Goal: Task Accomplishment & Management: Manage account settings

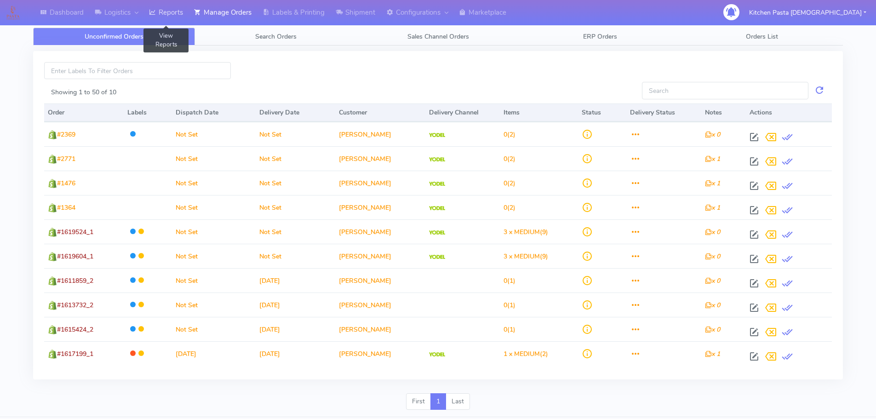
click at [176, 20] on link "Reports" at bounding box center [165, 12] width 45 height 25
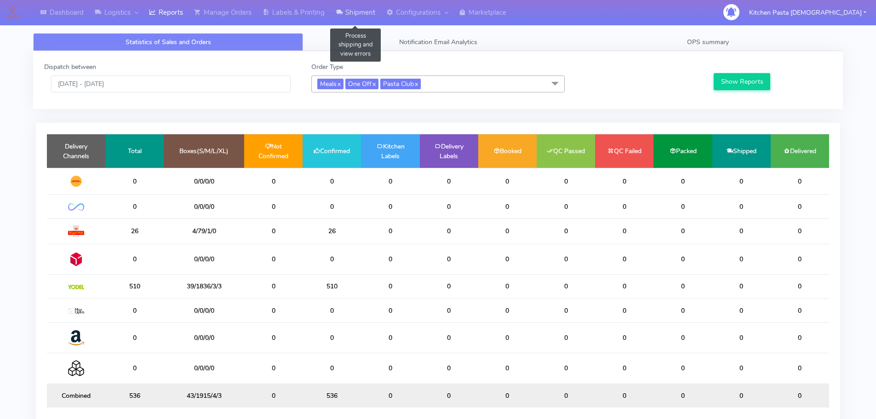
click at [350, 13] on link "Shipment" at bounding box center [355, 12] width 51 height 25
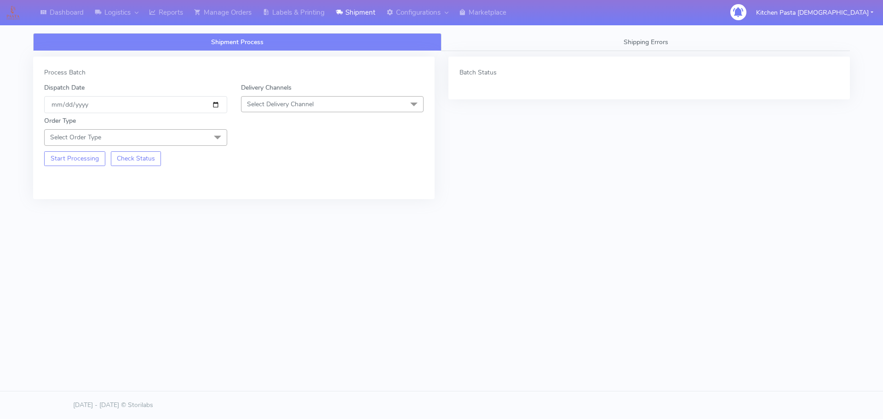
click at [324, 103] on span "Select Delivery Channel" at bounding box center [332, 104] width 183 height 16
click at [262, 210] on div "Yodel" at bounding box center [332, 208] width 173 height 10
click at [207, 143] on span "Select Order Type" at bounding box center [135, 137] width 183 height 16
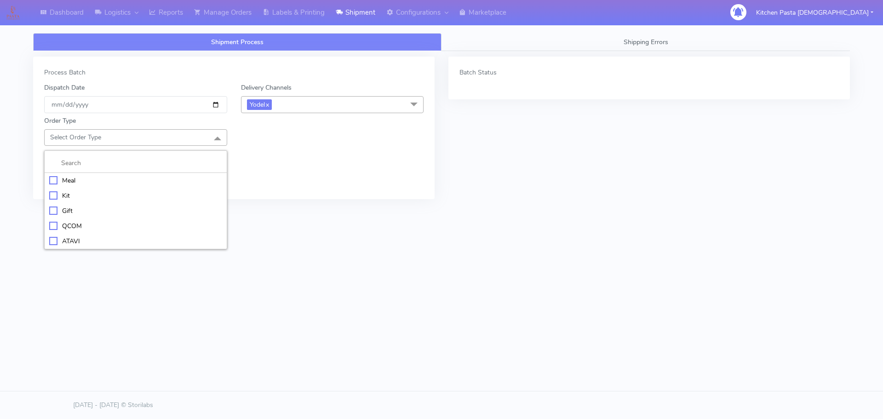
click at [119, 178] on div "Meal" at bounding box center [135, 181] width 173 height 10
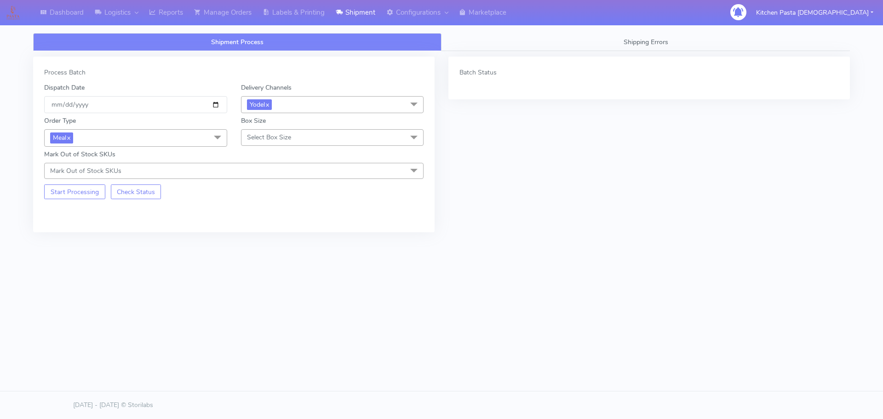
click at [249, 138] on span "Select Box Size" at bounding box center [269, 137] width 44 height 9
drag, startPoint x: 257, startPoint y: 244, endPoint x: 131, endPoint y: 199, distance: 133.8
click at [257, 243] on div "Mega" at bounding box center [332, 241] width 173 height 10
click at [87, 193] on button "Start Processing" at bounding box center [74, 191] width 61 height 15
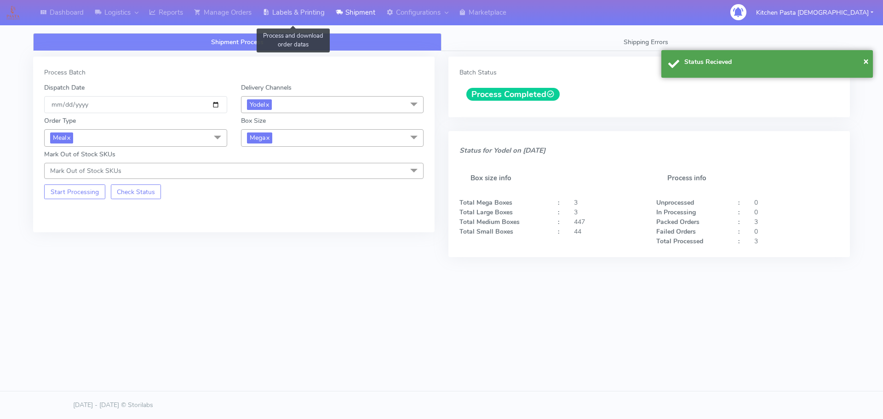
click at [292, 8] on link "Labels & Printing" at bounding box center [293, 12] width 73 height 25
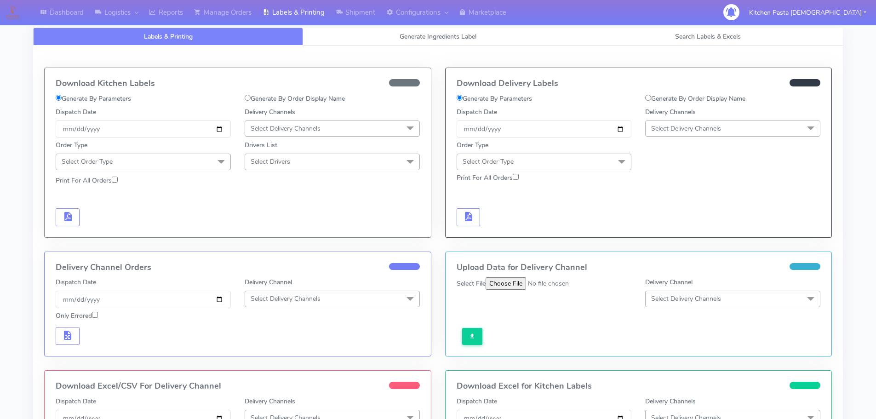
click at [749, 134] on span "Select Delivery Channels" at bounding box center [732, 128] width 175 height 16
click at [671, 229] on div "Yodel" at bounding box center [732, 232] width 165 height 10
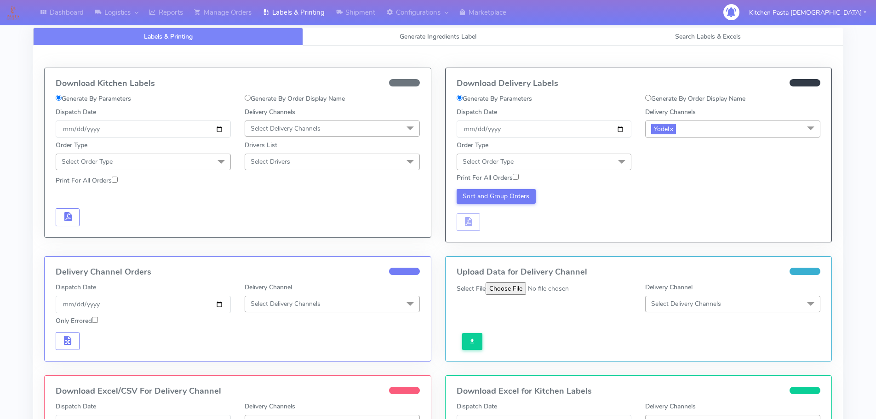
click at [584, 156] on span "Select Order Type" at bounding box center [544, 162] width 175 height 16
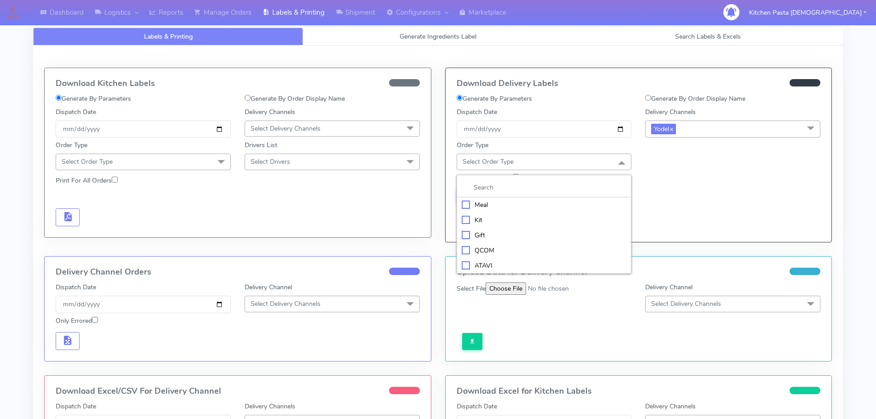
click at [515, 206] on div "Meal" at bounding box center [544, 205] width 165 height 10
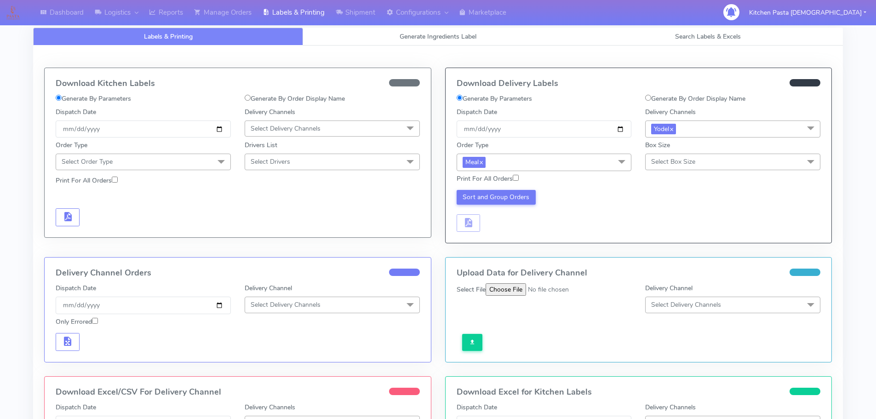
click at [669, 161] on span "Select Box Size" at bounding box center [673, 161] width 44 height 9
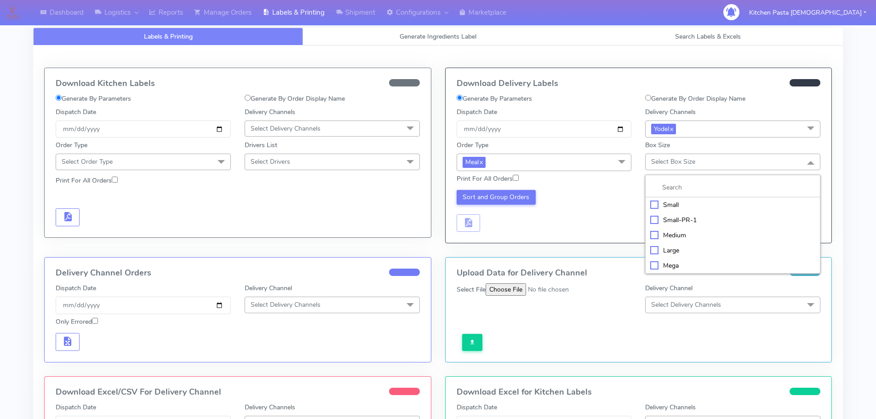
click at [673, 269] on div "Mega" at bounding box center [732, 266] width 165 height 10
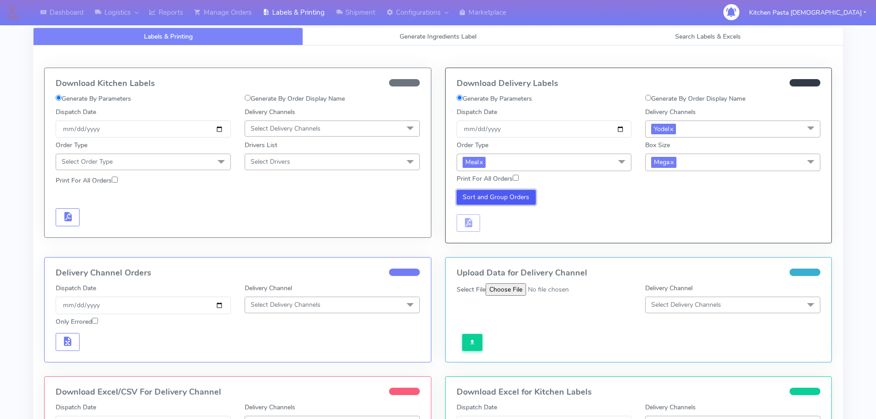
click at [503, 196] on button "Sort and Group Orders" at bounding box center [497, 197] width 80 height 15
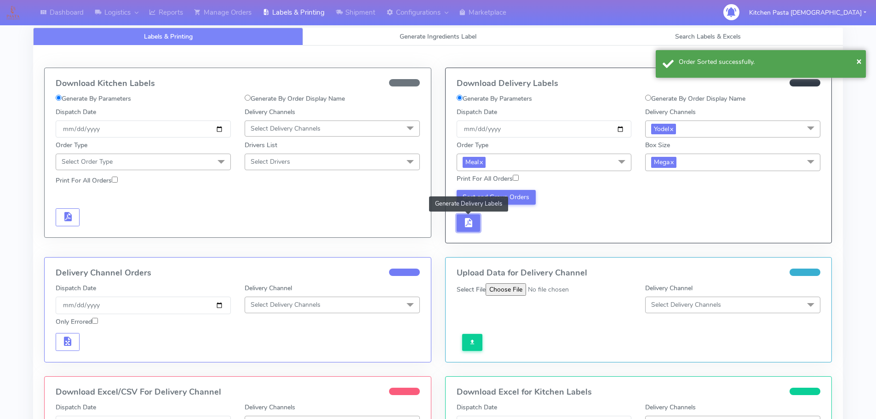
click at [464, 225] on span "button" at bounding box center [468, 224] width 11 height 9
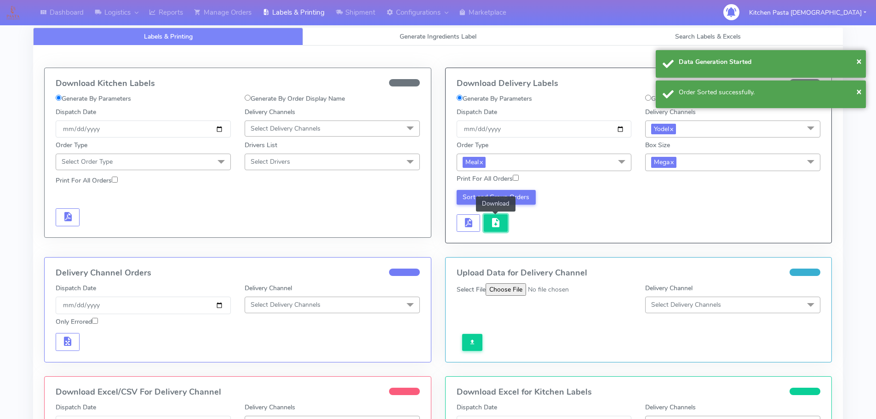
click at [495, 224] on span "button" at bounding box center [495, 224] width 11 height 9
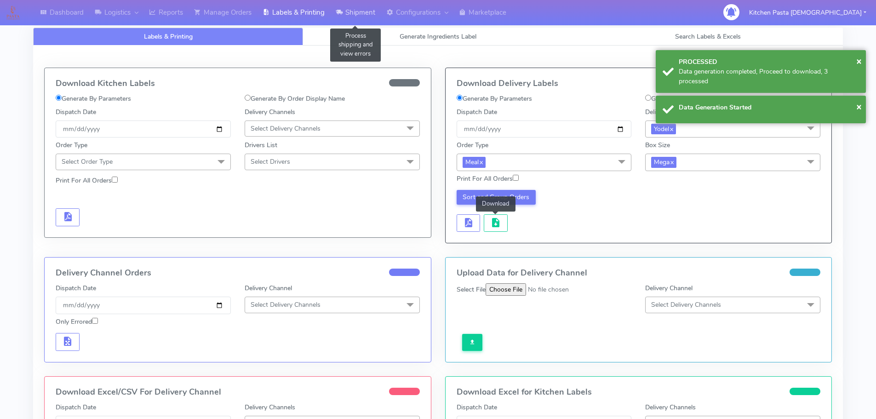
drag, startPoint x: 355, startPoint y: 14, endPoint x: 345, endPoint y: 21, distance: 11.8
click at [355, 14] on link "Shipment" at bounding box center [355, 12] width 51 height 25
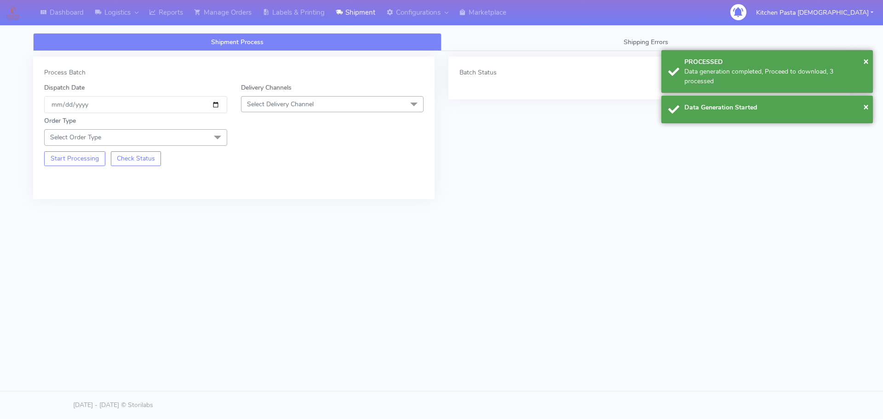
click at [273, 108] on span "Select Delivery Channel" at bounding box center [280, 104] width 67 height 9
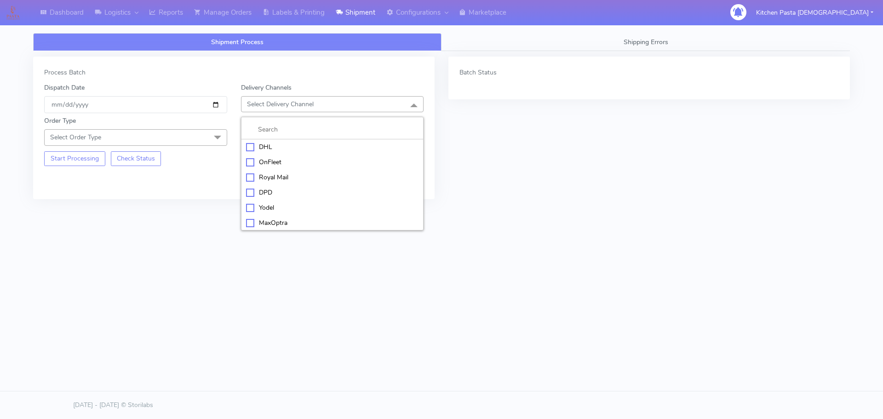
click at [264, 206] on div "Yodel" at bounding box center [332, 208] width 173 height 10
click at [208, 136] on span at bounding box center [217, 137] width 18 height 17
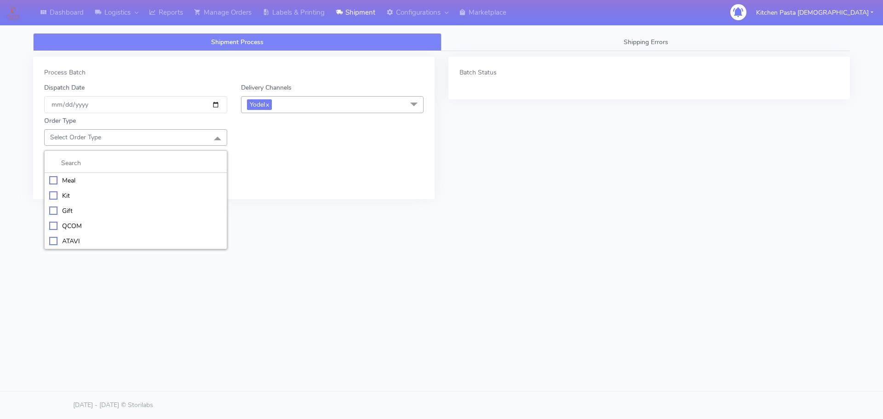
click at [135, 181] on div "Meal" at bounding box center [135, 181] width 173 height 10
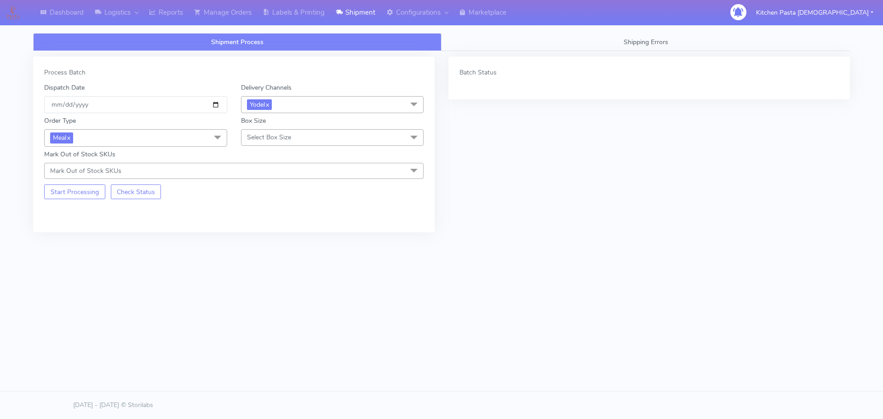
click at [254, 142] on span "Select Box Size" at bounding box center [269, 137] width 44 height 9
click at [258, 228] on div "Large" at bounding box center [332, 226] width 173 height 10
click at [71, 193] on button "Start Processing" at bounding box center [74, 191] width 61 height 15
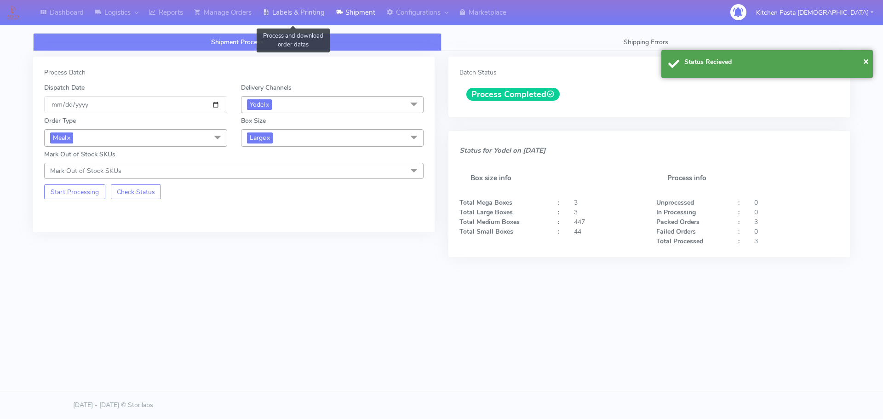
click at [324, 17] on link "Labels & Printing" at bounding box center [293, 12] width 73 height 25
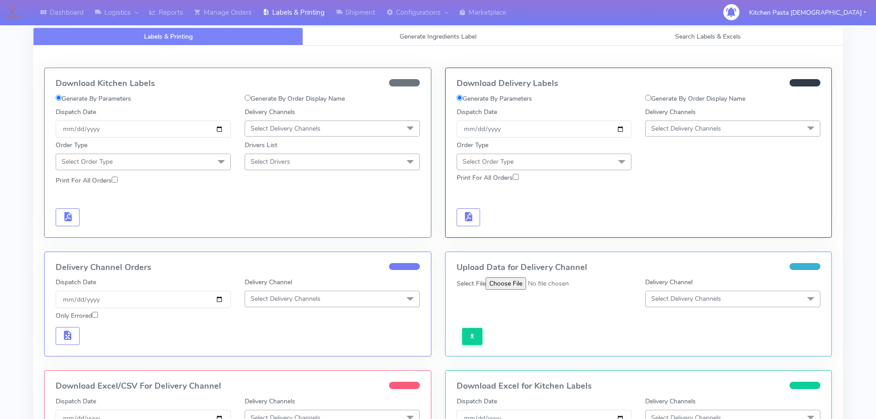
click at [701, 128] on span "Select Delivery Channels" at bounding box center [686, 128] width 70 height 9
click at [683, 238] on li "Yodel" at bounding box center [733, 231] width 174 height 15
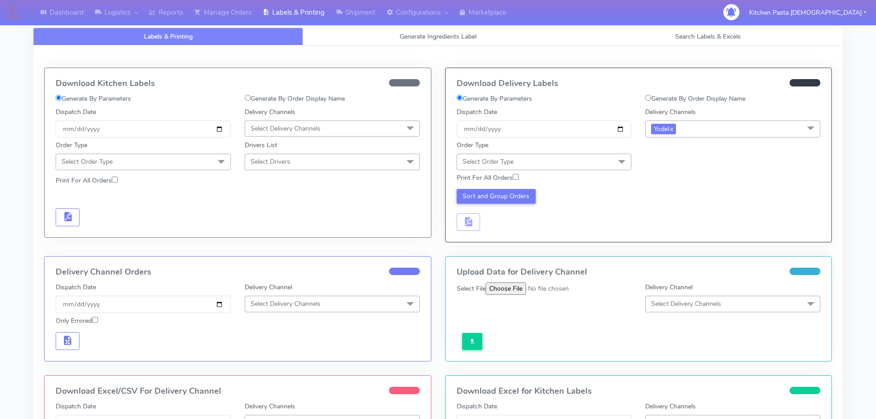
click at [578, 166] on span "Select Order Type" at bounding box center [544, 162] width 175 height 16
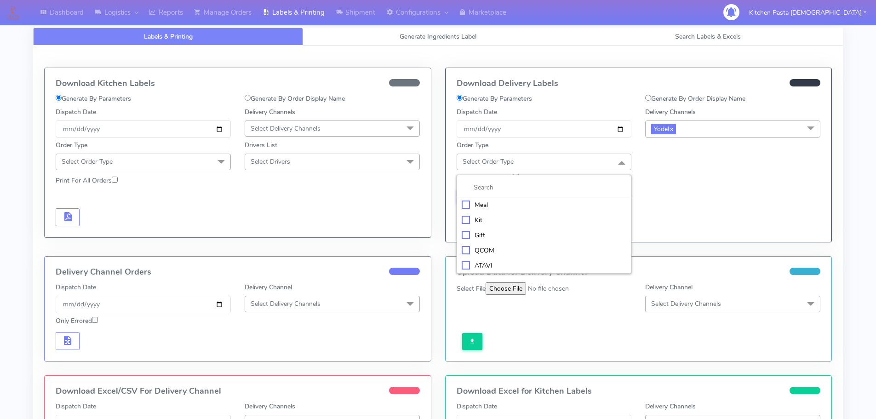
click at [524, 204] on div "Meal" at bounding box center [544, 205] width 165 height 10
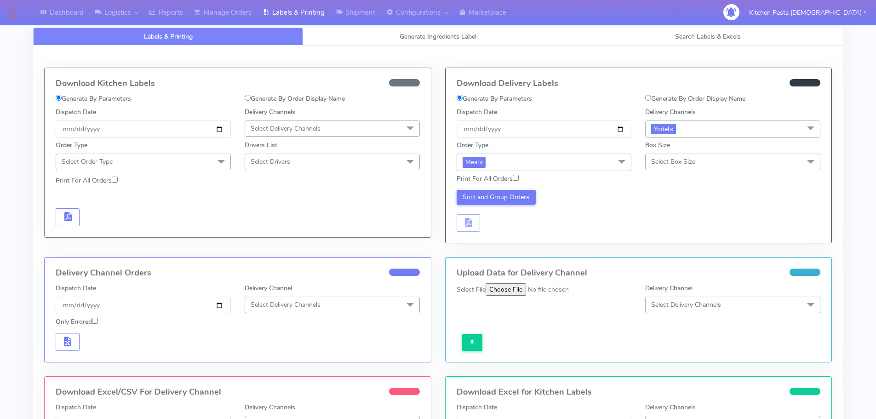
click at [671, 160] on span "Select Box Size" at bounding box center [673, 161] width 44 height 9
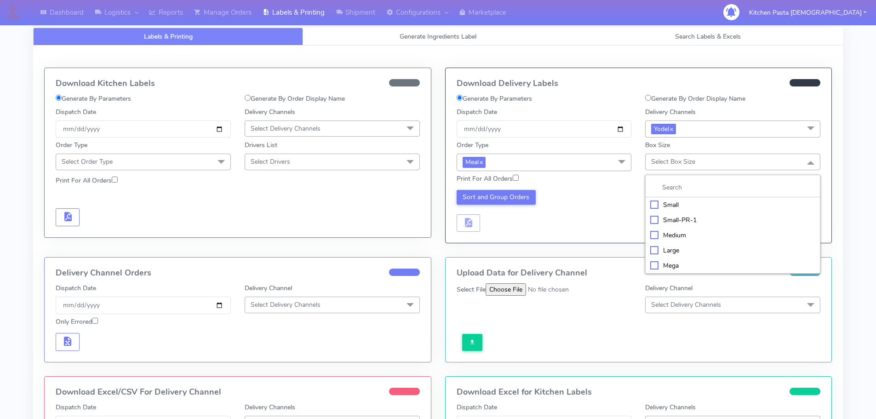
click at [657, 238] on div "Medium" at bounding box center [732, 235] width 165 height 10
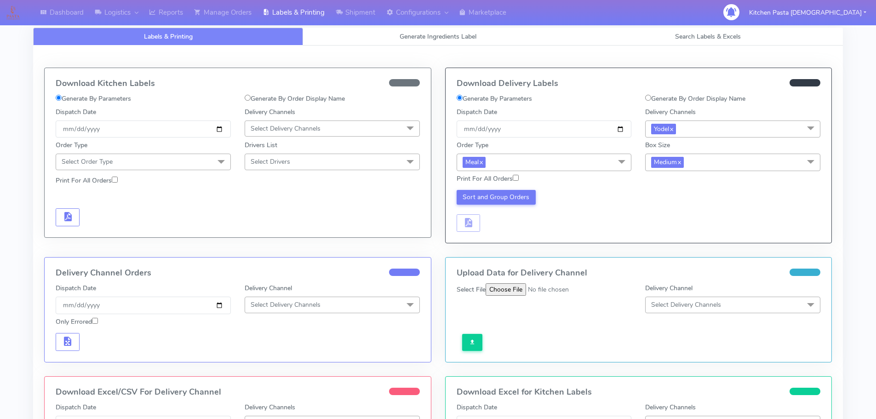
click at [697, 166] on span "Medium x" at bounding box center [732, 162] width 175 height 17
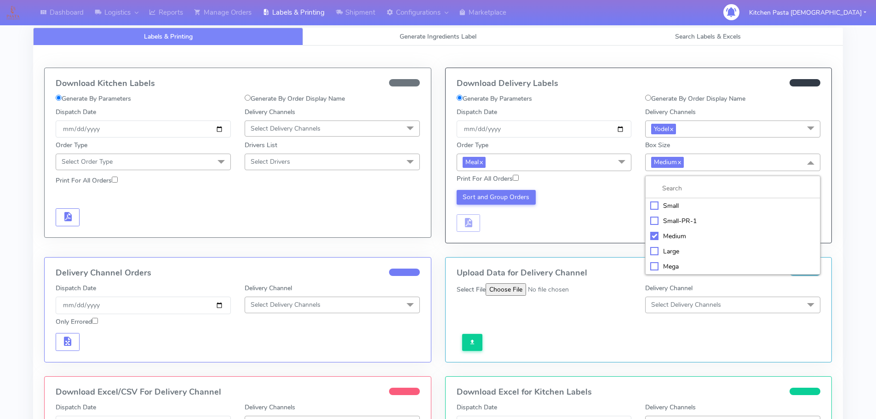
click at [675, 252] on div "Large" at bounding box center [732, 251] width 165 height 10
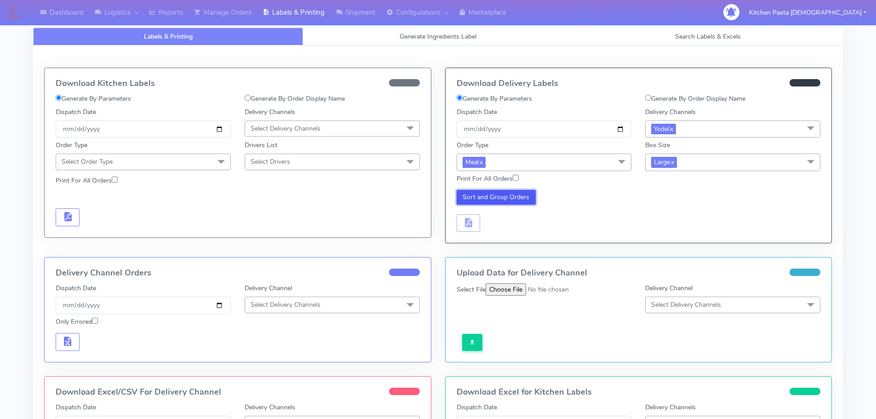
click at [525, 198] on button "Sort and Group Orders" at bounding box center [497, 197] width 80 height 15
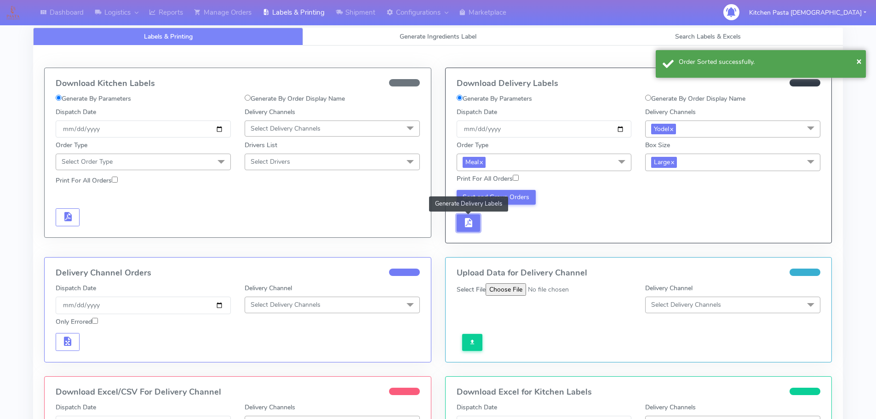
click at [473, 224] on span "button" at bounding box center [468, 224] width 11 height 9
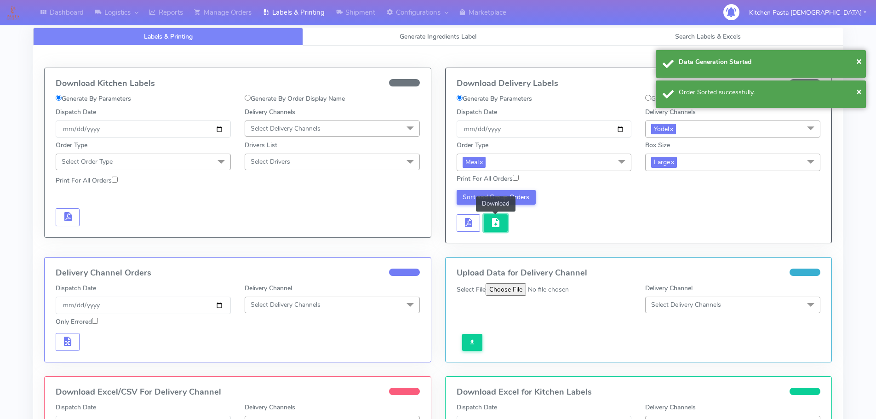
click at [492, 229] on button "button" at bounding box center [496, 223] width 24 height 18
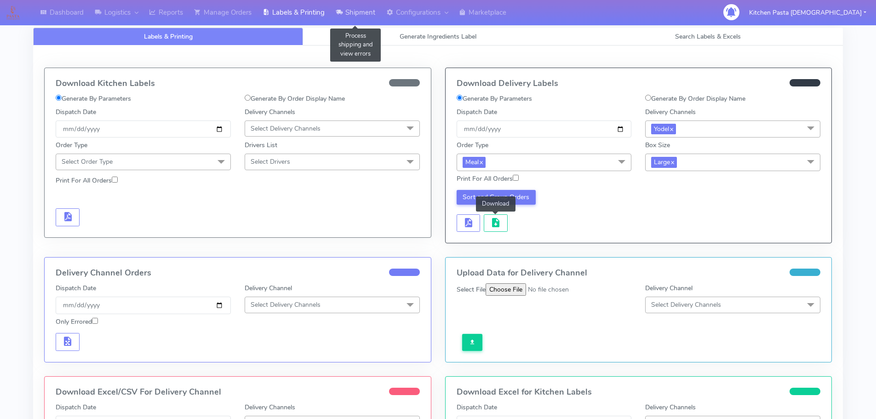
click at [352, 16] on link "Shipment" at bounding box center [355, 12] width 51 height 25
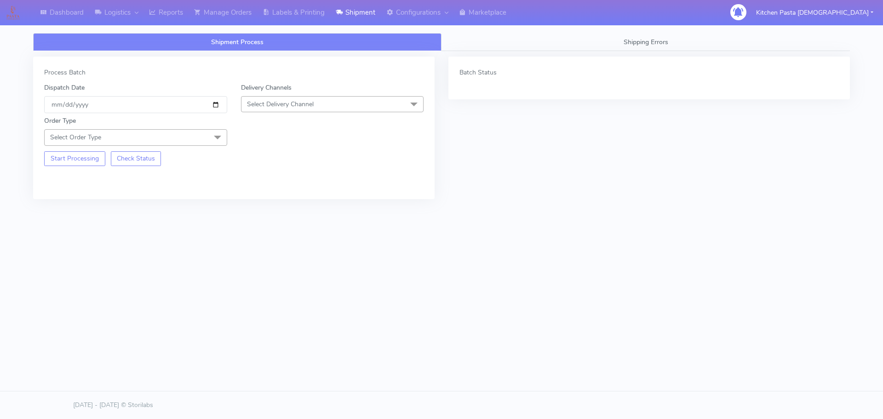
click at [333, 100] on span "Select Delivery Channel" at bounding box center [332, 104] width 183 height 16
click at [284, 206] on div "Yodel" at bounding box center [332, 208] width 173 height 10
click at [222, 135] on span at bounding box center [217, 137] width 18 height 17
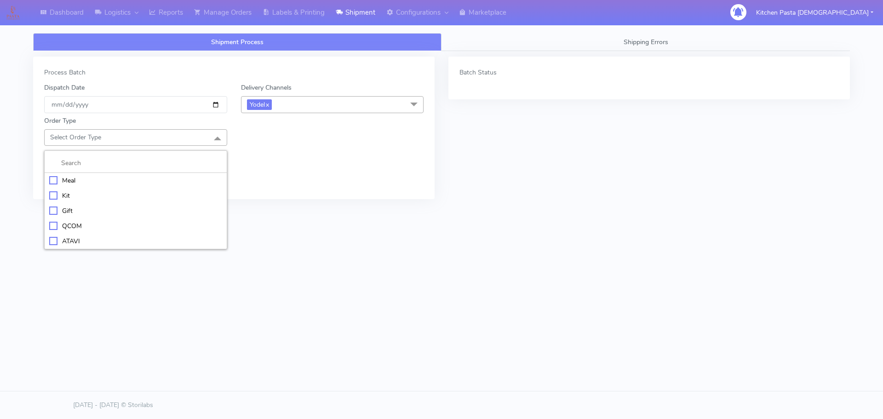
click at [80, 175] on li "Meal" at bounding box center [136, 180] width 182 height 15
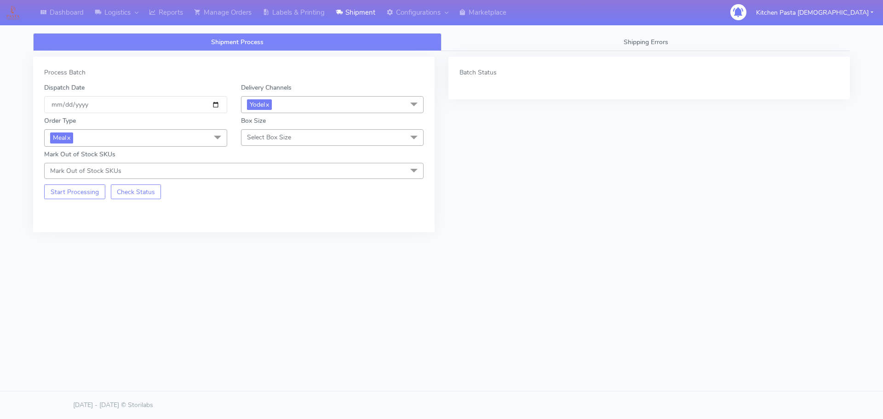
click at [309, 134] on span "Select Box Size" at bounding box center [332, 137] width 183 height 16
click at [280, 212] on div "Medium" at bounding box center [332, 211] width 173 height 10
click at [81, 187] on button "Start Processing" at bounding box center [74, 191] width 61 height 15
click at [176, 7] on link "Reports" at bounding box center [165, 12] width 45 height 25
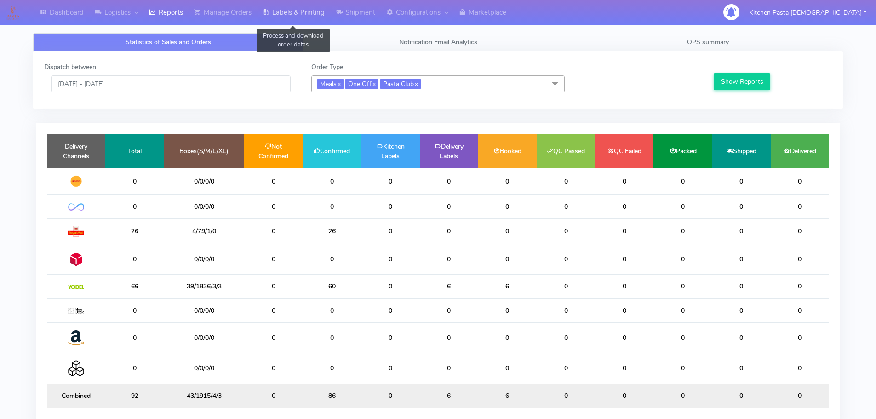
click at [289, 11] on link "Labels & Printing" at bounding box center [293, 12] width 73 height 25
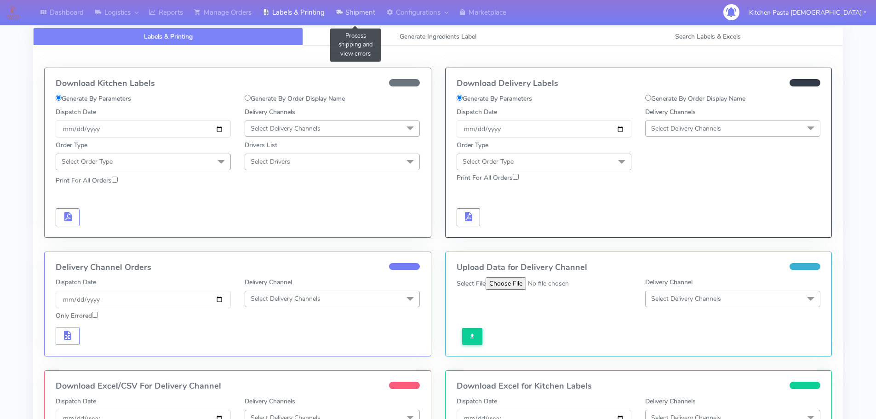
click at [349, 5] on link "Shipment" at bounding box center [355, 12] width 51 height 25
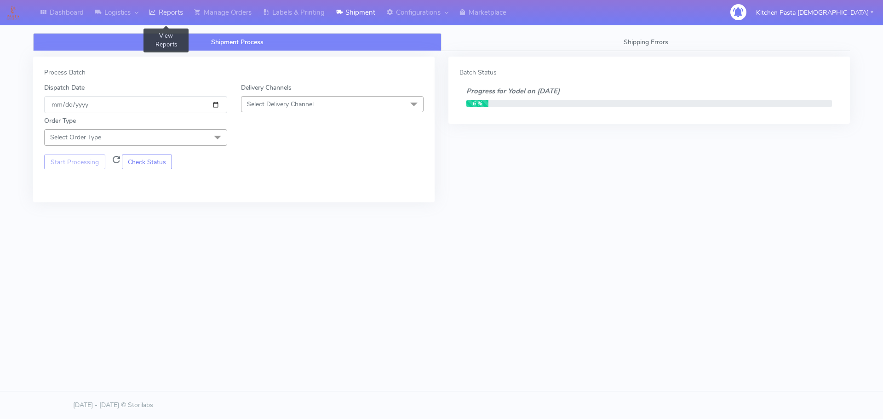
click at [161, 11] on link "Reports" at bounding box center [165, 12] width 45 height 25
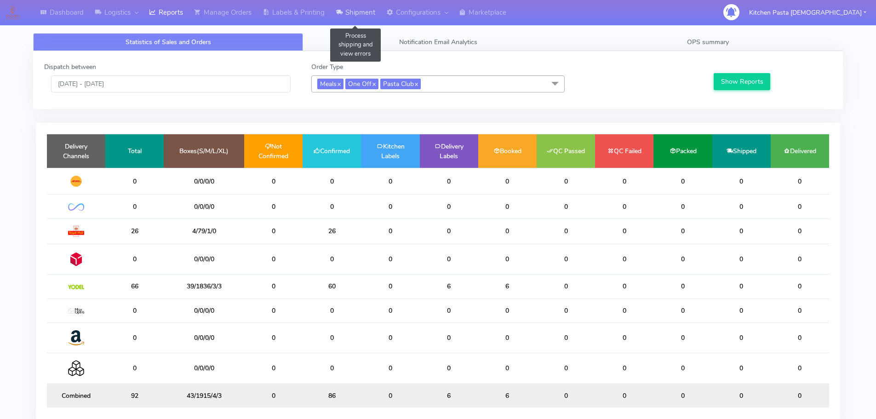
click at [363, 11] on link "Shipment" at bounding box center [355, 12] width 51 height 25
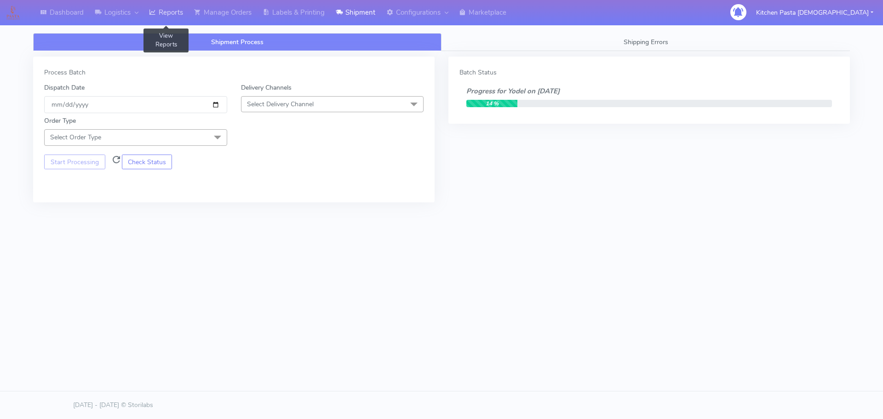
click at [166, 5] on link "Reports" at bounding box center [165, 12] width 45 height 25
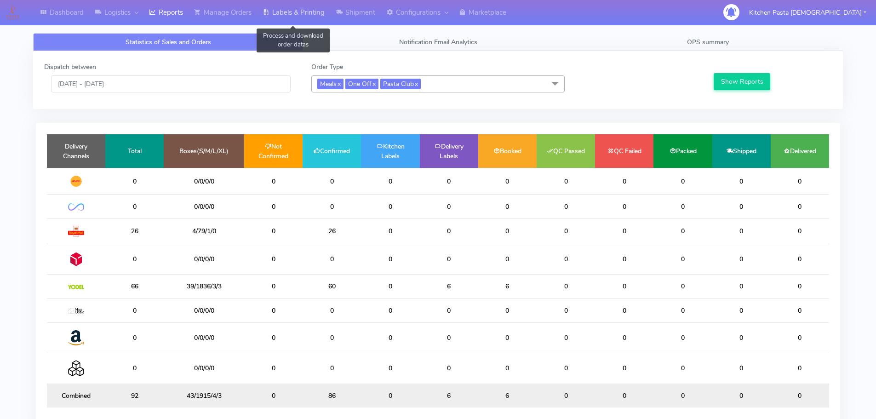
click at [313, 8] on link "Labels & Printing" at bounding box center [293, 12] width 73 height 25
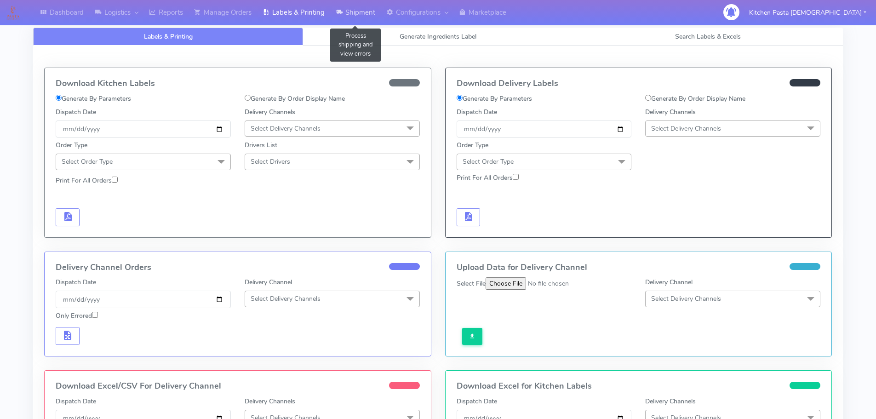
click at [374, 8] on link "Shipment" at bounding box center [355, 12] width 51 height 25
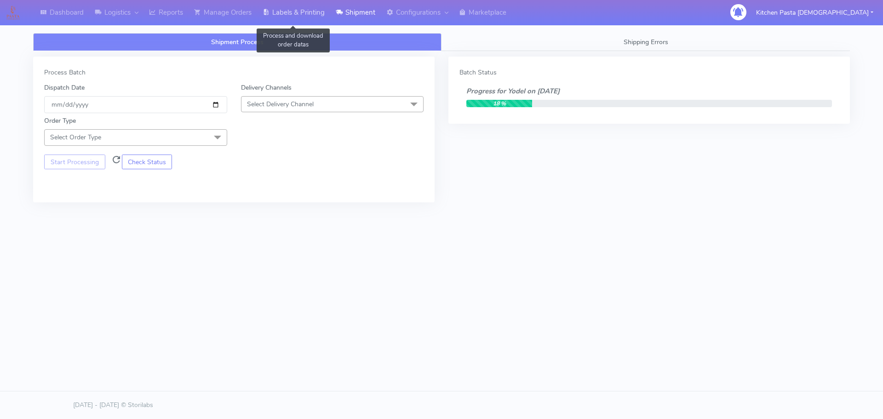
click at [284, 12] on link "Labels & Printing" at bounding box center [293, 12] width 73 height 25
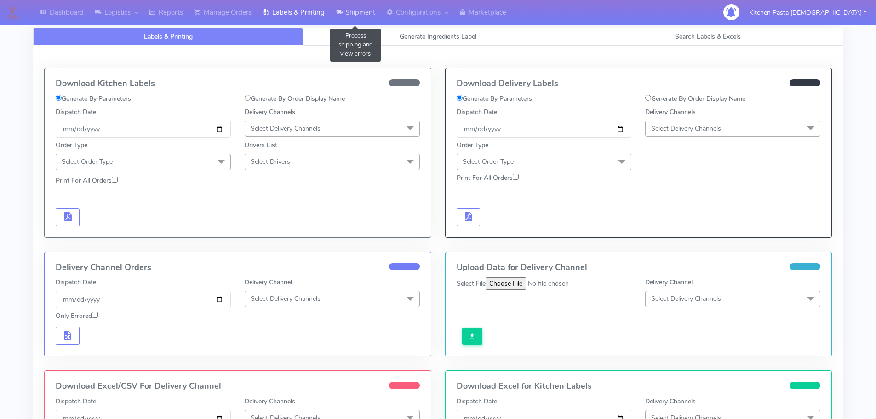
click at [356, 16] on link "Shipment" at bounding box center [355, 12] width 51 height 25
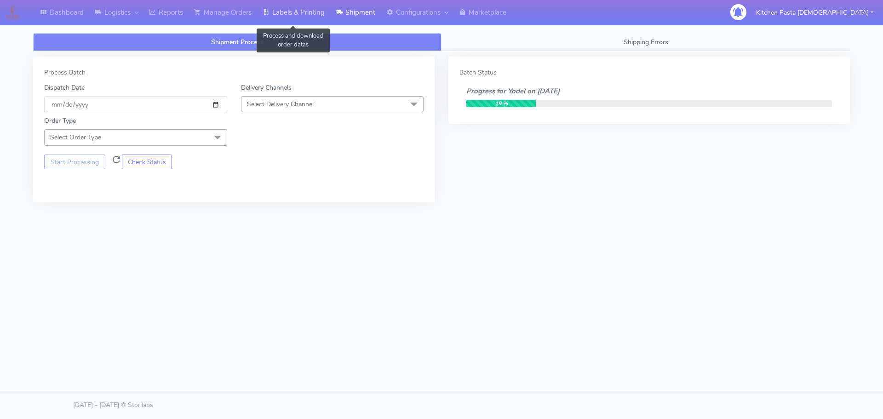
click at [278, 15] on link "Labels & Printing" at bounding box center [293, 12] width 73 height 25
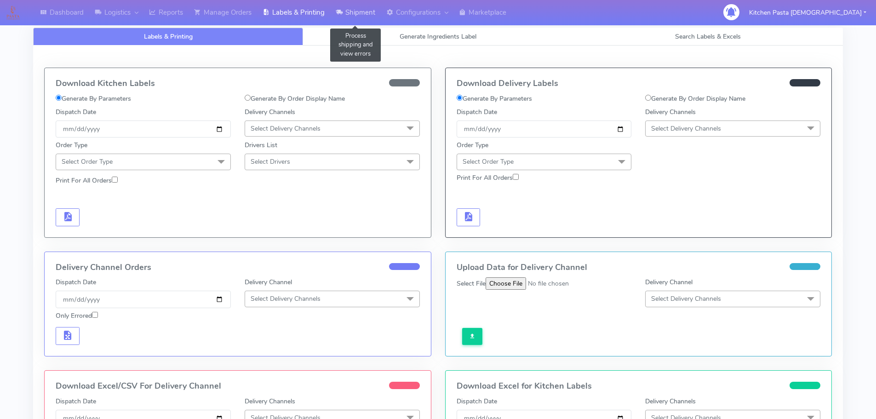
click at [376, 7] on link "Shipment" at bounding box center [355, 12] width 51 height 25
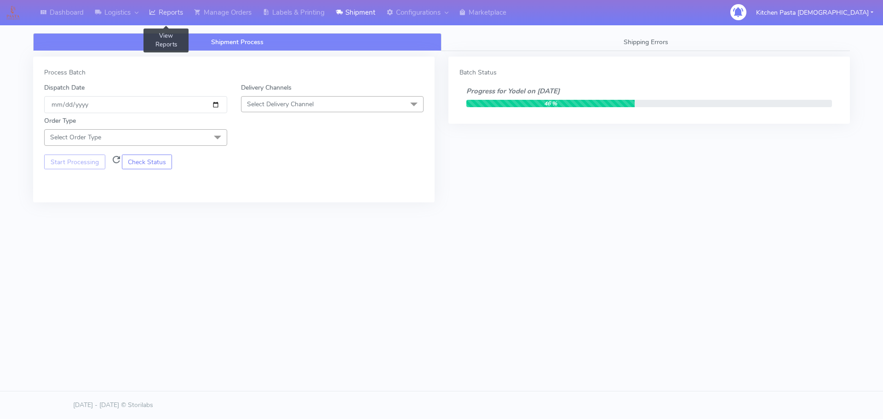
click at [165, 14] on link "Reports" at bounding box center [165, 12] width 45 height 25
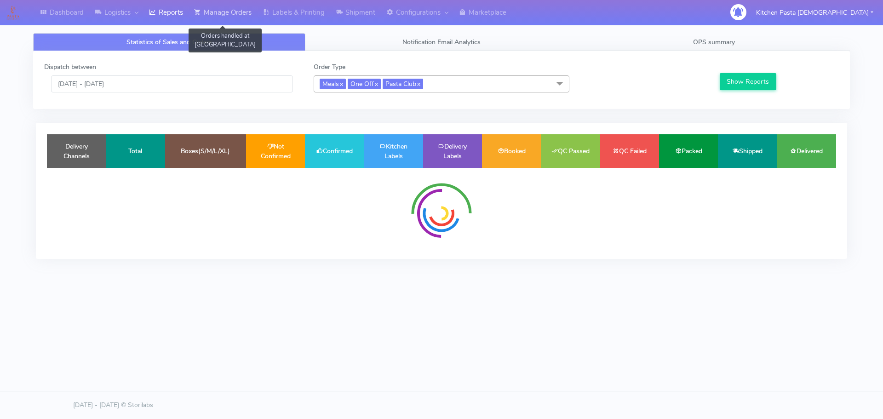
click at [250, 15] on link "Manage Orders" at bounding box center [223, 12] width 69 height 25
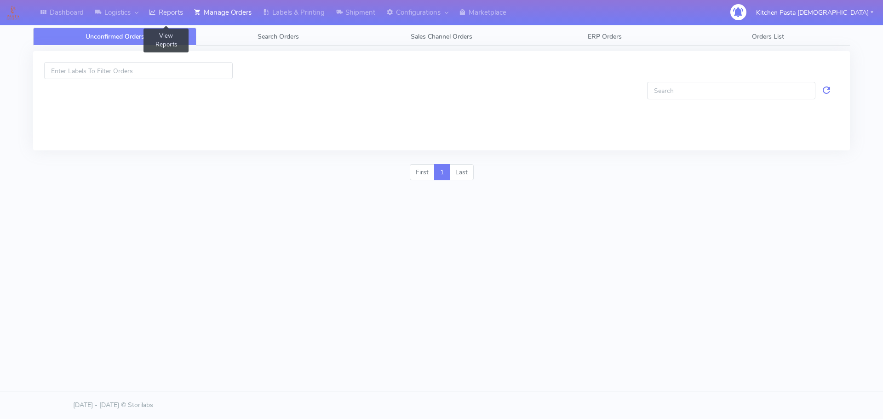
click at [160, 14] on link "Reports" at bounding box center [165, 12] width 45 height 25
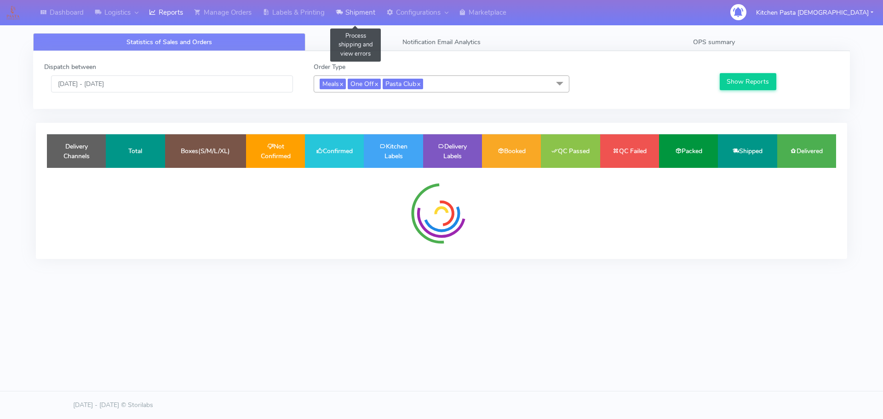
click at [381, 14] on link "Shipment" at bounding box center [355, 12] width 51 height 25
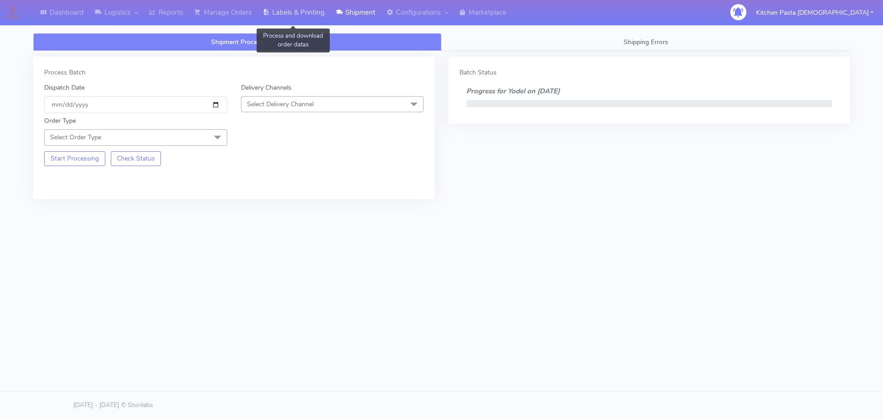
click at [291, 15] on link "Labels & Printing" at bounding box center [293, 12] width 73 height 25
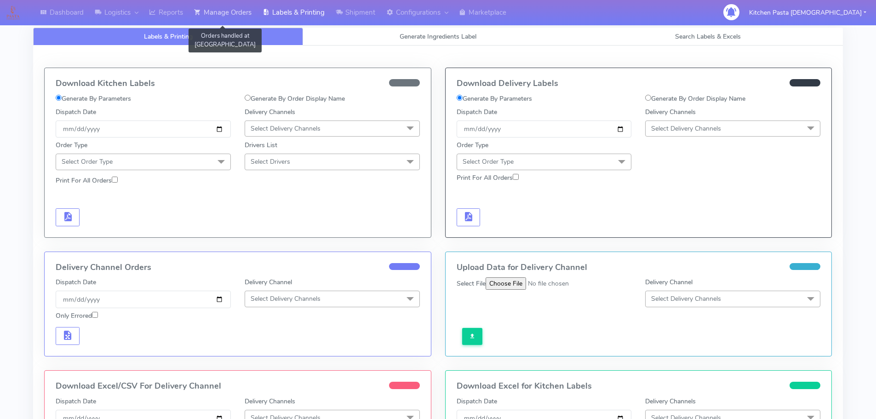
click at [232, 12] on link "Manage Orders" at bounding box center [223, 12] width 69 height 25
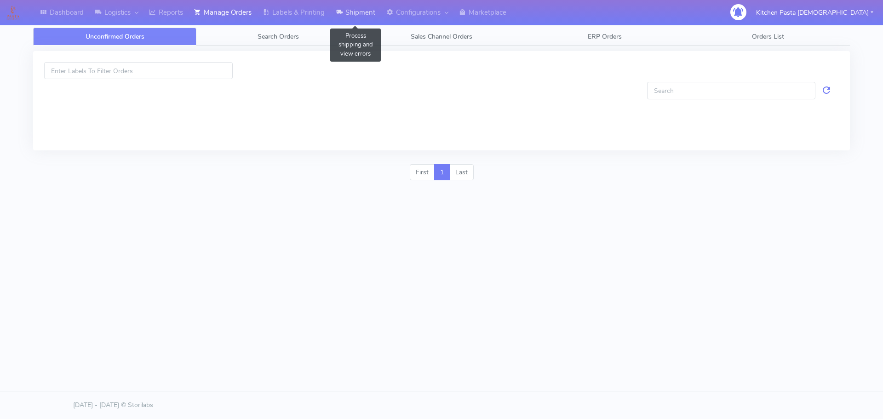
click at [372, 7] on link "Shipment" at bounding box center [355, 12] width 51 height 25
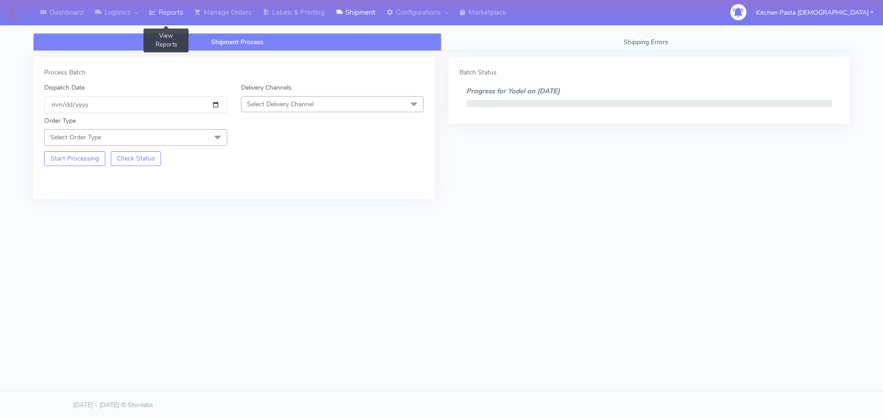
click at [178, 15] on link "Reports" at bounding box center [165, 12] width 45 height 25
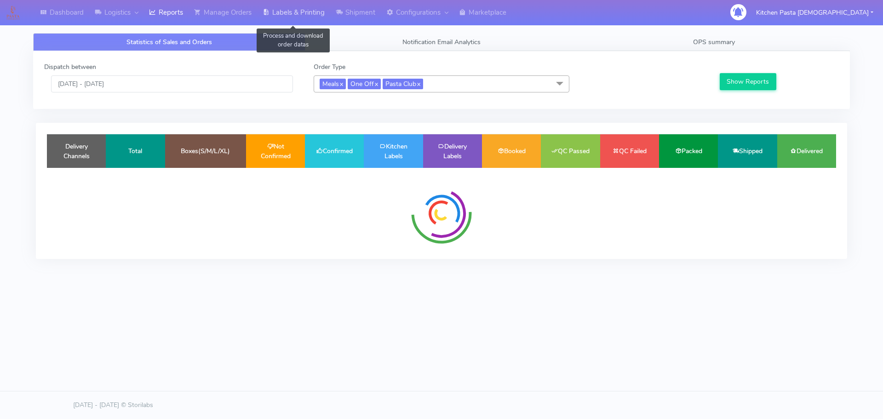
click at [313, 7] on link "Labels & Printing" at bounding box center [293, 12] width 73 height 25
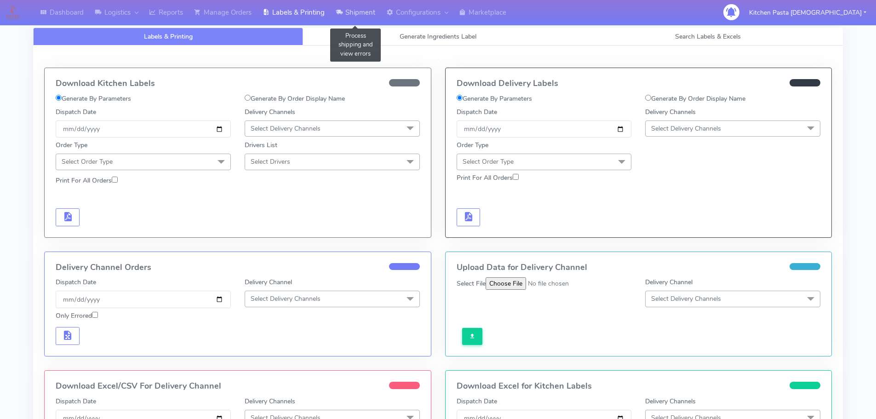
click at [351, 9] on link "Shipment" at bounding box center [355, 12] width 51 height 25
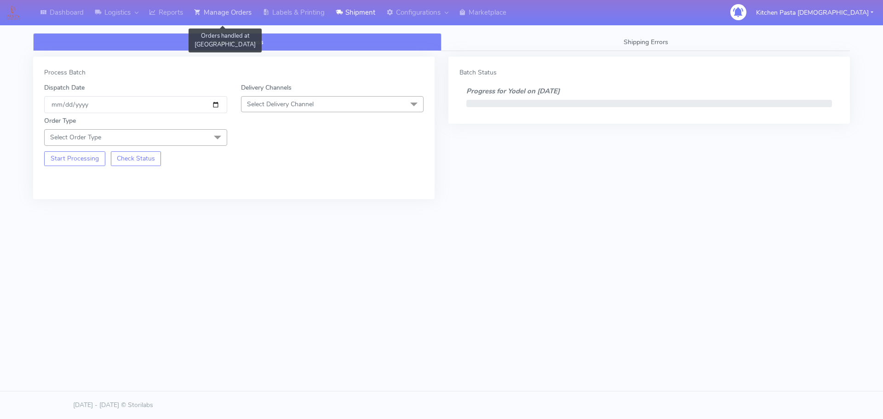
click at [249, 16] on link "Manage Orders" at bounding box center [223, 12] width 69 height 25
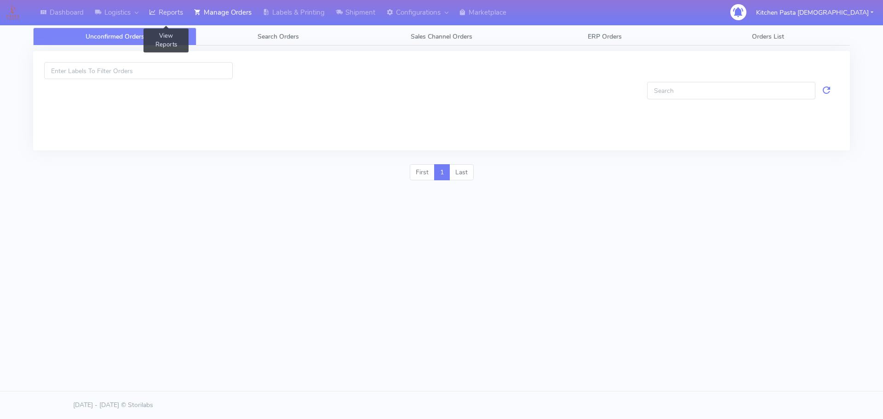
click at [187, 17] on link "Reports" at bounding box center [165, 12] width 45 height 25
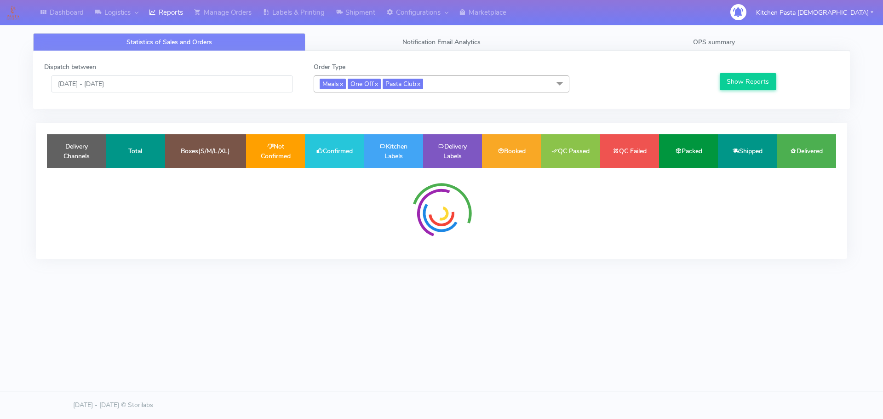
drag, startPoint x: 619, startPoint y: 298, endPoint x: 609, endPoint y: 258, distance: 40.8
click at [619, 298] on div "Dashboard Logistics London Logistics Reports Manage Orders Labels & Printing Sh…" at bounding box center [441, 167] width 883 height 335
click at [349, 5] on link "Shipment" at bounding box center [355, 12] width 51 height 25
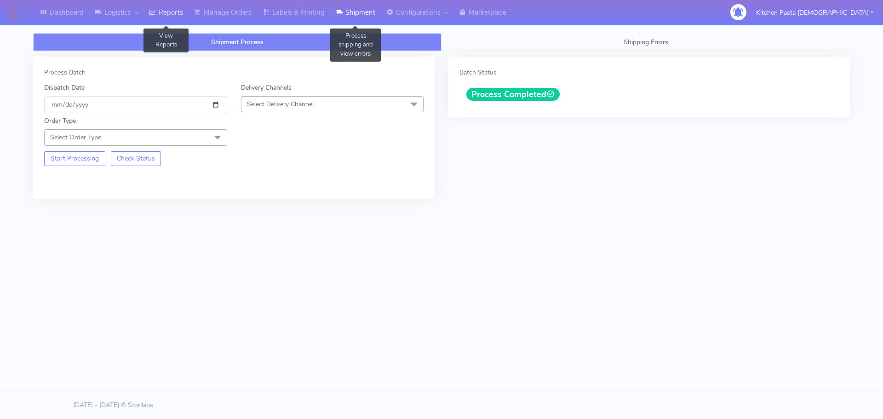
drag, startPoint x: 168, startPoint y: 10, endPoint x: 164, endPoint y: 12, distance: 5.0
click at [168, 10] on link "Reports" at bounding box center [165, 12] width 45 height 25
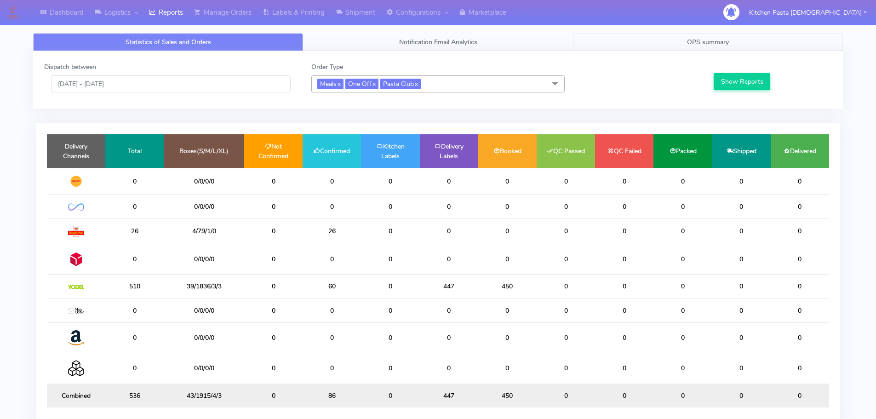
click at [678, 48] on link "OPS summary" at bounding box center [708, 42] width 270 height 18
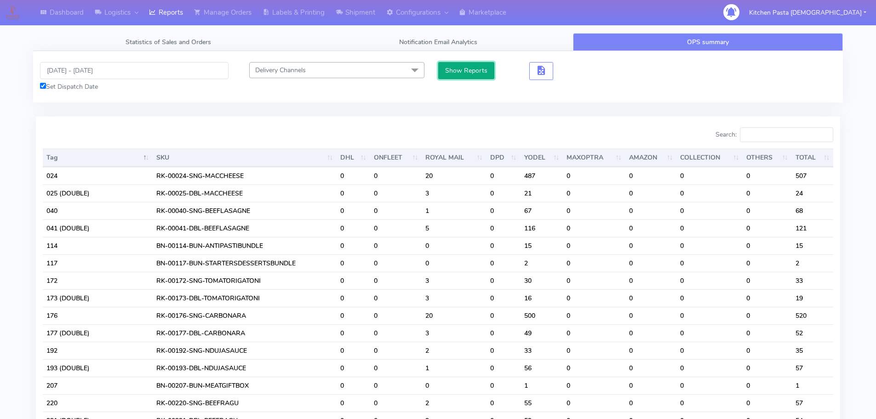
click at [463, 68] on button "Show Reports" at bounding box center [466, 70] width 57 height 17
click at [538, 69] on span "button" at bounding box center [541, 72] width 11 height 9
click at [566, 75] on button "button" at bounding box center [575, 71] width 24 height 18
click at [571, 68] on span "button" at bounding box center [574, 72] width 11 height 9
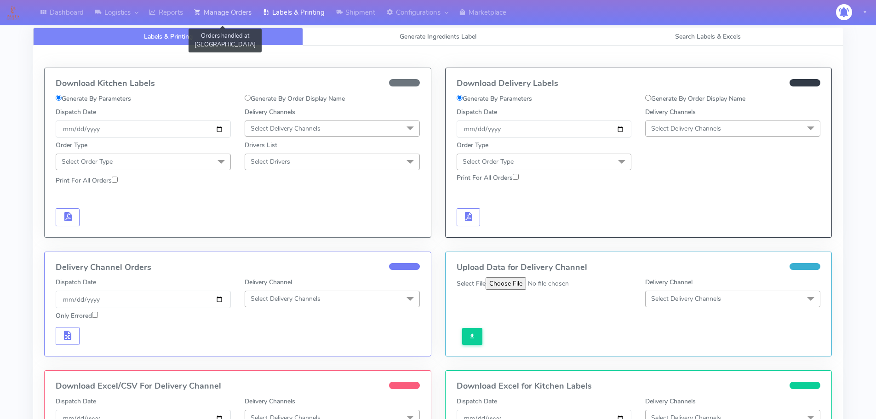
click at [234, 22] on link "Manage Orders" at bounding box center [223, 12] width 69 height 25
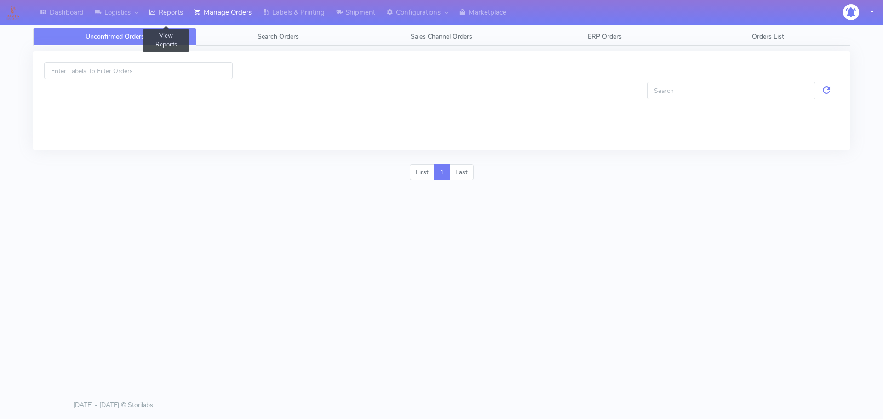
click at [163, 6] on link "Reports" at bounding box center [165, 12] width 45 height 25
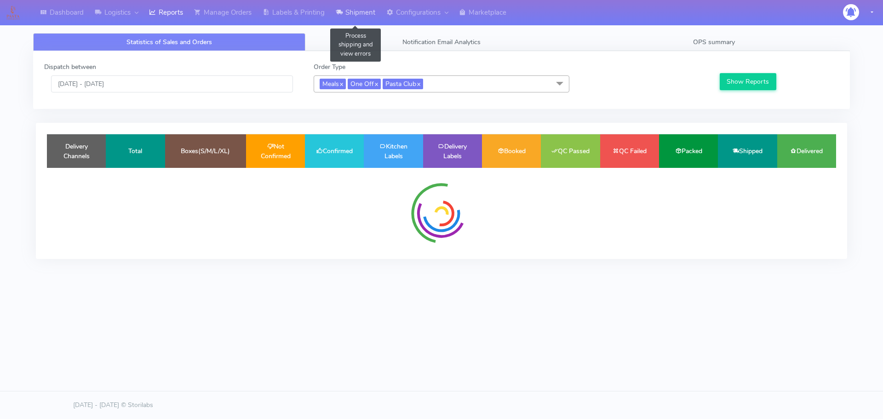
click at [373, 19] on link "Shipment" at bounding box center [355, 12] width 51 height 25
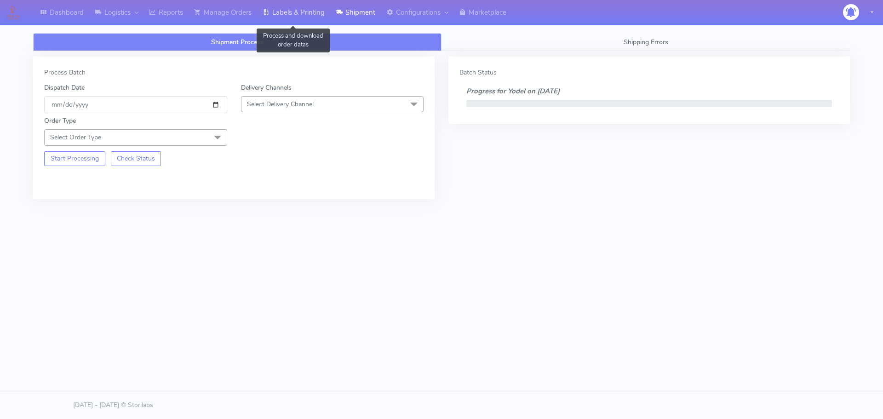
click at [315, 14] on link "Labels & Printing" at bounding box center [293, 12] width 73 height 25
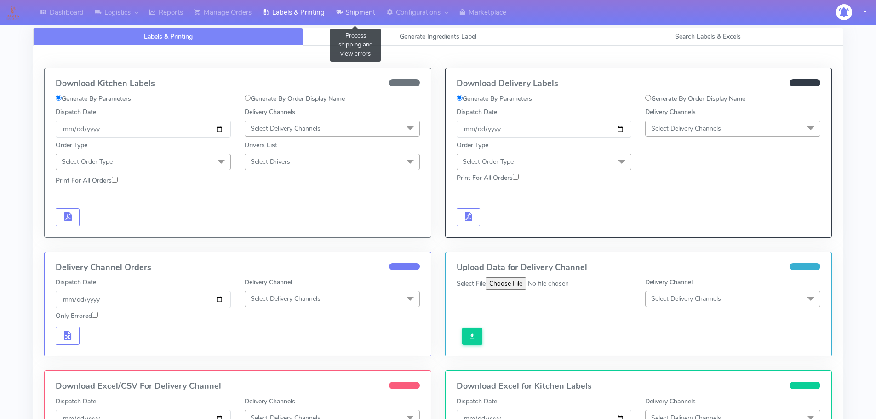
click at [360, 15] on link "Shipment" at bounding box center [355, 12] width 51 height 25
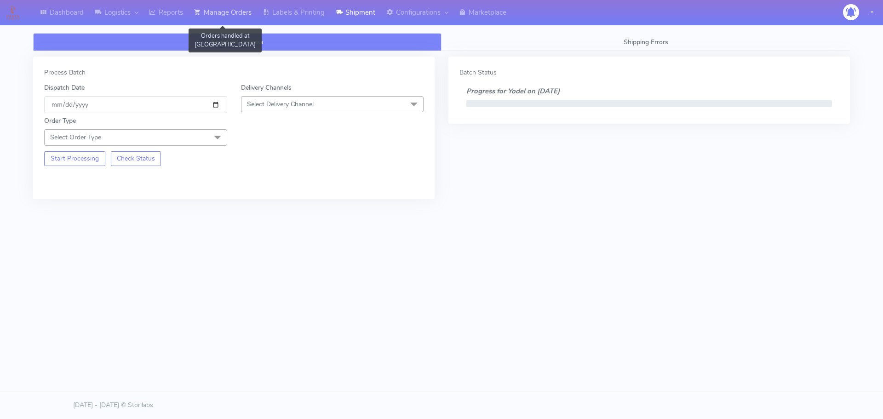
click at [252, 12] on link "Manage Orders" at bounding box center [223, 12] width 69 height 25
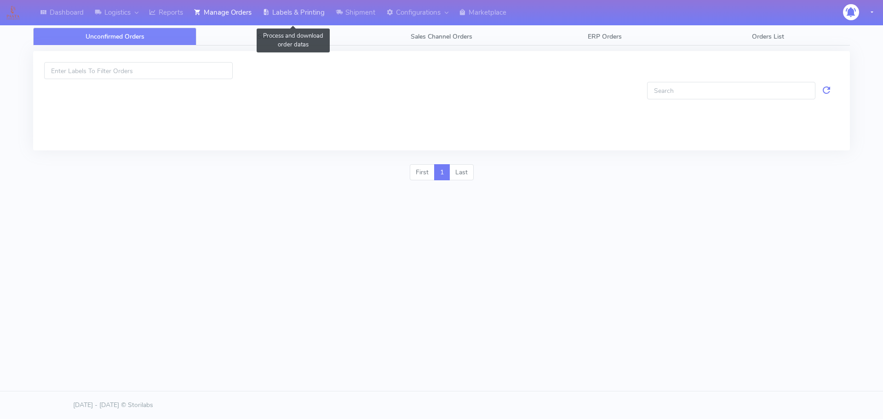
click at [296, 9] on link "Labels & Printing" at bounding box center [293, 12] width 73 height 25
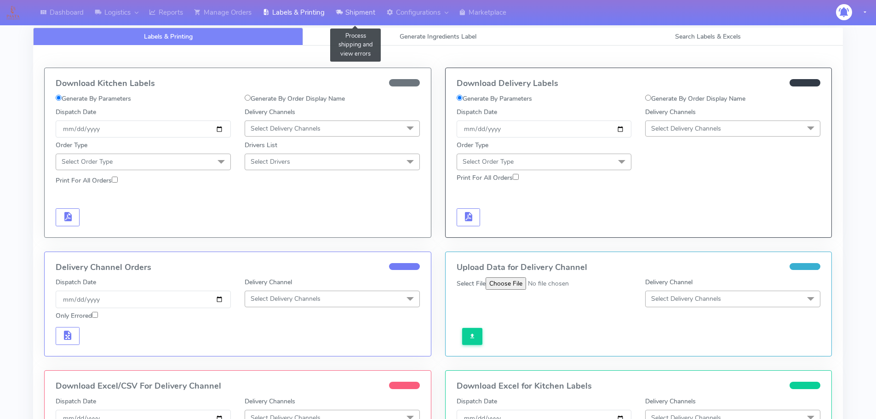
click at [367, 11] on link "Shipment" at bounding box center [355, 12] width 51 height 25
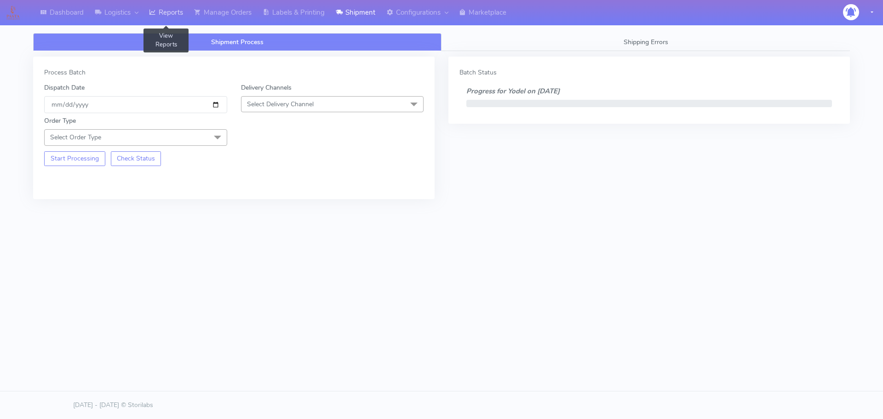
click at [174, 7] on link "Reports" at bounding box center [165, 12] width 45 height 25
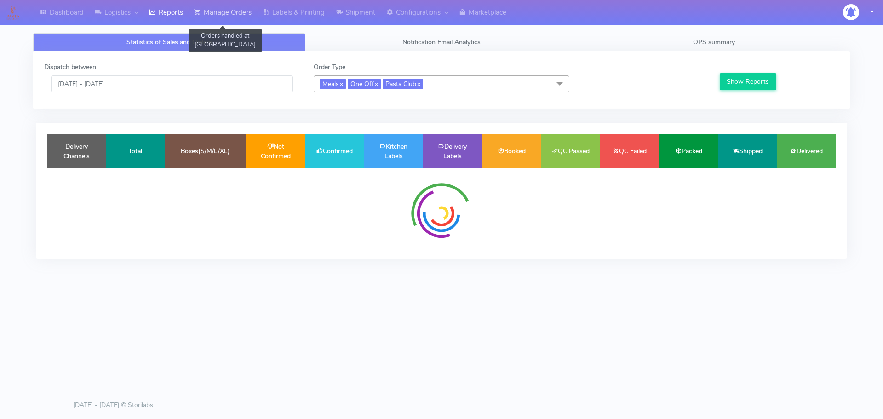
click at [233, 7] on link "Manage Orders" at bounding box center [223, 12] width 69 height 25
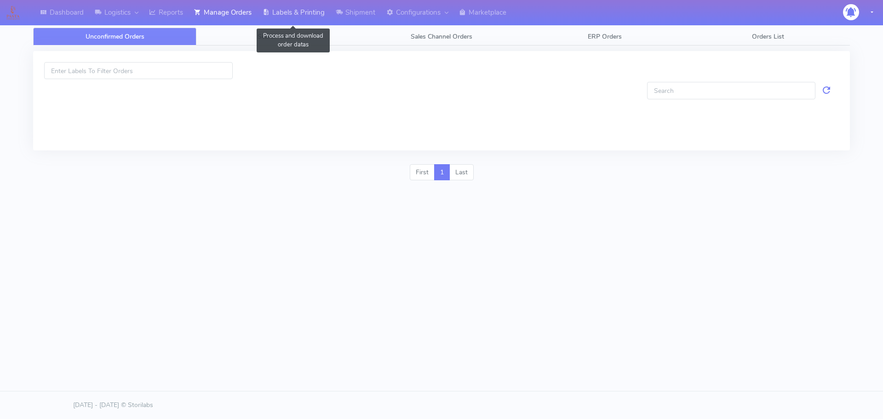
click at [292, 7] on link "Labels & Printing" at bounding box center [293, 12] width 73 height 25
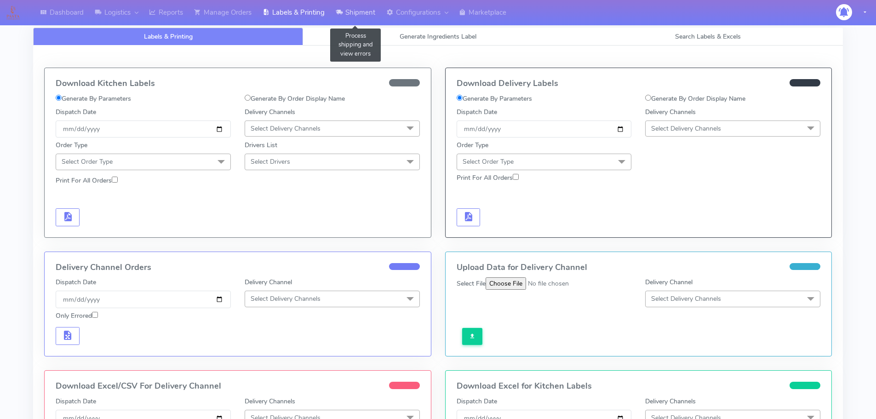
click at [367, 6] on link "Shipment" at bounding box center [355, 12] width 51 height 25
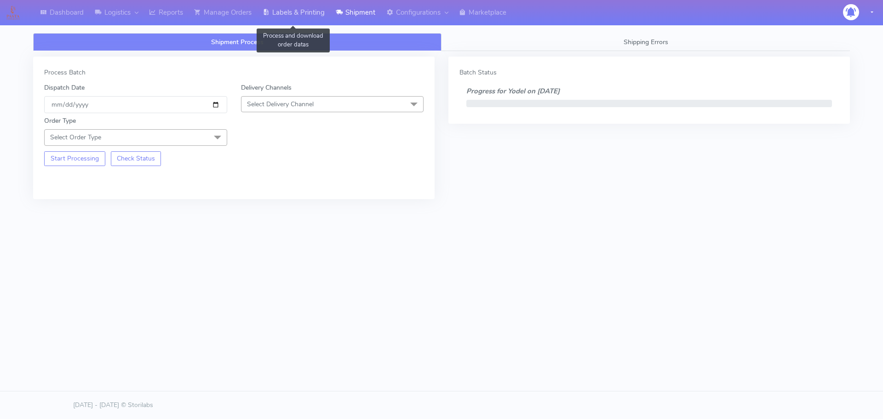
click at [274, 16] on link "Labels & Printing" at bounding box center [293, 12] width 73 height 25
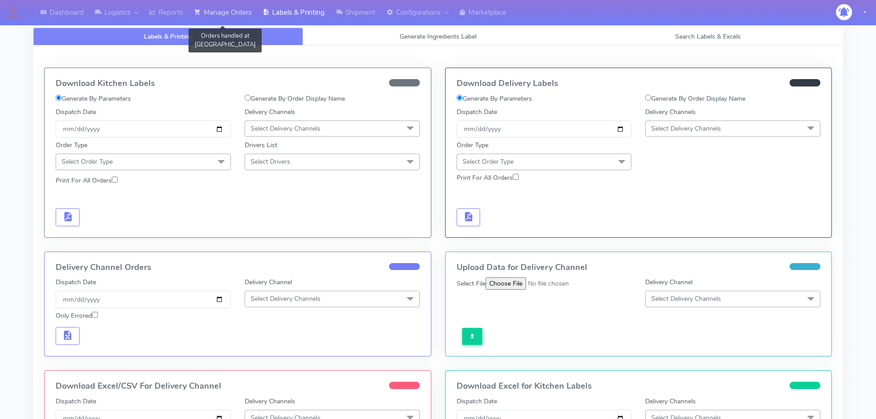
click at [243, 10] on link "Manage Orders" at bounding box center [223, 12] width 69 height 25
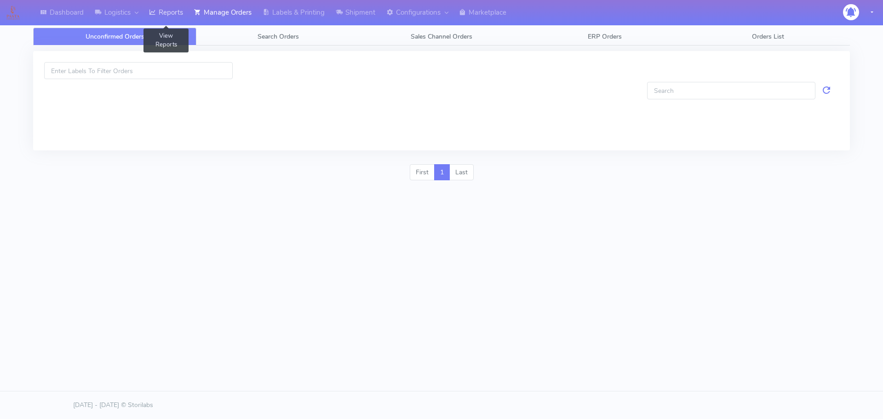
click at [187, 12] on link "Reports" at bounding box center [165, 12] width 45 height 25
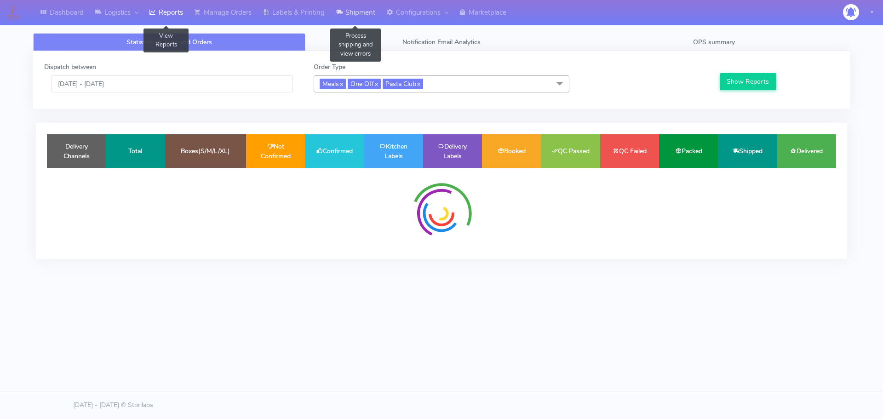
click at [358, 19] on link "Shipment" at bounding box center [355, 12] width 51 height 25
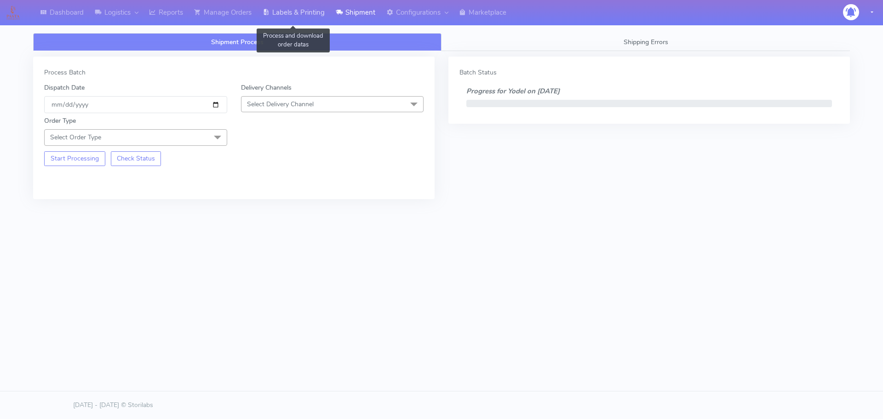
click at [273, 15] on link "Labels & Printing" at bounding box center [293, 12] width 73 height 25
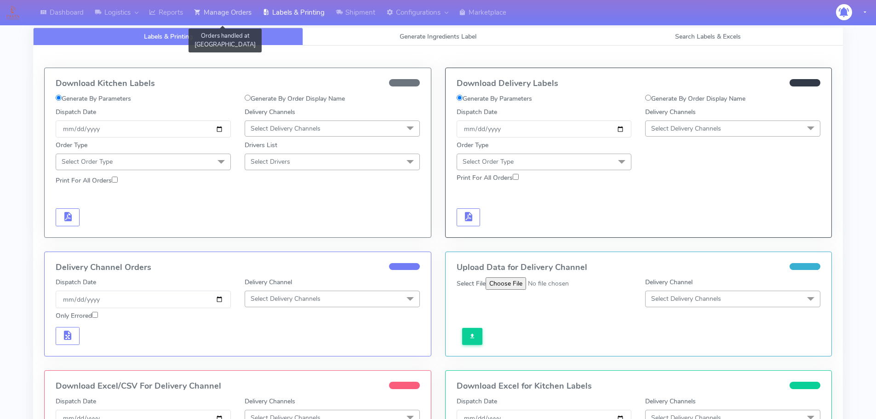
click at [236, 13] on link "Manage Orders" at bounding box center [223, 12] width 69 height 25
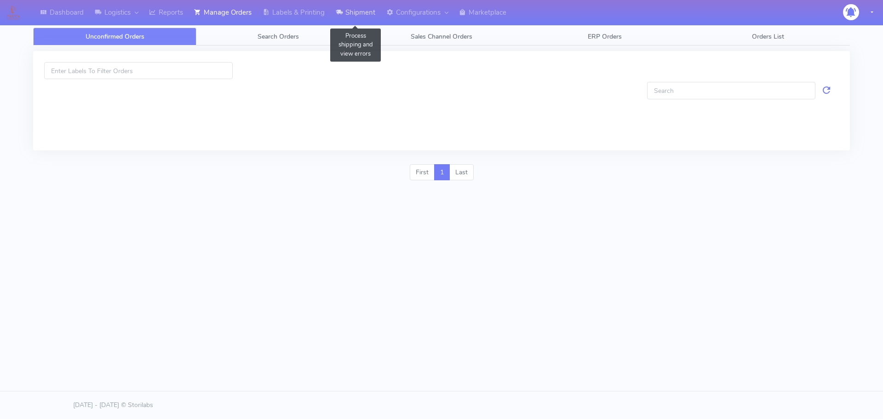
click at [345, 8] on link "Shipment" at bounding box center [355, 12] width 51 height 25
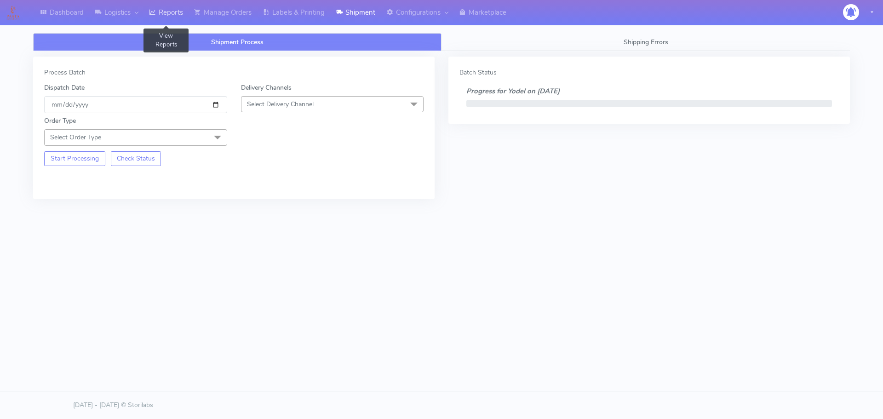
click at [174, 5] on link "Reports" at bounding box center [165, 12] width 45 height 25
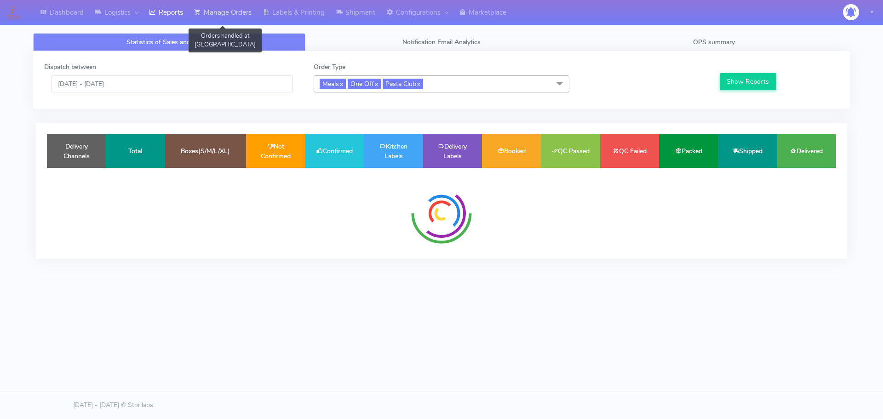
click at [222, 12] on link "Manage Orders" at bounding box center [223, 12] width 69 height 25
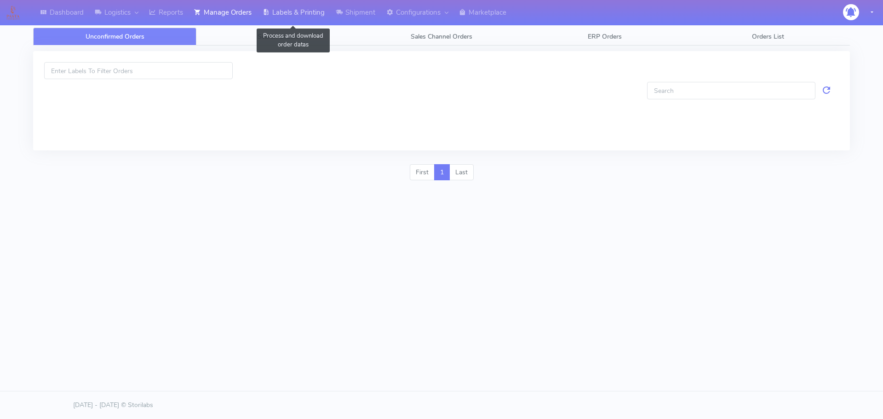
click at [269, 11] on icon at bounding box center [266, 12] width 7 height 9
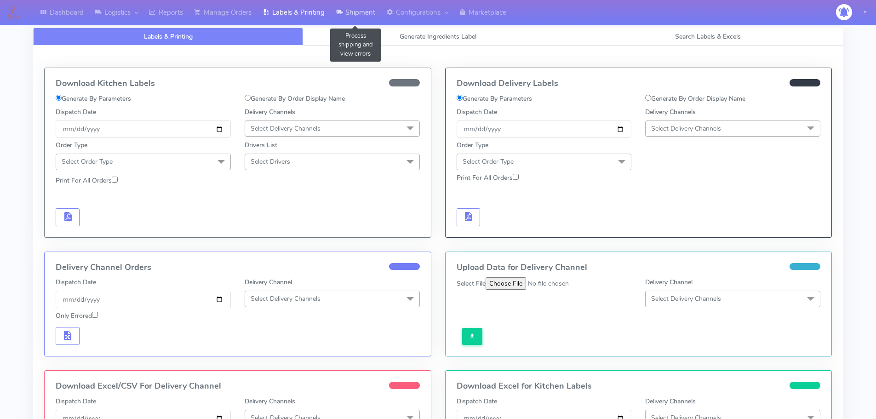
click at [336, 20] on link "Shipment" at bounding box center [355, 12] width 51 height 25
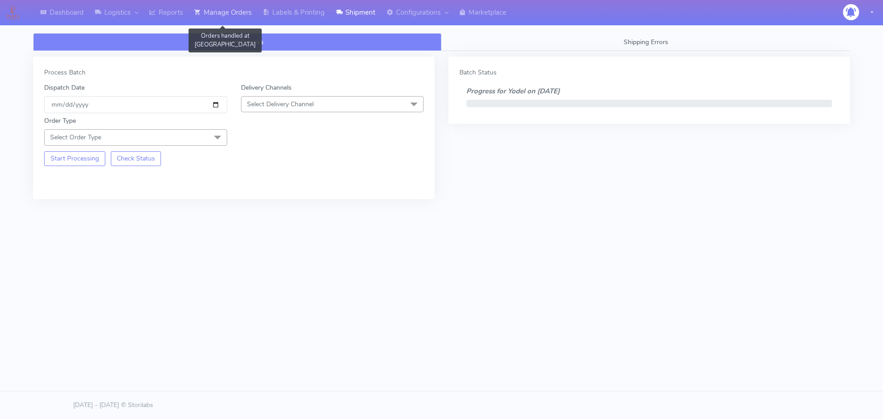
click at [197, 10] on icon at bounding box center [197, 12] width 7 height 9
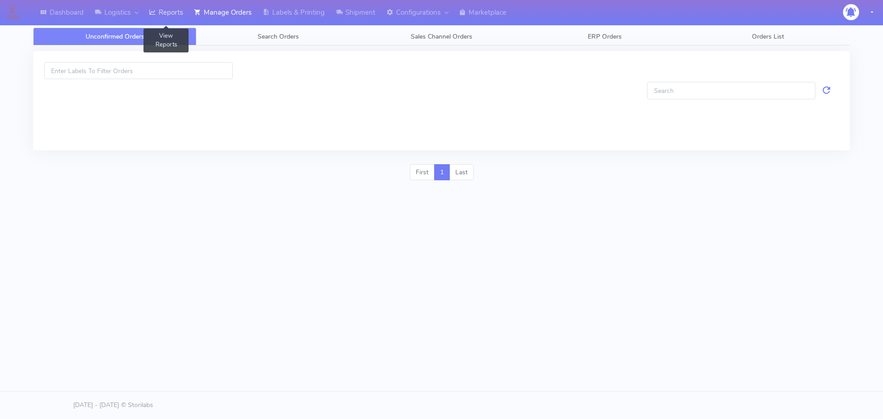
click at [171, 12] on link "Reports" at bounding box center [165, 12] width 45 height 25
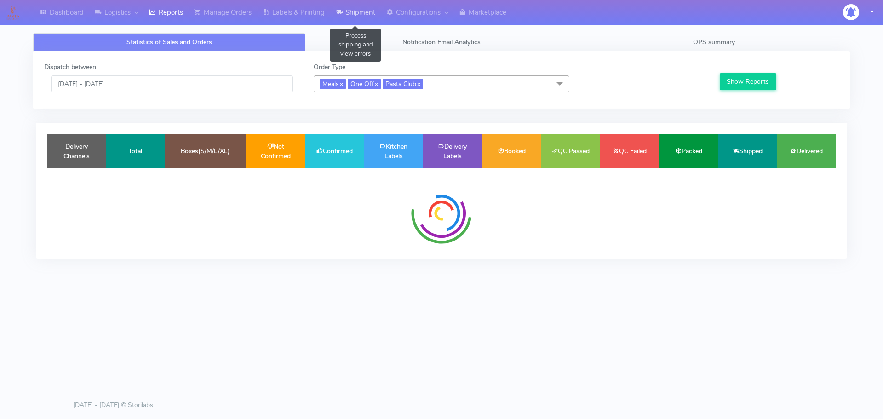
click at [354, 11] on link "Shipment" at bounding box center [355, 12] width 51 height 25
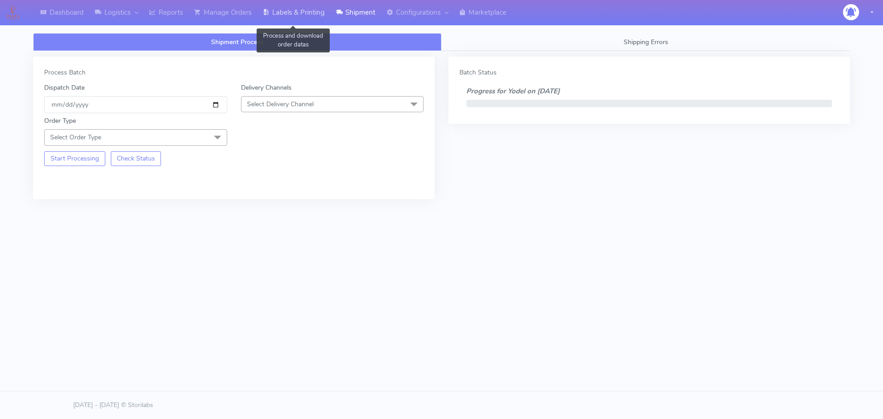
click at [293, 9] on link "Labels & Printing" at bounding box center [293, 12] width 73 height 25
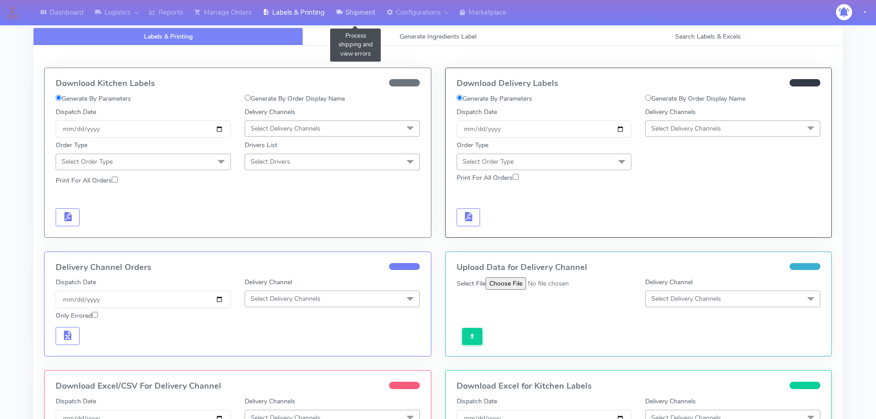
click at [371, 5] on link "Shipment" at bounding box center [355, 12] width 51 height 25
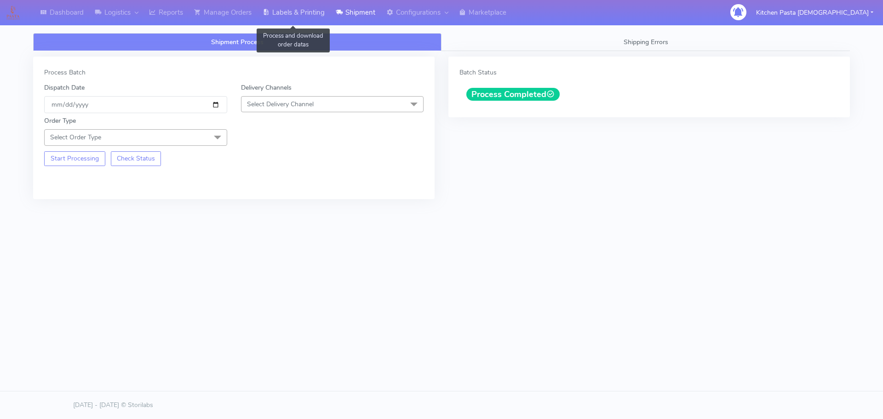
click at [295, 17] on link "Labels & Printing" at bounding box center [293, 12] width 73 height 25
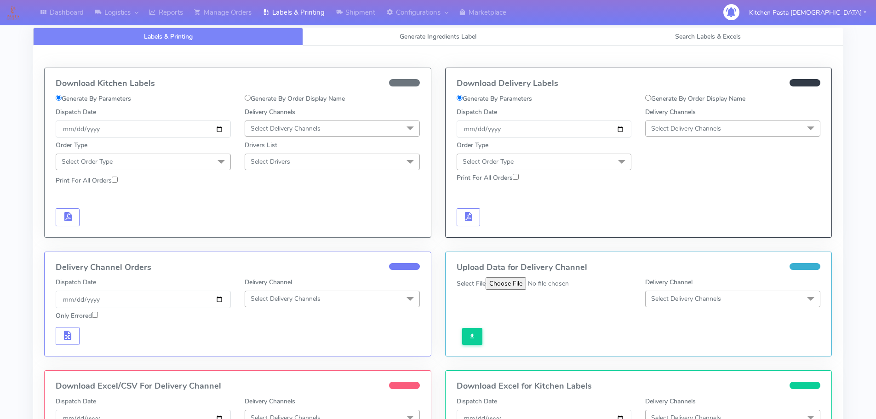
click at [749, 135] on span "Select Delivery Channels" at bounding box center [732, 128] width 175 height 16
click at [661, 229] on div "Yodel" at bounding box center [732, 232] width 165 height 10
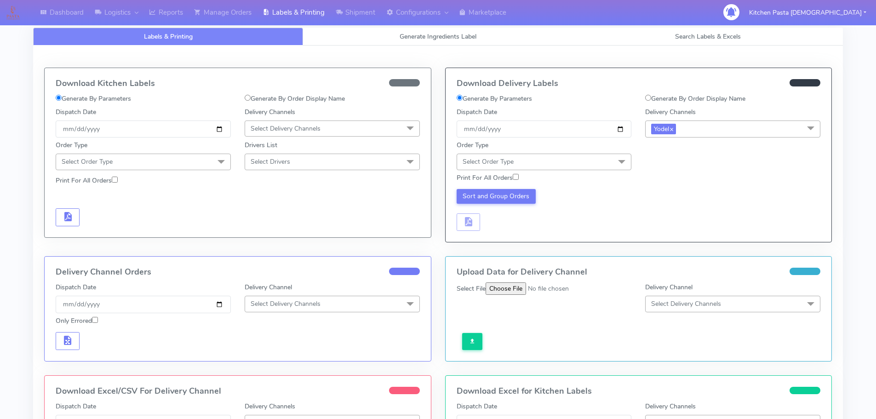
click at [597, 165] on span "Select Order Type" at bounding box center [544, 162] width 175 height 16
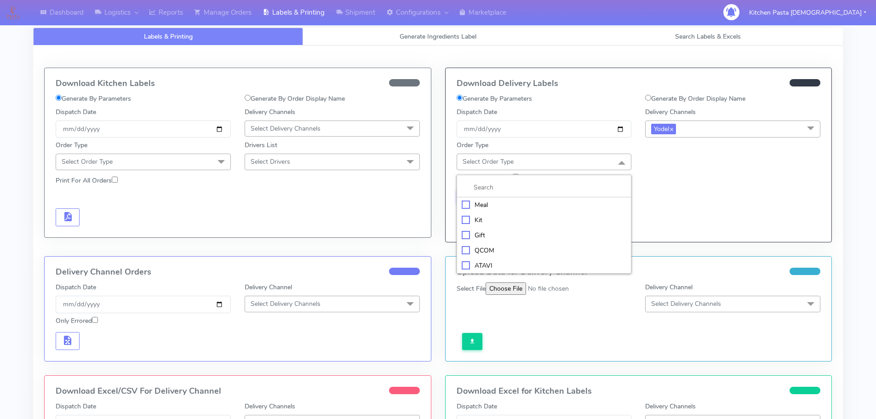
click at [503, 206] on div "Meal" at bounding box center [544, 205] width 165 height 10
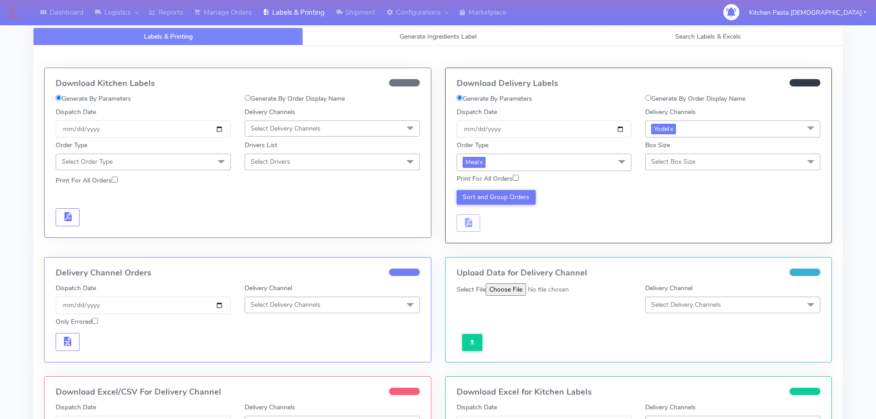
click at [668, 168] on span "Select Box Size" at bounding box center [732, 162] width 175 height 16
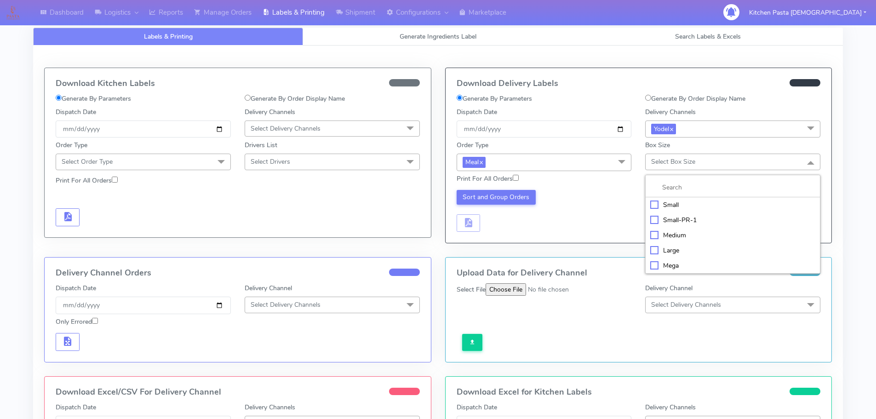
click at [666, 236] on div "Medium" at bounding box center [732, 235] width 165 height 10
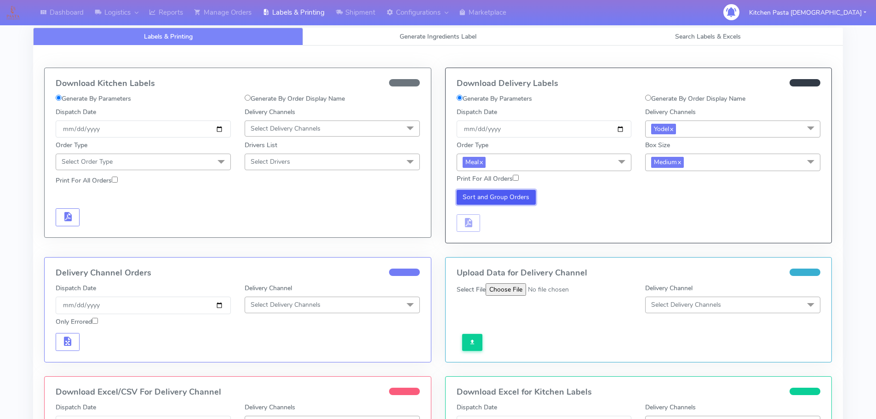
click at [500, 197] on button "Sort and Group Orders" at bounding box center [497, 197] width 80 height 15
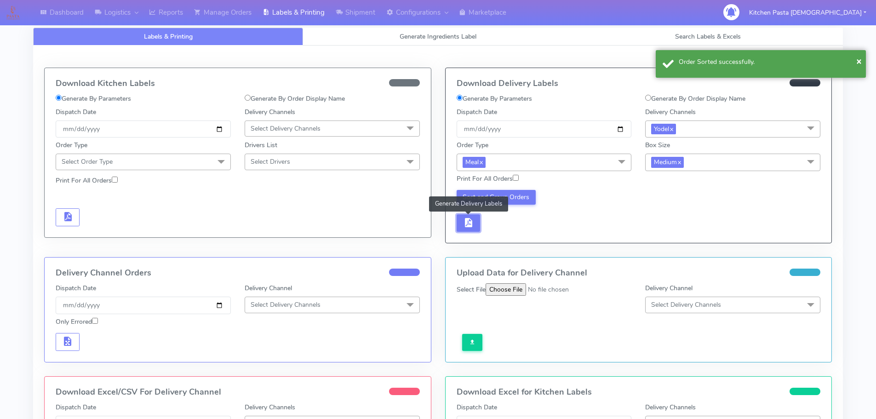
click at [467, 222] on span "button" at bounding box center [468, 224] width 11 height 9
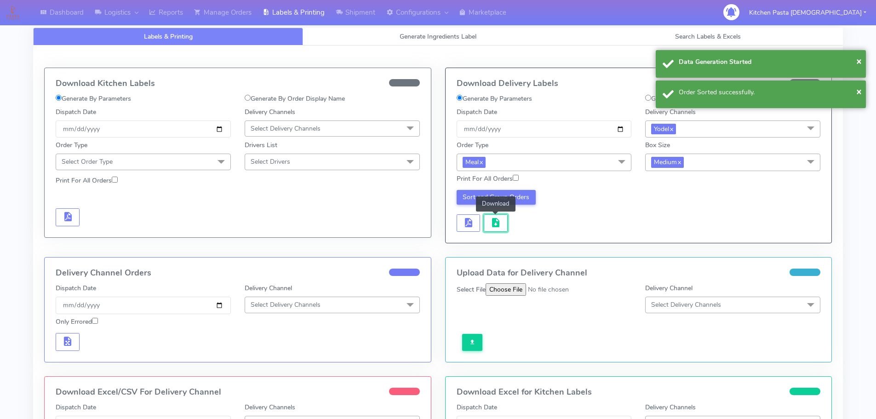
click at [492, 227] on span "button" at bounding box center [495, 224] width 11 height 9
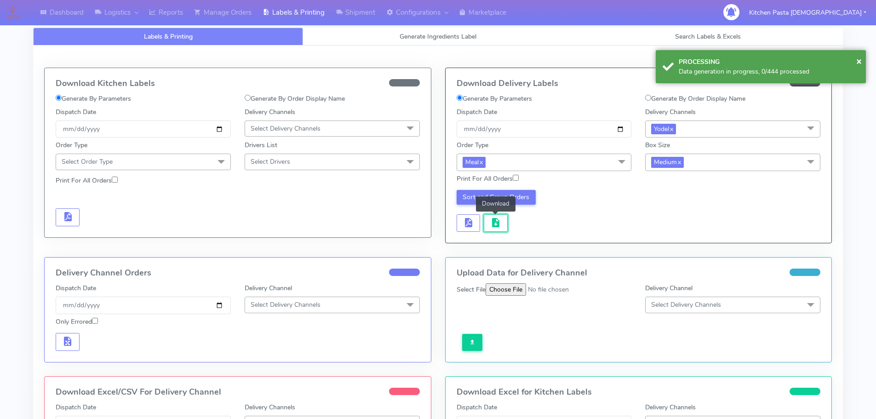
click at [492, 227] on span "button" at bounding box center [495, 224] width 11 height 9
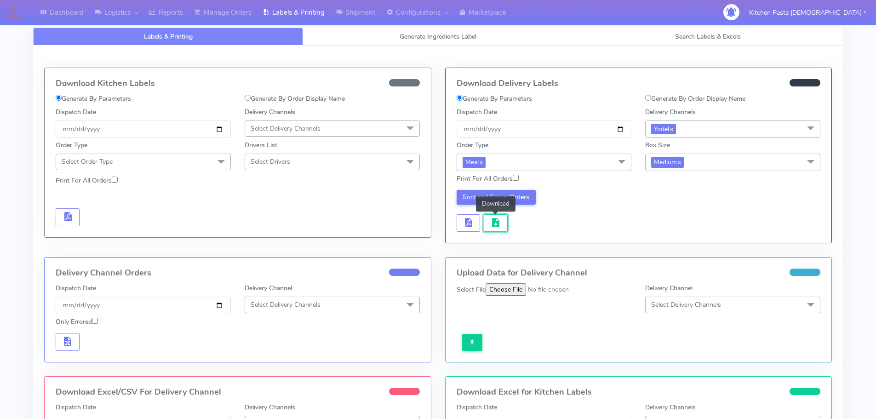
click at [492, 227] on span "button" at bounding box center [495, 224] width 11 height 9
click at [500, 228] on span "button" at bounding box center [495, 224] width 11 height 9
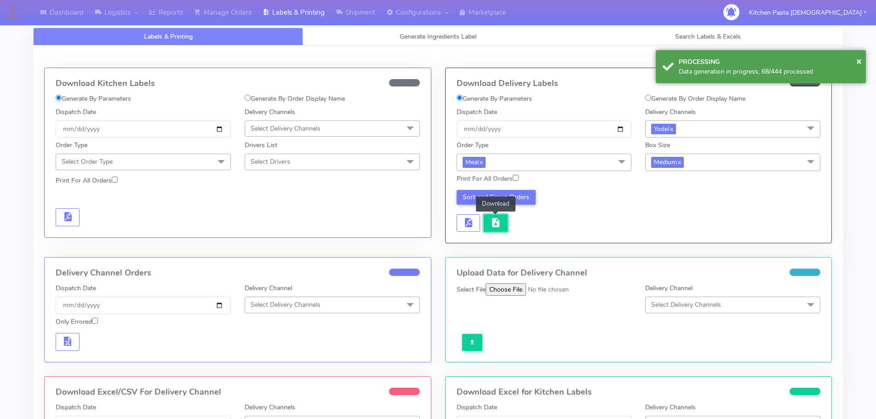
click at [500, 228] on span "button" at bounding box center [495, 224] width 11 height 9
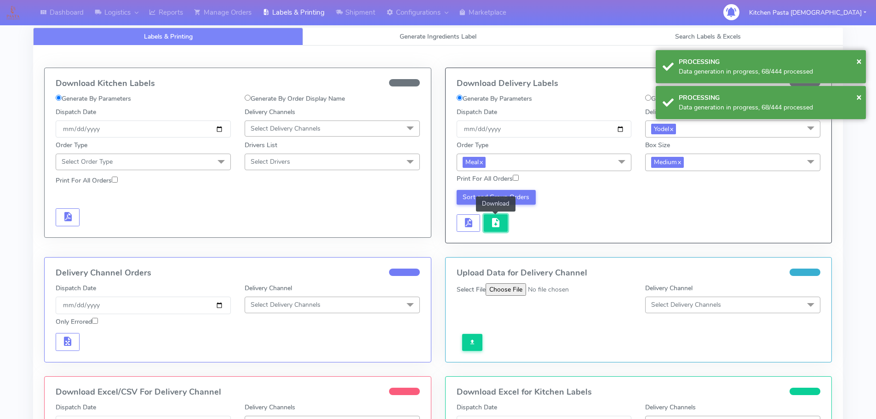
click at [500, 228] on span "button" at bounding box center [495, 224] width 11 height 9
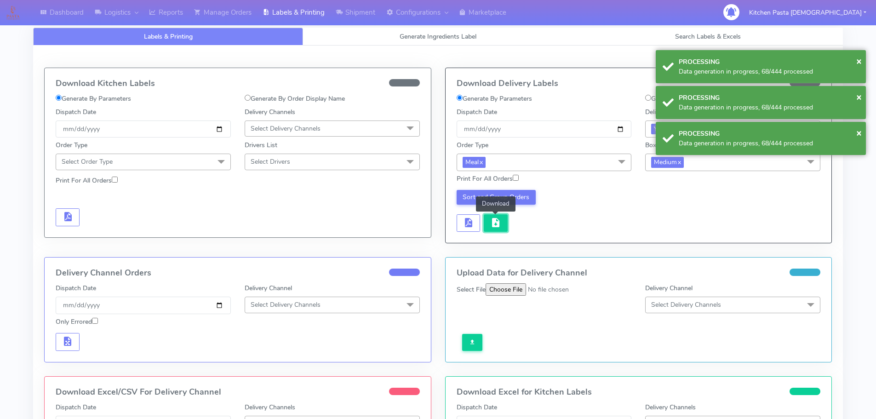
click at [500, 228] on span "button" at bounding box center [495, 224] width 11 height 9
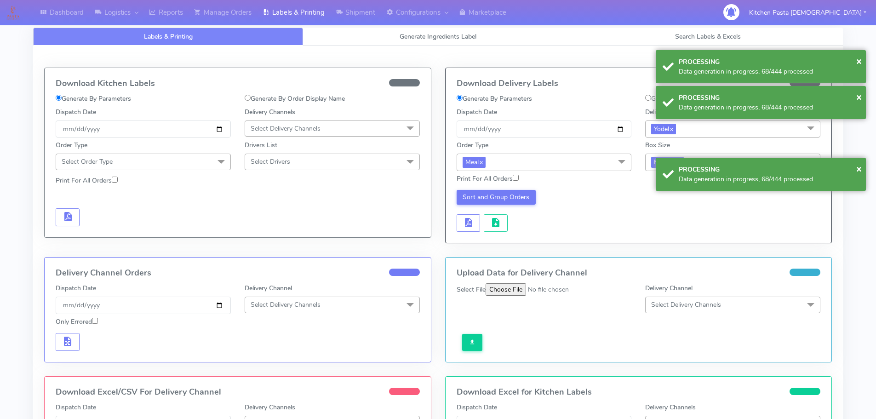
click at [590, 219] on div "Sort and Group Orders" at bounding box center [544, 211] width 189 height 42
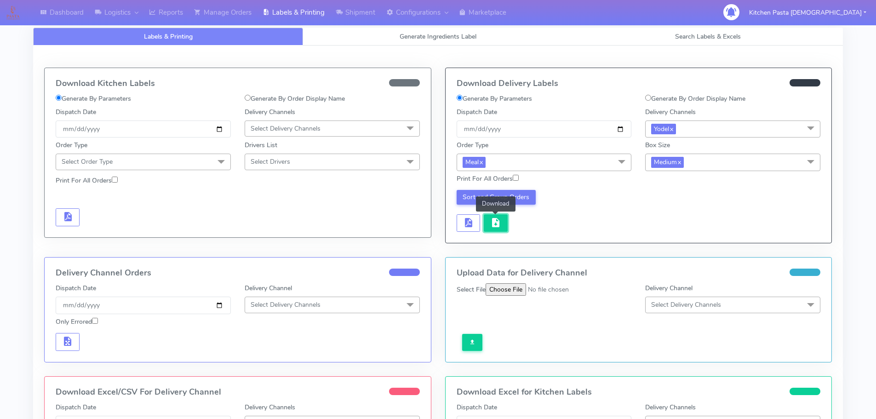
click at [504, 222] on button "button" at bounding box center [496, 223] width 24 height 18
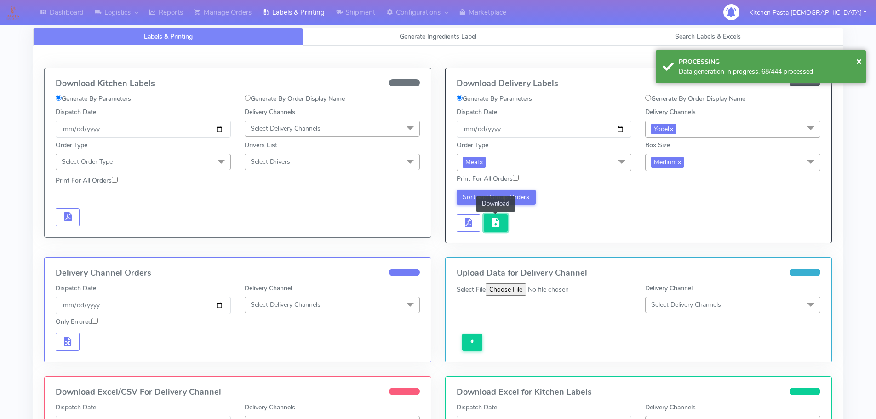
click at [504, 222] on button "button" at bounding box center [496, 223] width 24 height 18
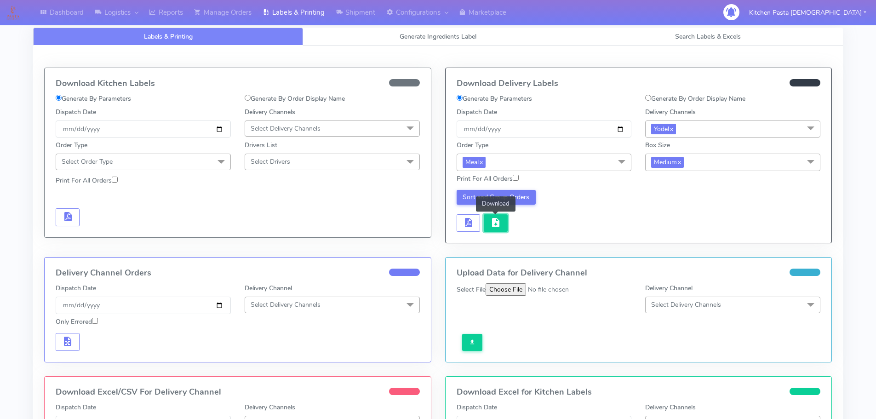
click at [495, 225] on span "button" at bounding box center [495, 224] width 11 height 9
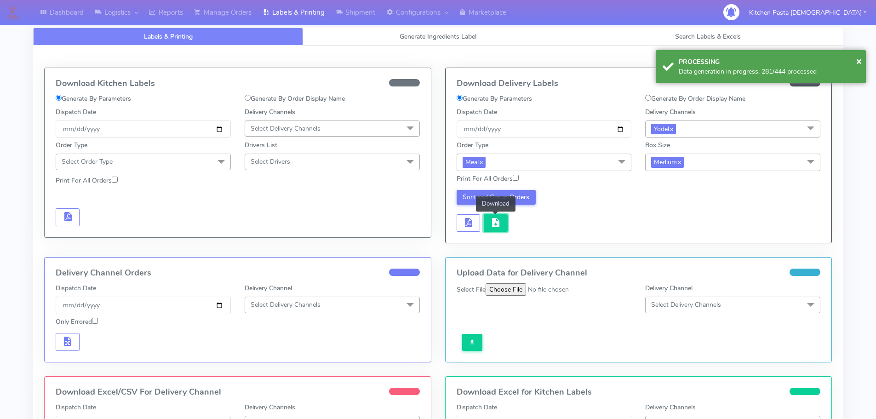
click at [494, 232] on button "button" at bounding box center [496, 223] width 24 height 18
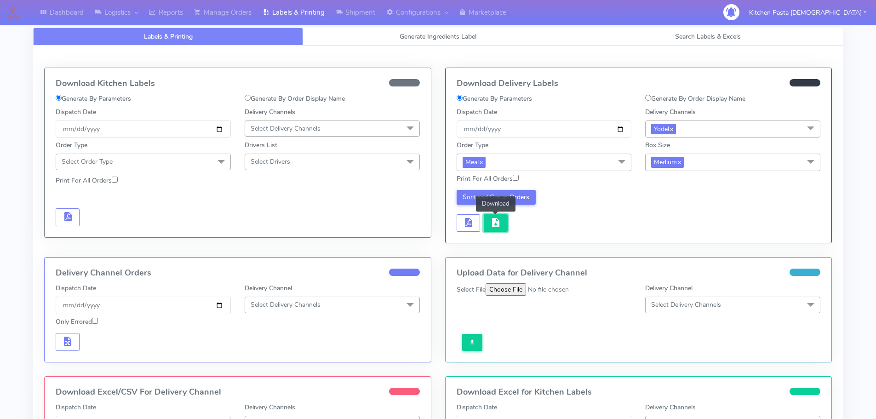
click at [506, 219] on button "button" at bounding box center [496, 223] width 24 height 18
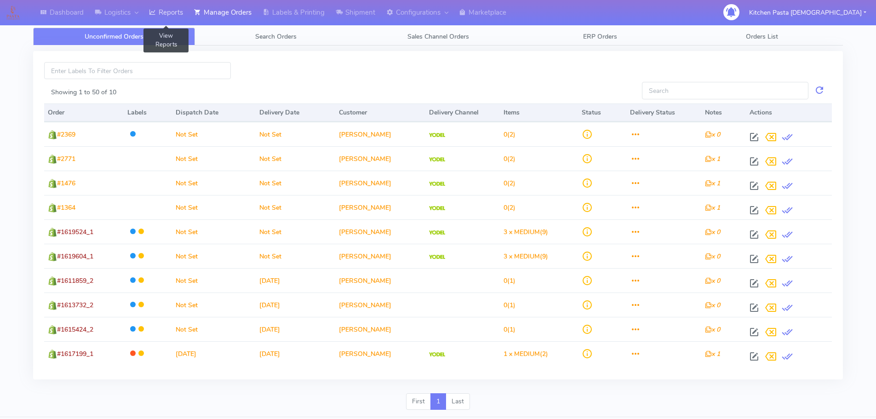
drag, startPoint x: 172, startPoint y: 14, endPoint x: 192, endPoint y: 1, distance: 23.6
click at [172, 14] on link "Reports" at bounding box center [165, 12] width 45 height 25
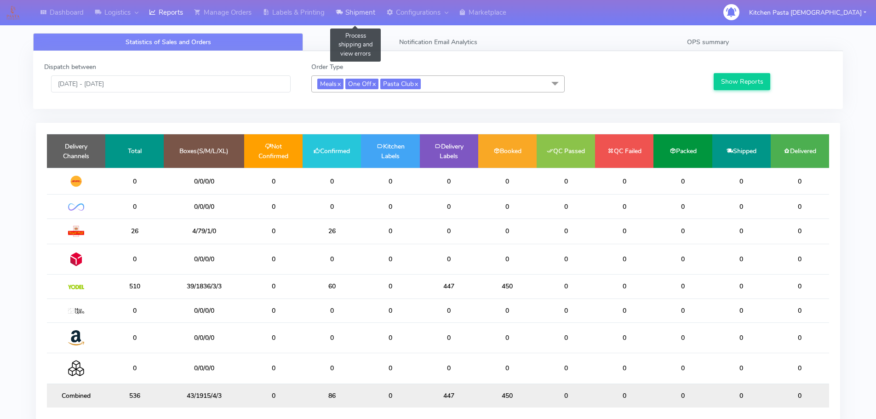
click at [368, 6] on link "Shipment" at bounding box center [355, 12] width 51 height 25
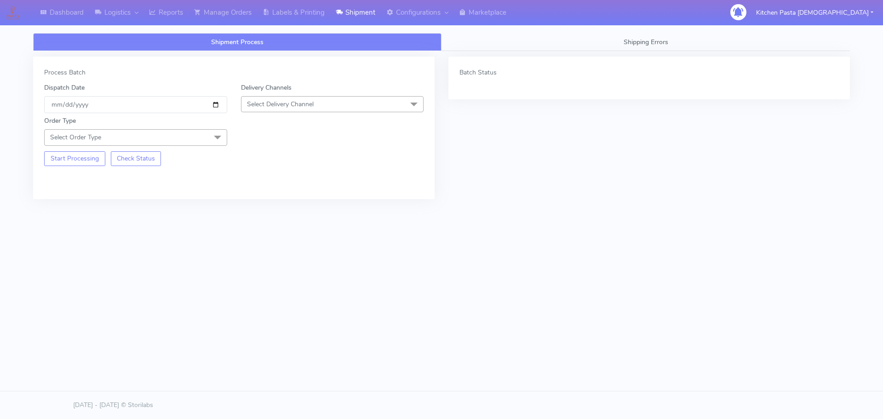
click at [315, 96] on span "Select Delivery Channel" at bounding box center [332, 104] width 183 height 16
click at [277, 207] on div "Yodel" at bounding box center [332, 208] width 173 height 10
click at [206, 144] on span "Select Order Type" at bounding box center [135, 137] width 183 height 16
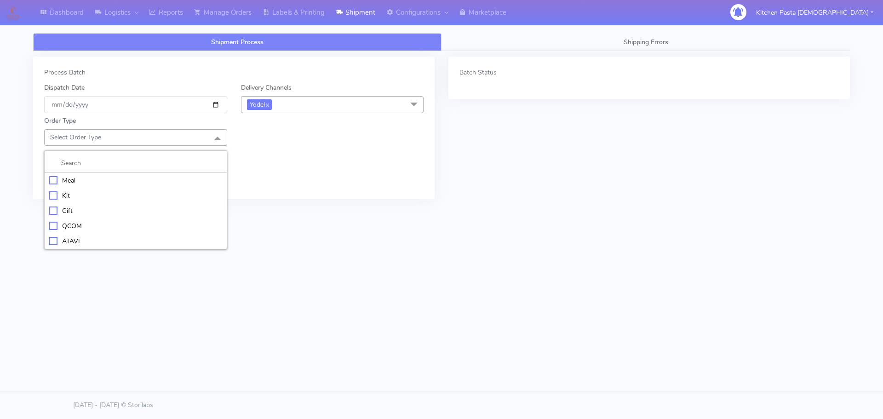
click at [167, 178] on div "Meal" at bounding box center [135, 181] width 173 height 10
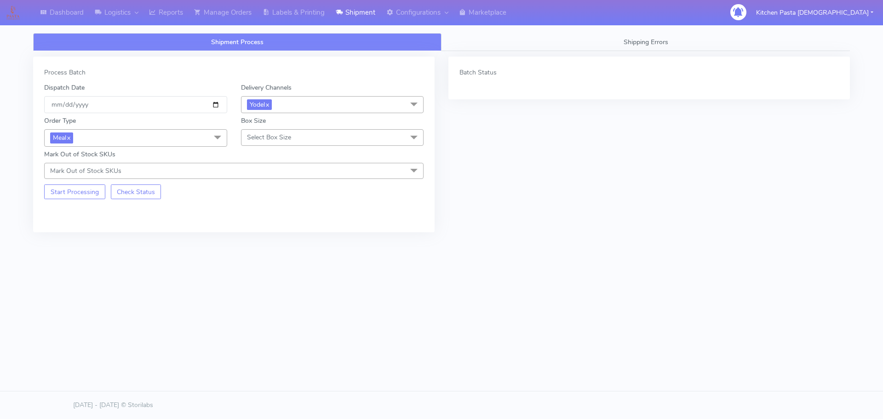
click at [301, 131] on span "Select Box Size" at bounding box center [332, 137] width 183 height 16
click at [270, 177] on div "Small" at bounding box center [332, 181] width 173 height 10
click at [80, 194] on button "Start Processing" at bounding box center [74, 191] width 61 height 15
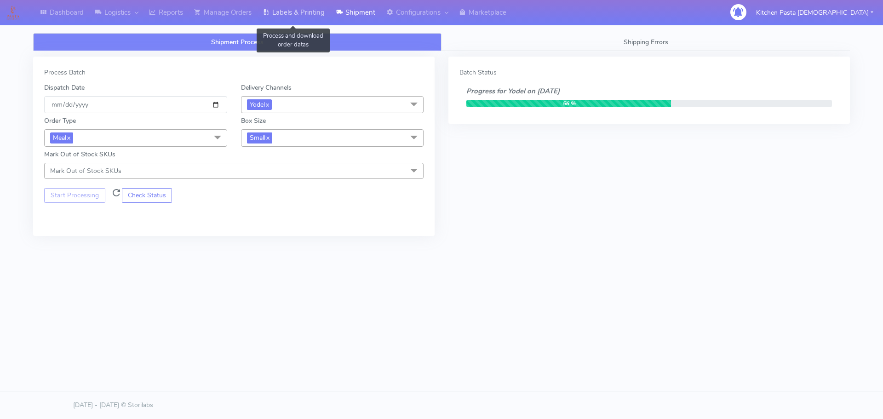
click at [311, 9] on link "Labels & Printing" at bounding box center [293, 12] width 73 height 25
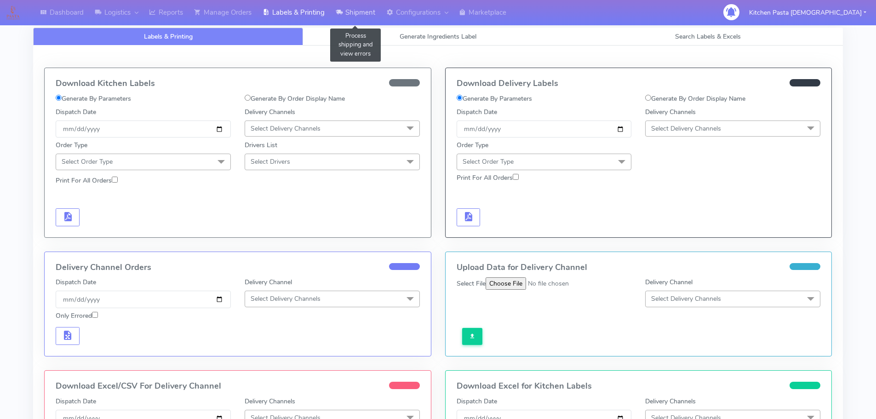
click at [352, 4] on link "Shipment" at bounding box center [355, 12] width 51 height 25
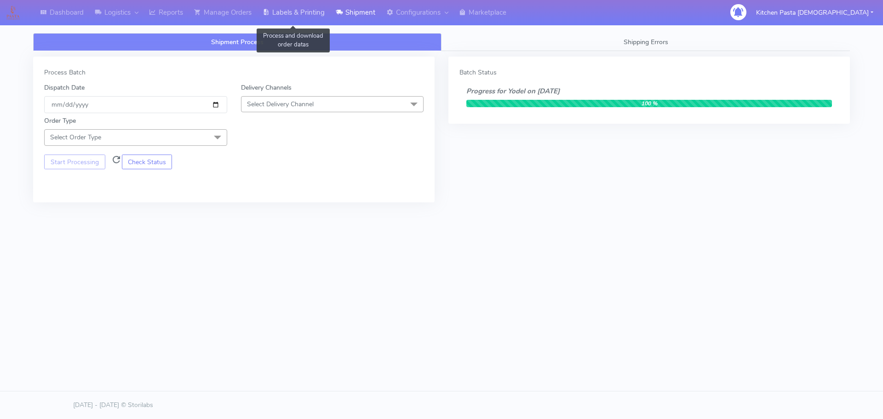
click at [273, 18] on link "Labels & Printing" at bounding box center [293, 12] width 73 height 25
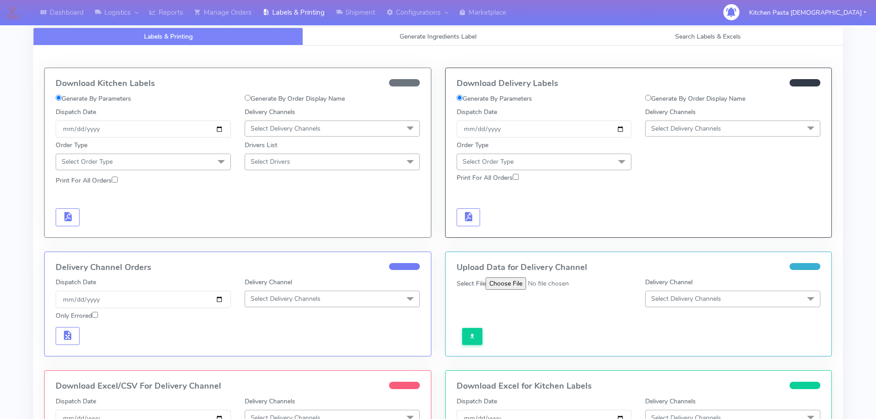
click at [687, 121] on span "Select Delivery Channels" at bounding box center [732, 128] width 175 height 16
click at [615, 157] on span at bounding box center [621, 162] width 18 height 17
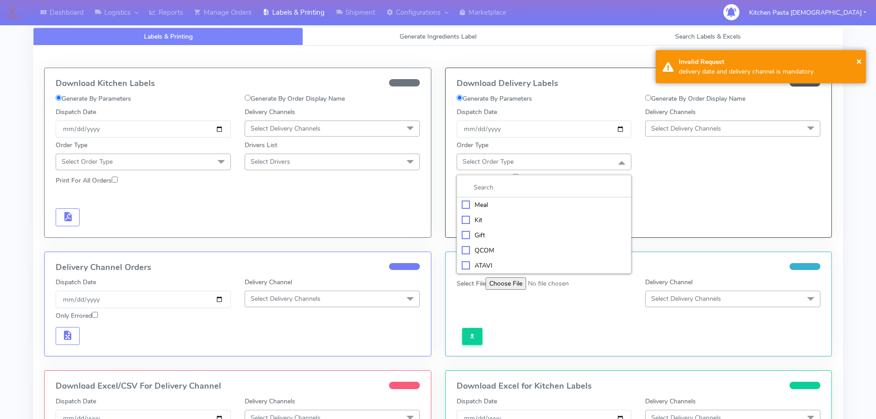
click at [698, 126] on span "Select Delivery Channels" at bounding box center [686, 128] width 70 height 9
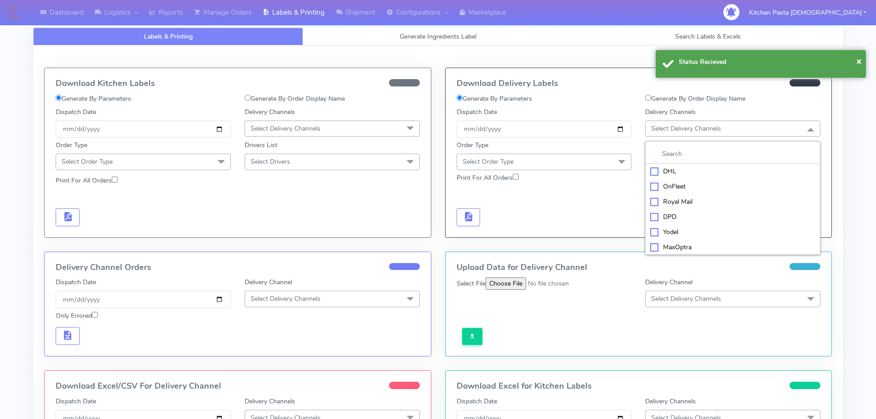
click at [670, 224] on li "Yodel" at bounding box center [733, 231] width 174 height 15
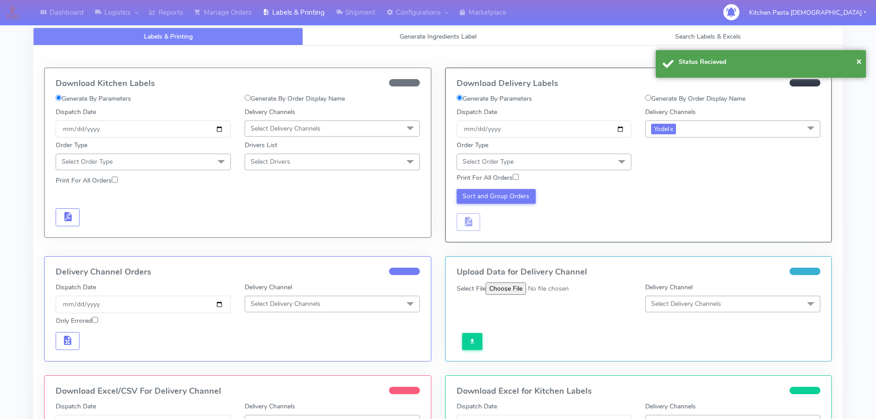
click at [578, 161] on span "Select Order Type" at bounding box center [544, 162] width 175 height 16
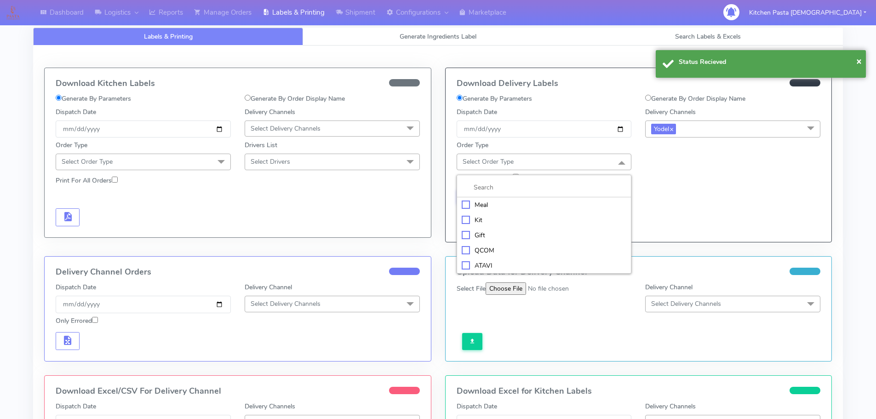
click at [541, 206] on div "Meal" at bounding box center [544, 205] width 165 height 10
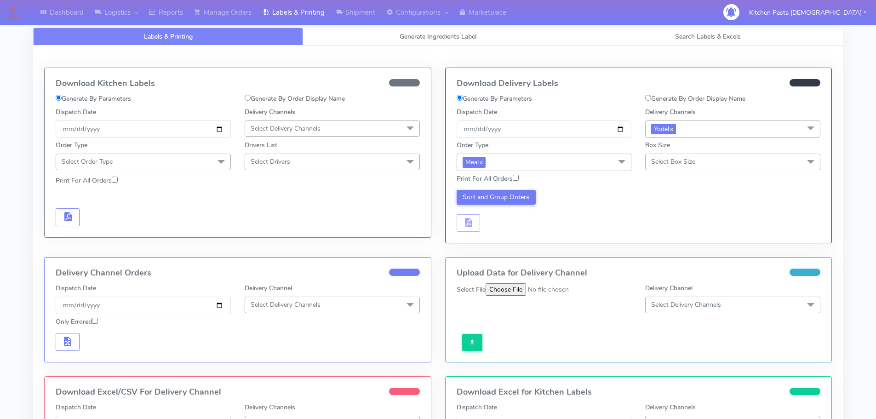
click at [662, 160] on span "Select Box Size" at bounding box center [673, 161] width 44 height 9
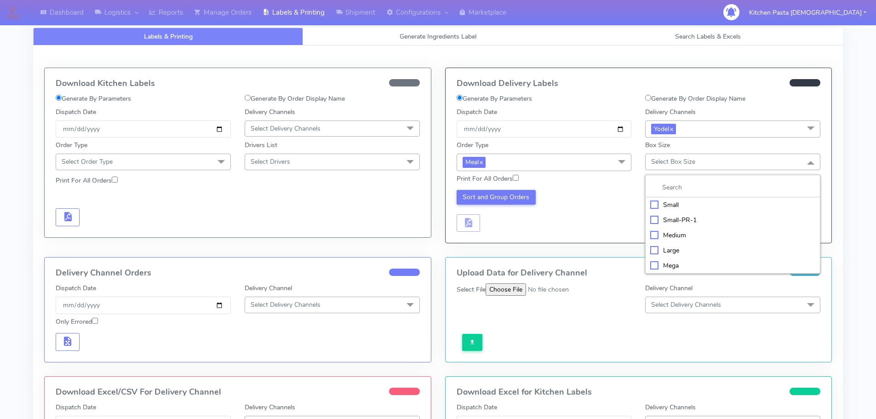
click at [670, 206] on div "Small" at bounding box center [732, 205] width 165 height 10
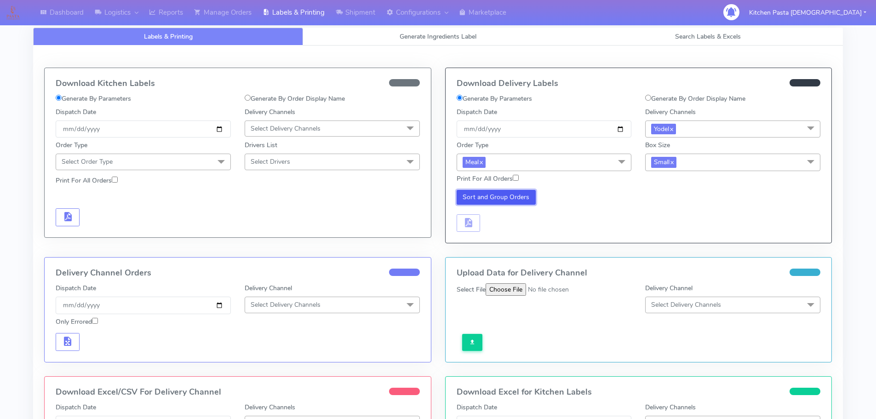
click at [494, 193] on button "Sort and Group Orders" at bounding box center [497, 197] width 80 height 15
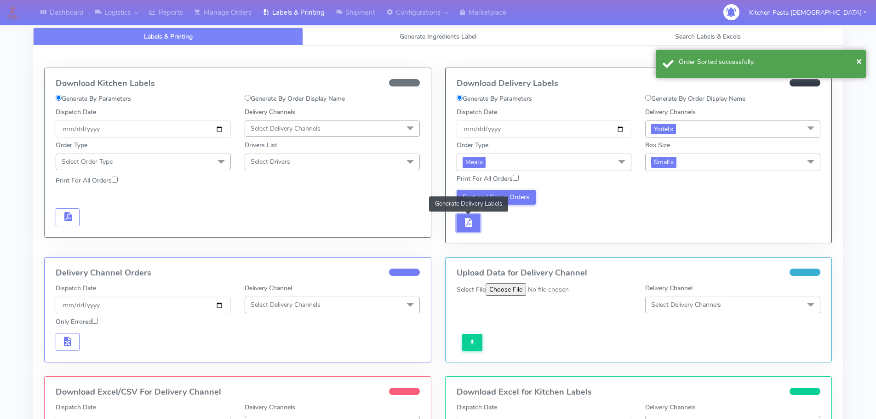
click at [470, 215] on button "button" at bounding box center [469, 223] width 24 height 18
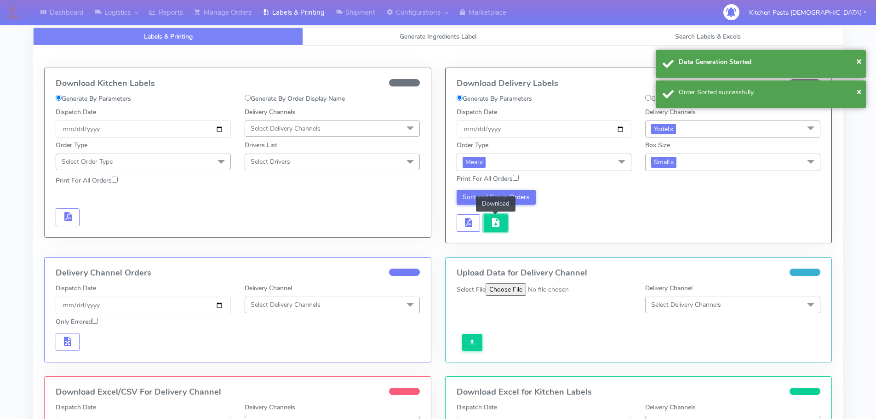
click at [497, 226] on span "button" at bounding box center [495, 224] width 11 height 9
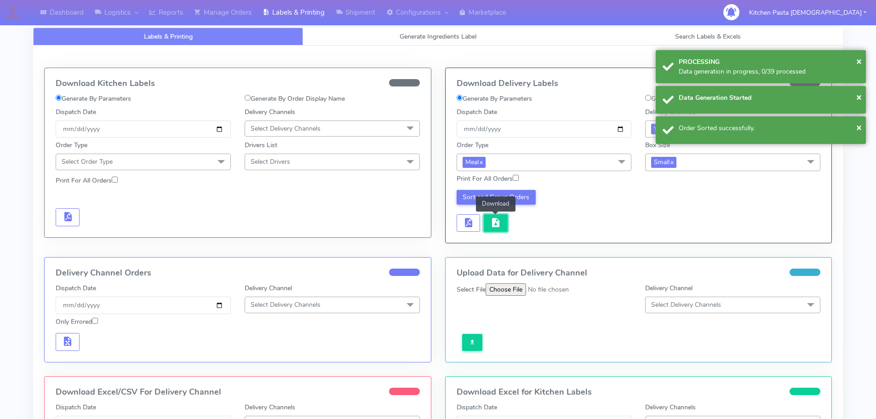
click at [497, 226] on span "button" at bounding box center [495, 224] width 11 height 9
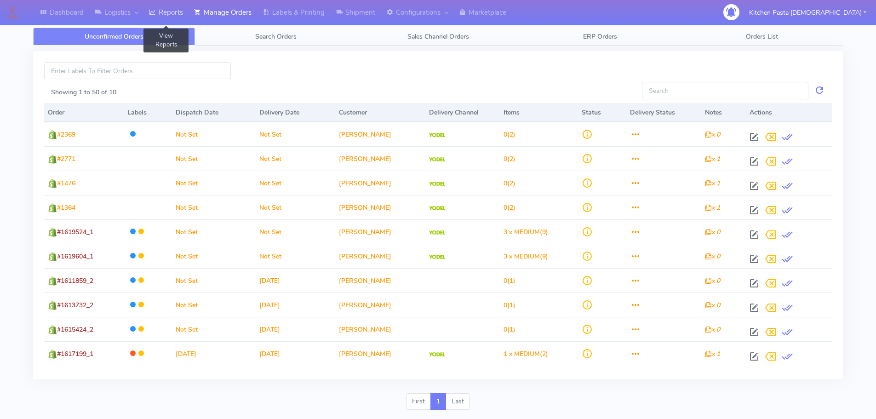
drag, startPoint x: 176, startPoint y: 18, endPoint x: 187, endPoint y: 3, distance: 19.0
click at [176, 17] on link "Reports" at bounding box center [165, 12] width 45 height 25
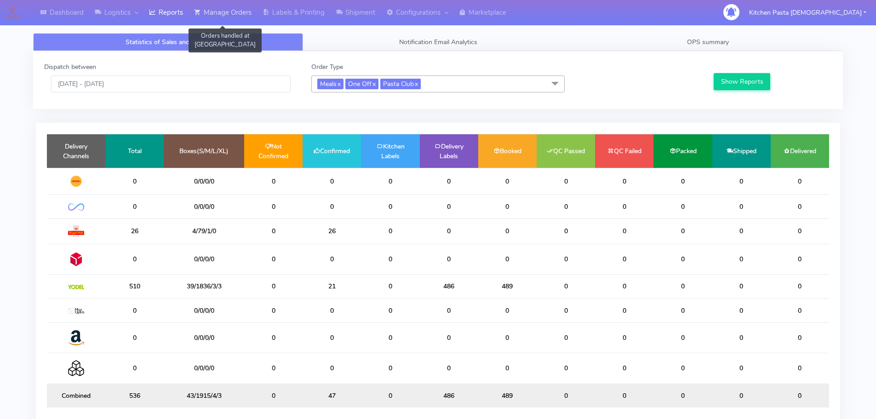
click at [241, 18] on link "Manage Orders" at bounding box center [223, 12] width 69 height 25
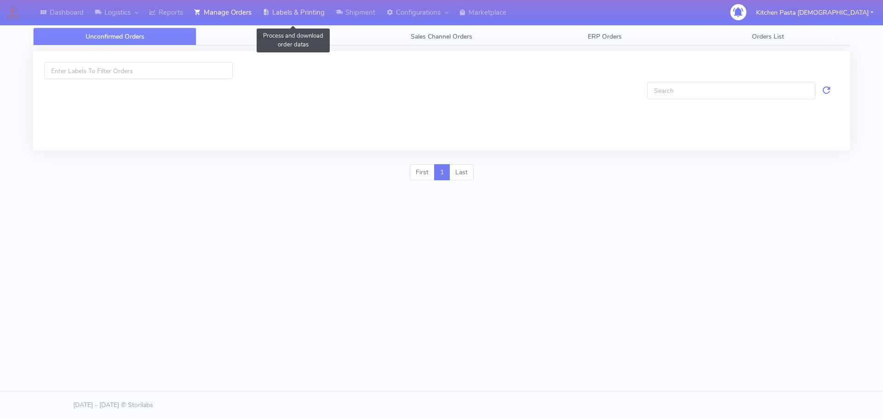
click at [267, 17] on icon at bounding box center [266, 12] width 7 height 9
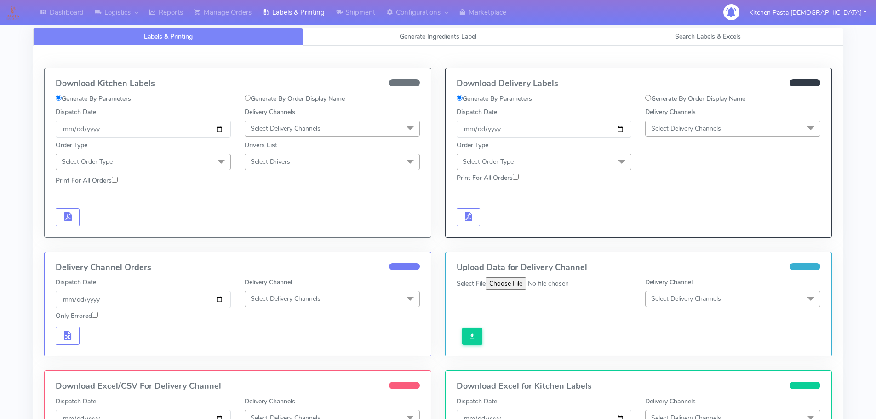
click at [277, 126] on span "Select Delivery Channels" at bounding box center [286, 128] width 70 height 9
click at [284, 201] on div "Royal Mail" at bounding box center [332, 202] width 165 height 10
click at [199, 163] on span "Select Order Type" at bounding box center [143, 162] width 175 height 16
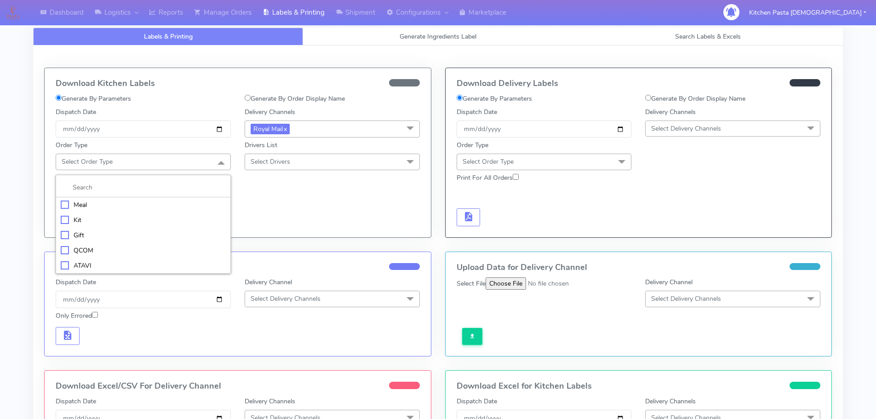
click at [71, 204] on div "Meal" at bounding box center [143, 205] width 165 height 10
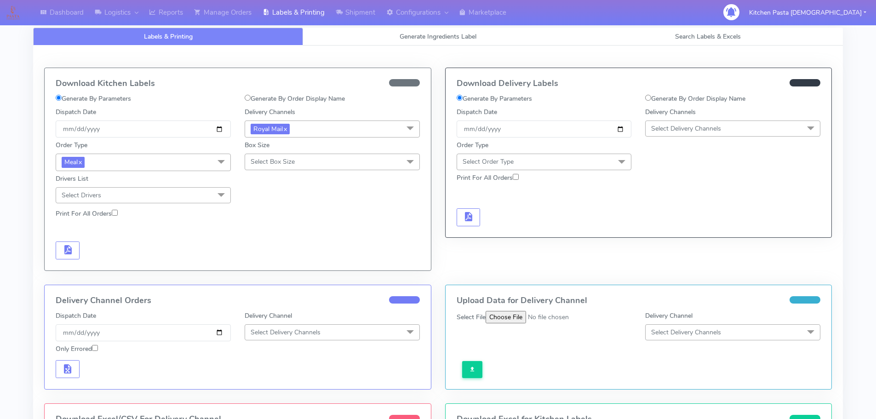
click at [289, 159] on span "Select Box Size" at bounding box center [273, 161] width 44 height 9
click at [270, 266] on div "Mega" at bounding box center [332, 266] width 165 height 10
click at [67, 247] on span "button" at bounding box center [67, 251] width 11 height 9
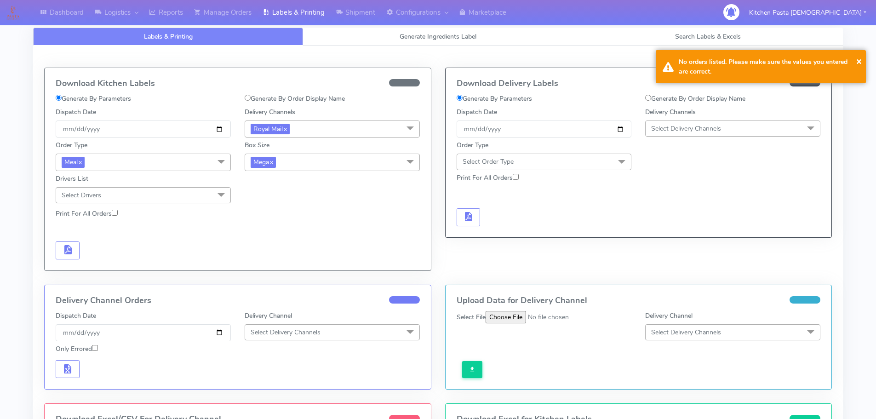
click at [318, 160] on span "Mega x" at bounding box center [332, 162] width 175 height 17
click at [271, 251] on div "Large" at bounding box center [332, 251] width 165 height 10
click at [71, 247] on span "button" at bounding box center [67, 251] width 11 height 9
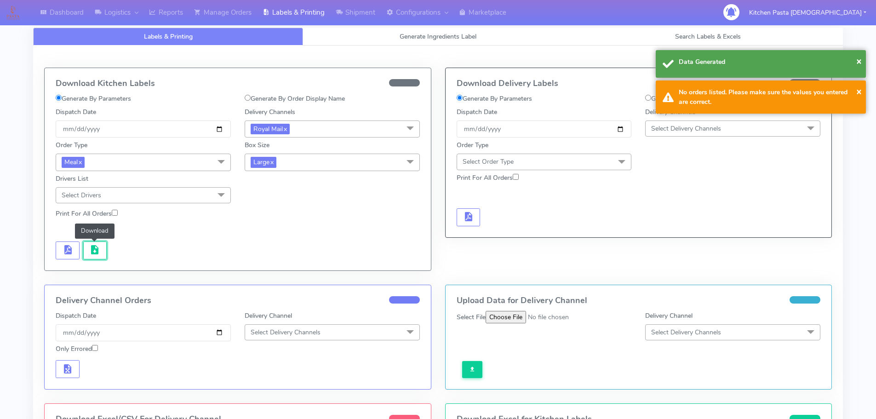
click at [87, 247] on button "button" at bounding box center [95, 250] width 24 height 18
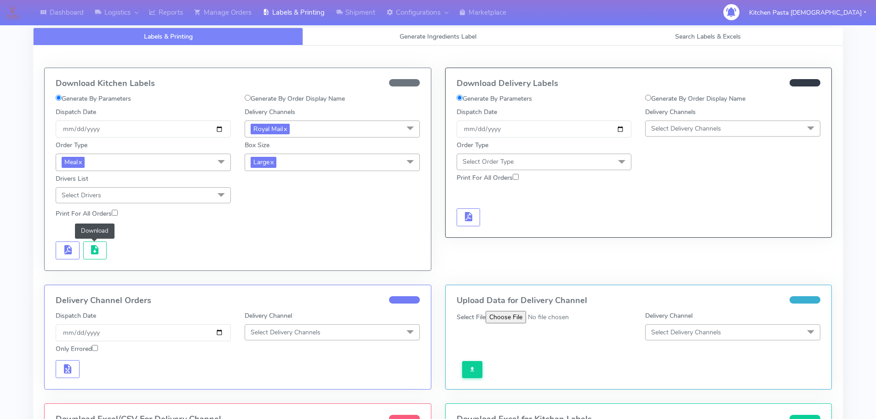
click at [302, 159] on span "Large x" at bounding box center [332, 162] width 175 height 17
click at [277, 241] on li "Medium" at bounding box center [332, 236] width 174 height 15
click at [74, 245] on button "button" at bounding box center [68, 250] width 24 height 18
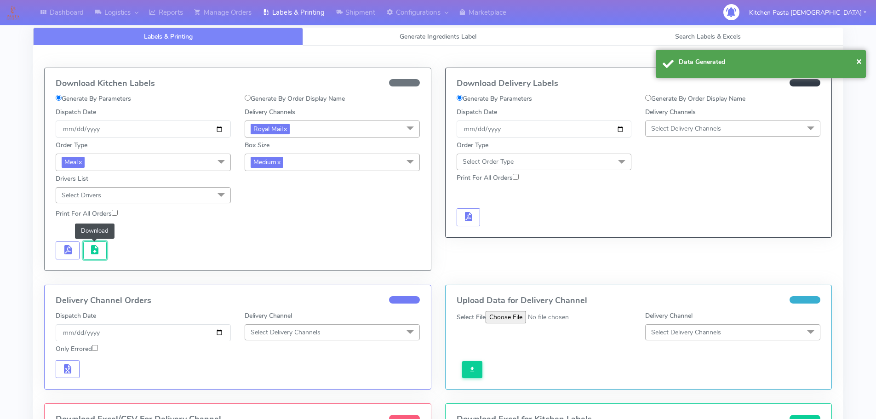
click at [93, 250] on span "button" at bounding box center [94, 251] width 11 height 9
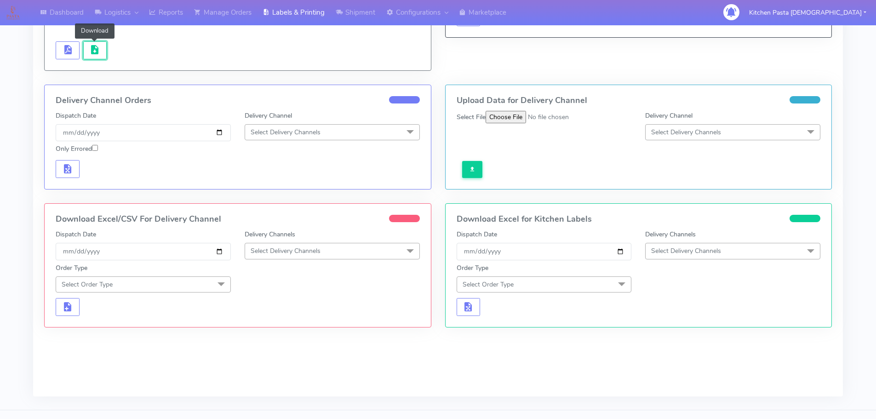
scroll to position [219, 0]
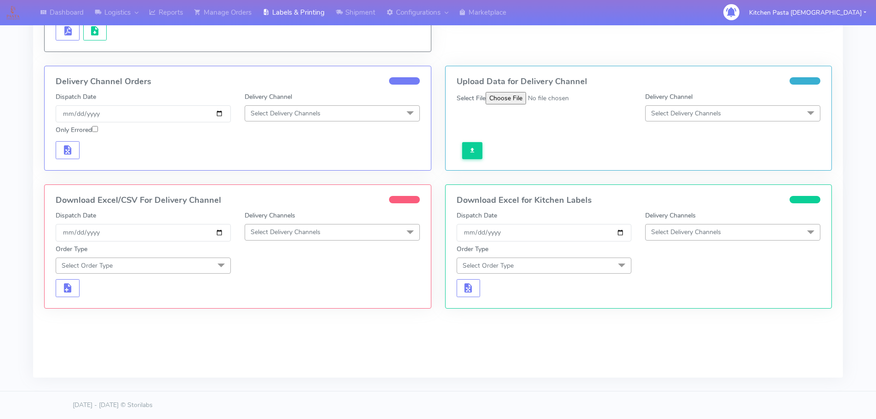
click at [370, 235] on span "Select Delivery Channels" at bounding box center [332, 232] width 175 height 16
click at [289, 301] on div "Royal Mail" at bounding box center [332, 306] width 165 height 10
click at [209, 261] on span "Select Order Type" at bounding box center [143, 266] width 175 height 16
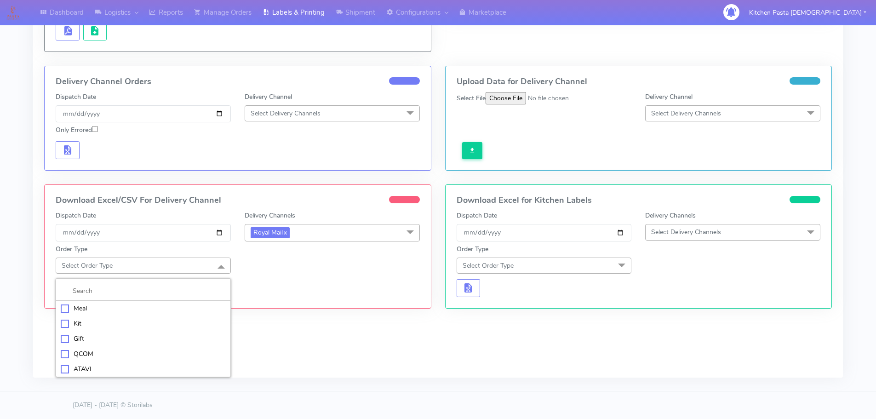
click at [100, 308] on div "Meal" at bounding box center [143, 308] width 165 height 10
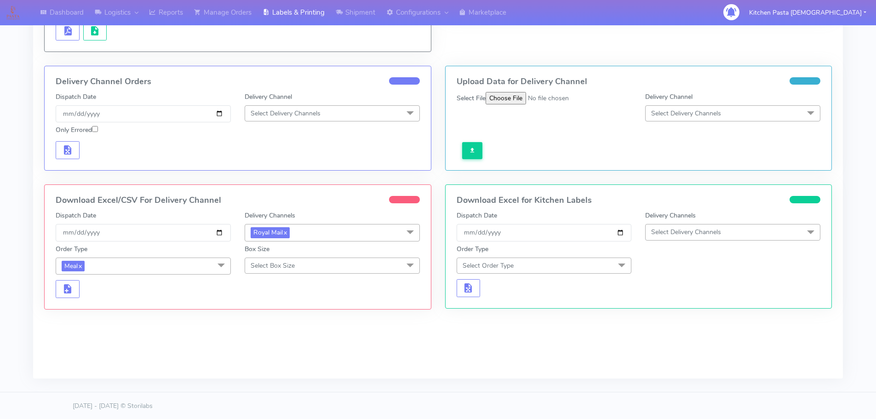
click at [255, 270] on span "Select Box Size" at bounding box center [332, 266] width 175 height 16
click at [261, 332] on li "Medium" at bounding box center [332, 338] width 174 height 15
click at [75, 294] on button "button" at bounding box center [68, 289] width 24 height 18
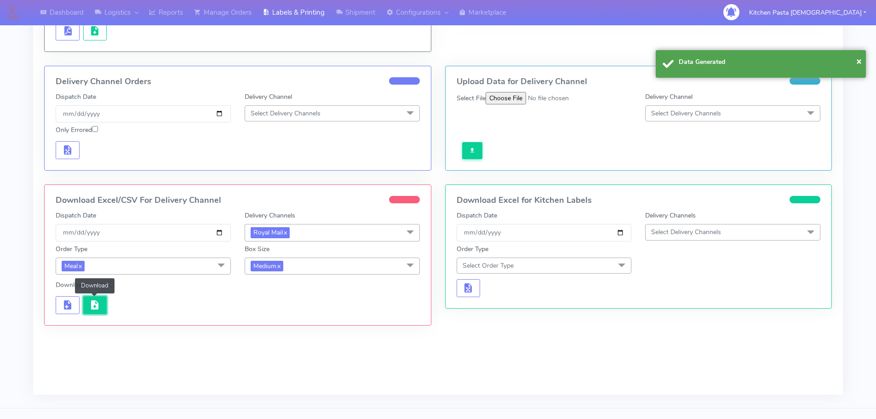
click at [94, 303] on span "button" at bounding box center [94, 307] width 11 height 9
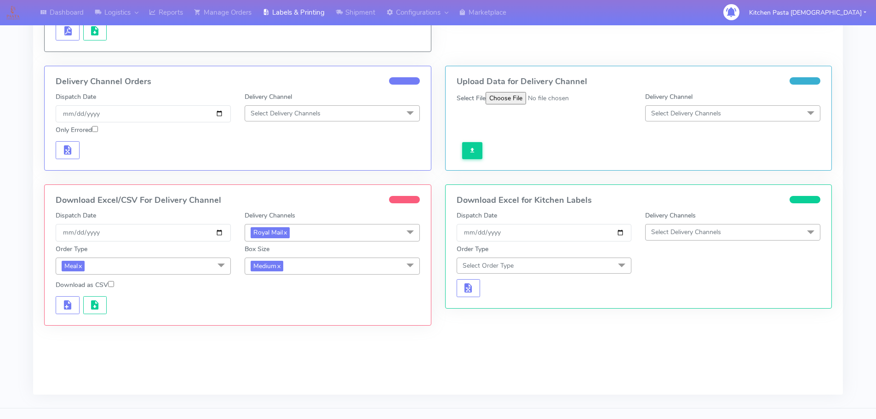
click at [302, 270] on span "Medium x" at bounding box center [332, 266] width 175 height 17
click at [278, 354] on div "Large" at bounding box center [332, 355] width 165 height 10
click at [71, 303] on span "button" at bounding box center [67, 307] width 11 height 9
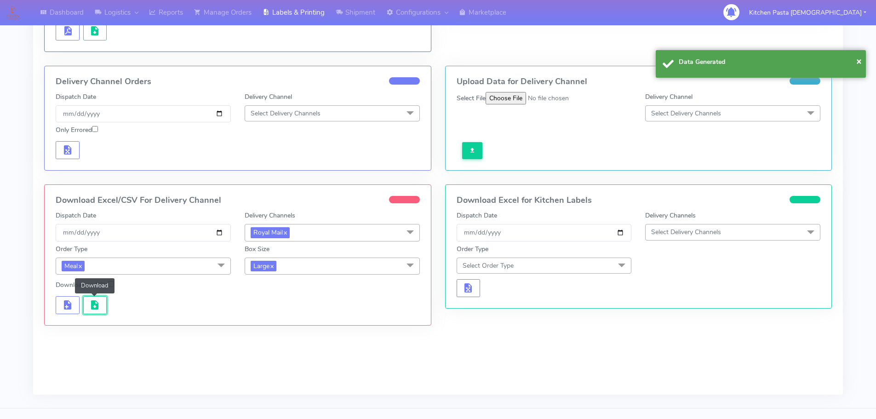
click at [97, 306] on span "button" at bounding box center [94, 307] width 11 height 9
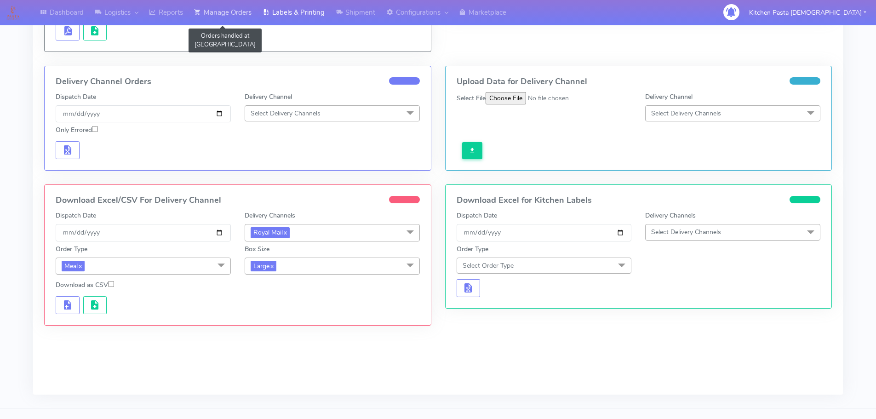
click at [229, 5] on link "Manage Orders" at bounding box center [223, 12] width 69 height 25
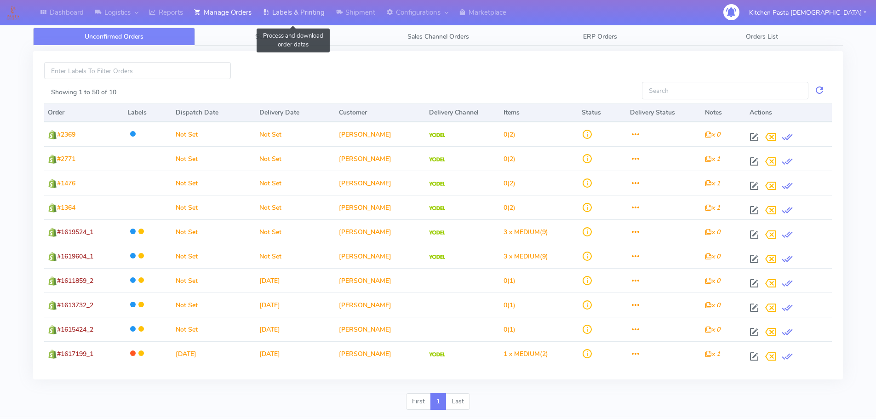
click at [285, 12] on link "Labels & Printing" at bounding box center [293, 12] width 73 height 25
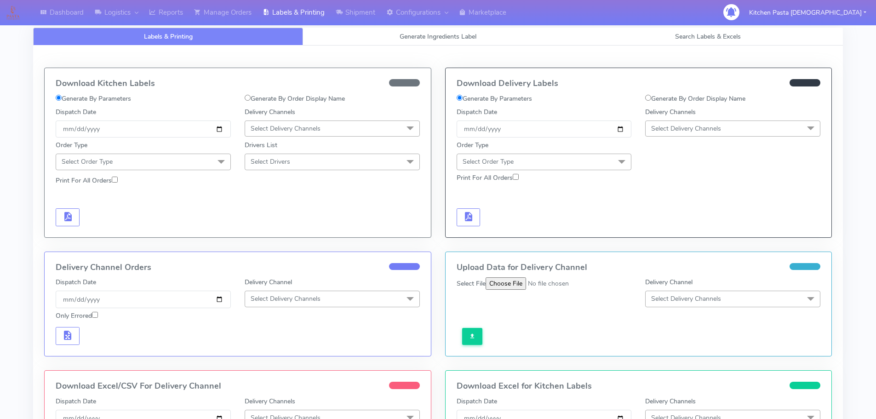
click at [308, 130] on span "Select Delivery Channels" at bounding box center [286, 128] width 70 height 9
click at [273, 201] on div "Royal Mail" at bounding box center [332, 202] width 165 height 10
click at [194, 167] on span "Select Order Type" at bounding box center [143, 162] width 175 height 16
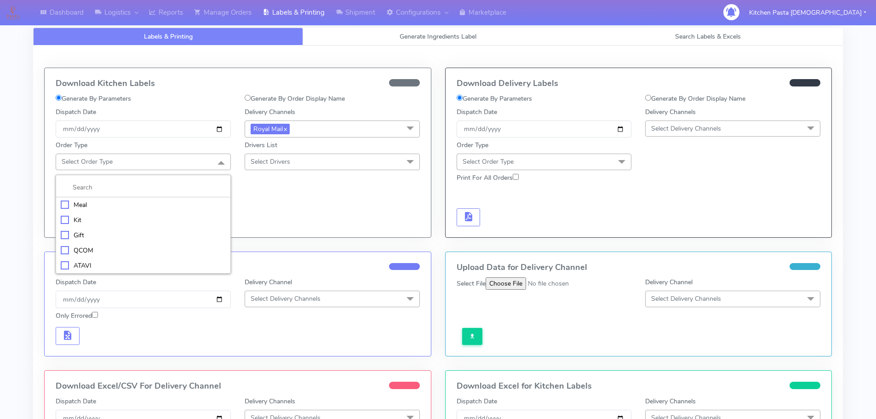
click at [116, 200] on div "Meal" at bounding box center [143, 205] width 165 height 10
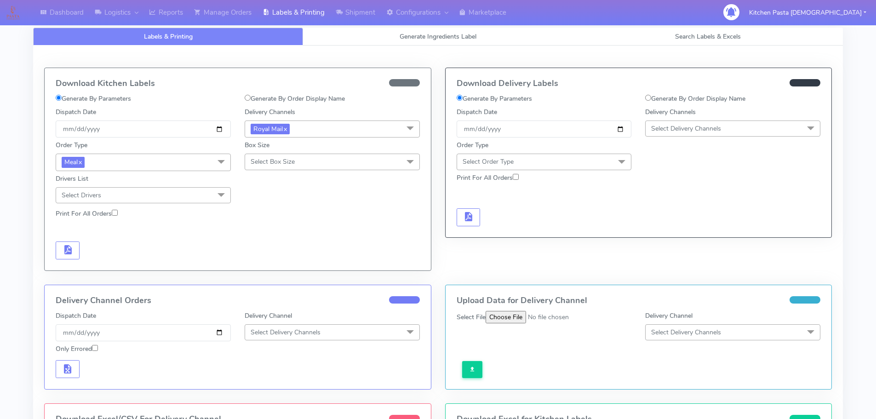
click at [304, 163] on span "Select Box Size" at bounding box center [332, 162] width 175 height 16
click at [260, 205] on div "Small" at bounding box center [332, 205] width 165 height 10
click at [73, 249] on button "button" at bounding box center [68, 250] width 24 height 18
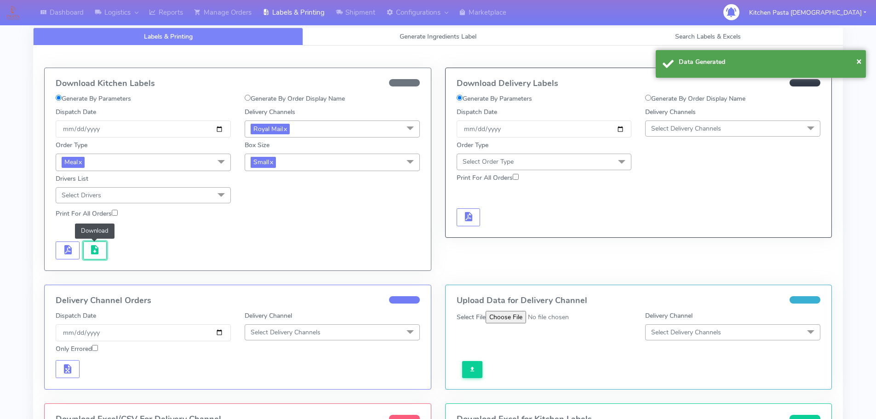
click at [89, 254] on span "button" at bounding box center [94, 251] width 11 height 9
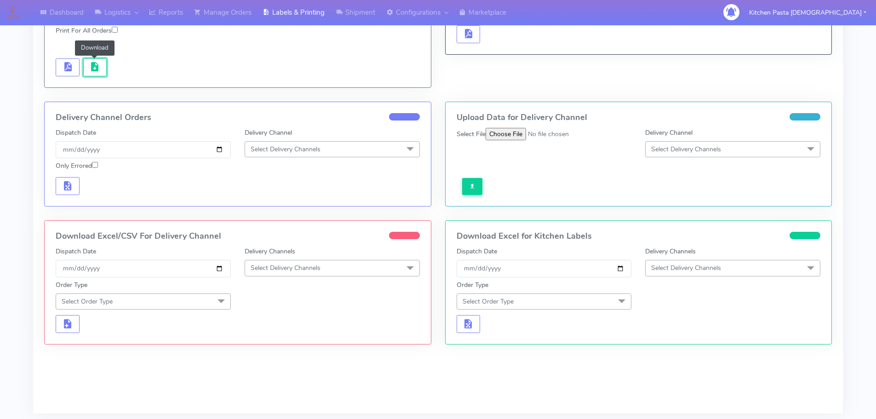
scroll to position [219, 0]
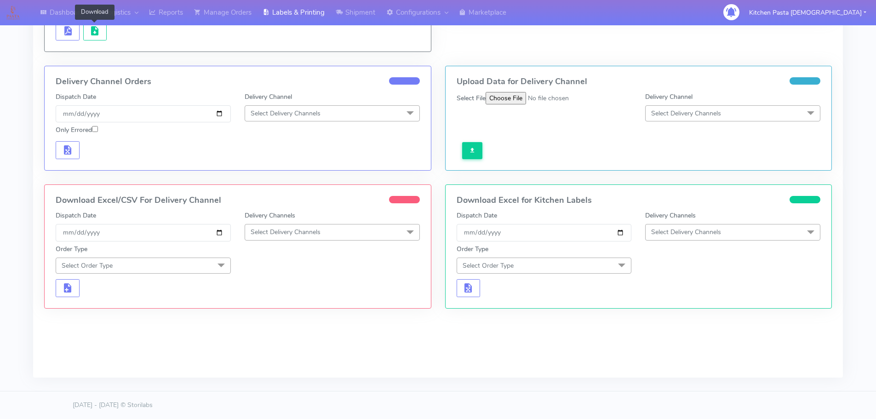
drag, startPoint x: 382, startPoint y: 231, endPoint x: 336, endPoint y: 268, distance: 59.0
click at [382, 231] on span "Select Delivery Channels" at bounding box center [332, 232] width 175 height 16
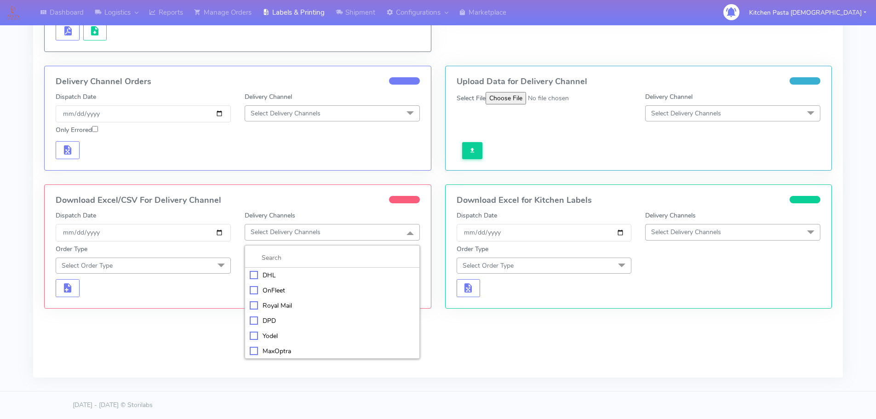
click at [272, 300] on li "Royal Mail" at bounding box center [332, 305] width 174 height 15
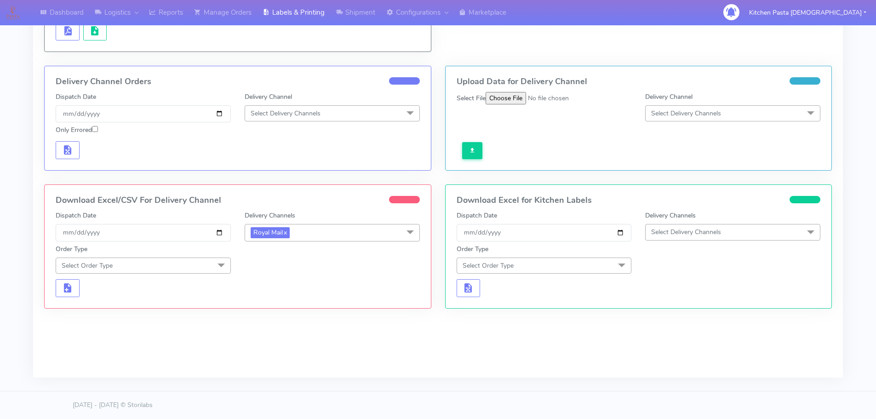
click at [222, 263] on span at bounding box center [221, 266] width 18 height 17
drag, startPoint x: 69, startPoint y: 305, endPoint x: 169, endPoint y: 283, distance: 102.5
click at [72, 305] on div "Meal" at bounding box center [143, 308] width 165 height 10
click at [264, 266] on span "Select Box Size" at bounding box center [273, 265] width 44 height 9
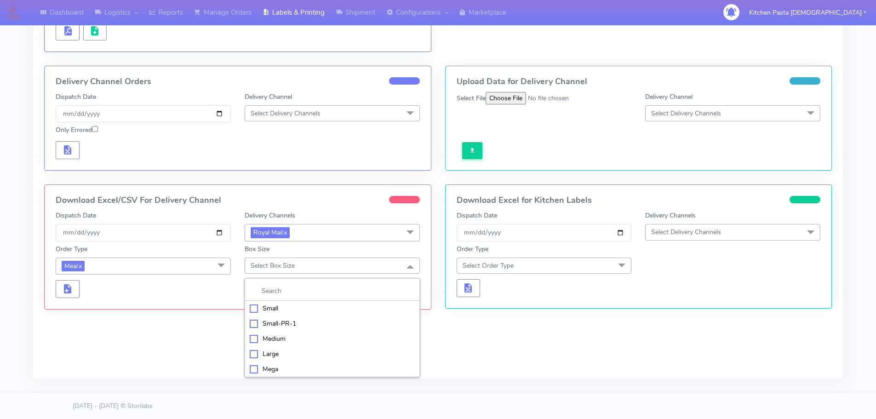
click at [272, 307] on div "Small" at bounding box center [332, 308] width 165 height 10
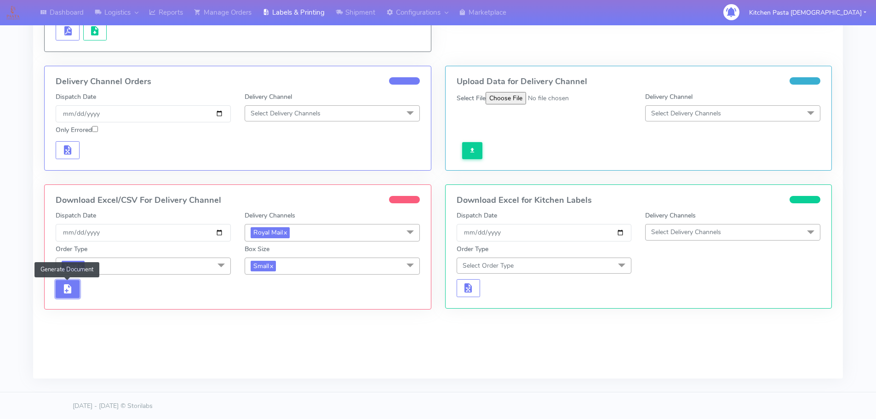
click at [66, 287] on span "button" at bounding box center [67, 290] width 11 height 9
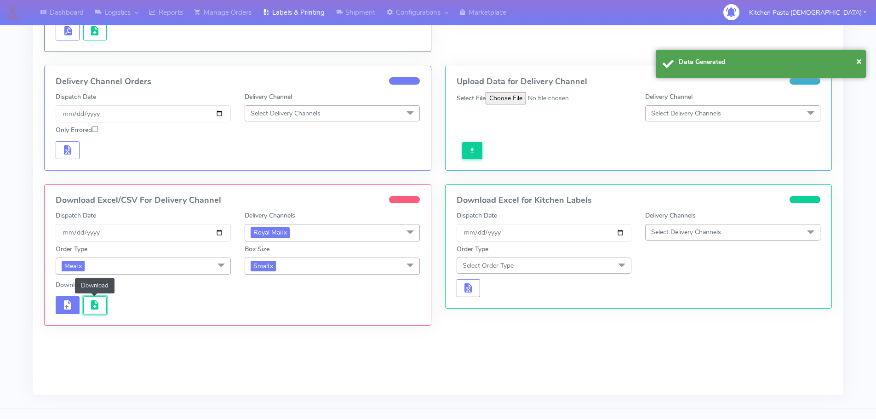
click at [95, 303] on span "button" at bounding box center [94, 307] width 11 height 9
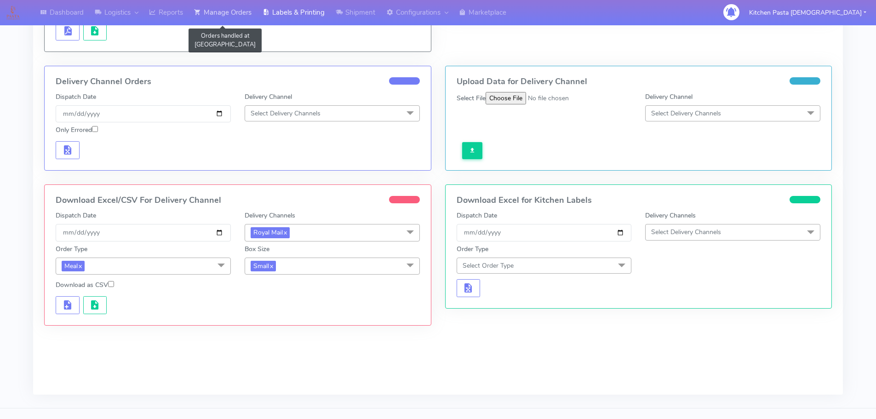
click at [236, 12] on link "Manage Orders" at bounding box center [223, 12] width 69 height 25
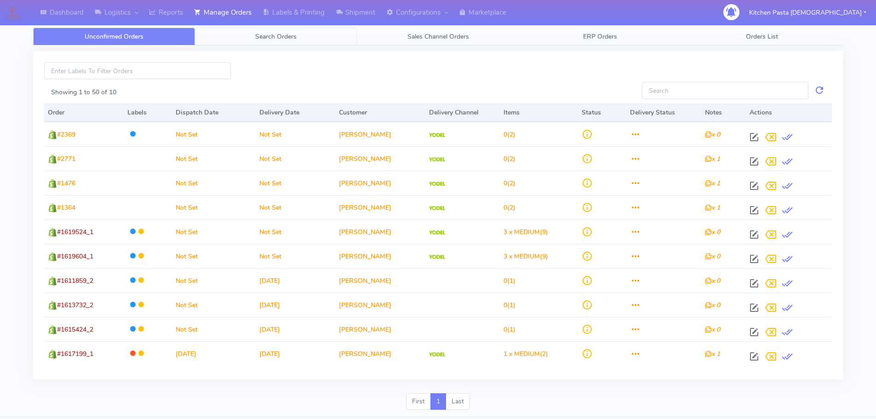
click at [286, 43] on link "Search Orders" at bounding box center [276, 37] width 162 height 18
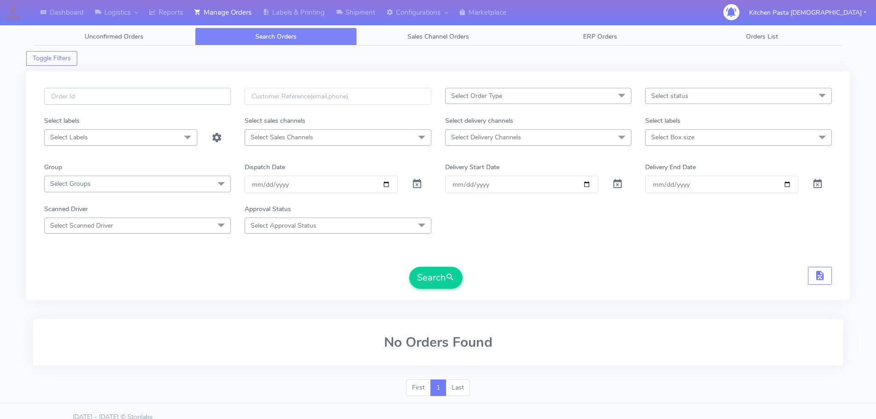
paste input "#1620151_1"
type input "#1620151_1"
click at [424, 275] on button "Search" at bounding box center [435, 278] width 53 height 22
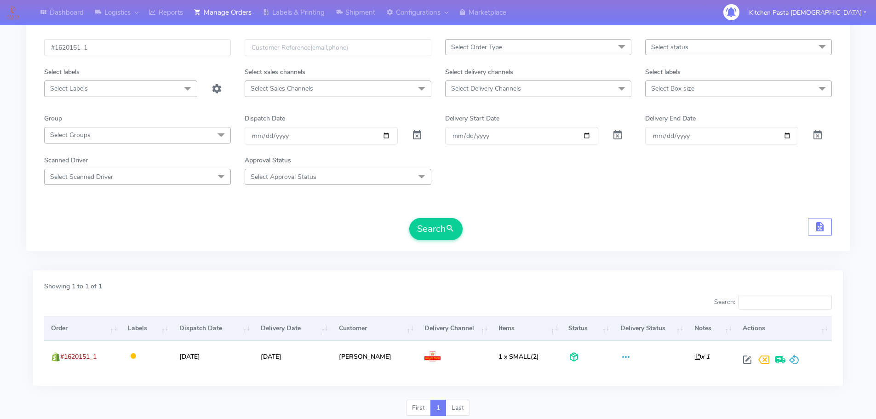
scroll to position [80, 0]
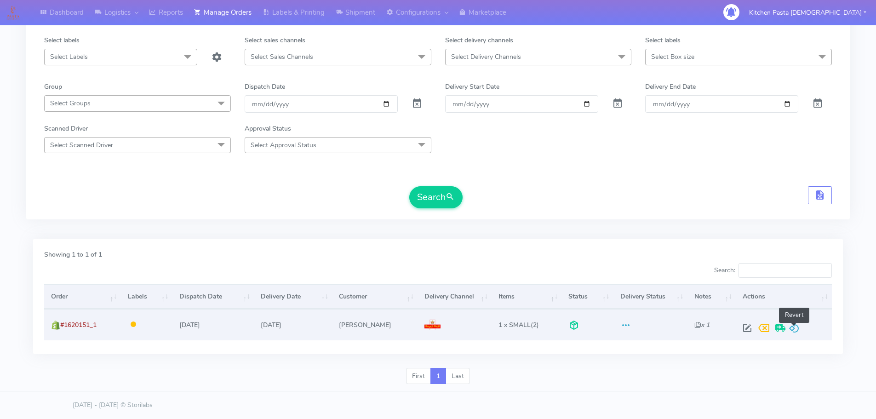
click at [795, 328] on span at bounding box center [794, 330] width 11 height 9
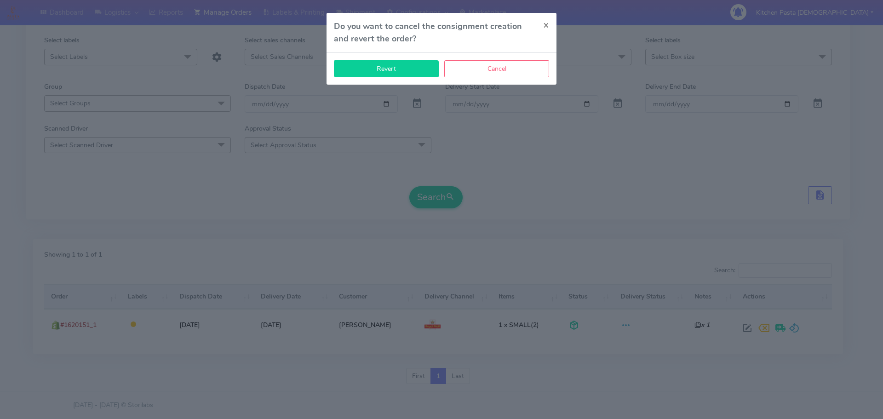
click at [368, 71] on button "Revert" at bounding box center [386, 68] width 105 height 17
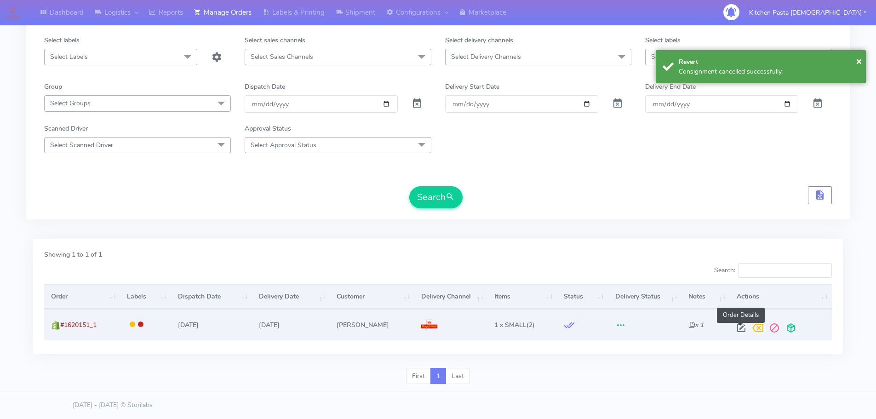
click at [740, 331] on span at bounding box center [741, 330] width 17 height 9
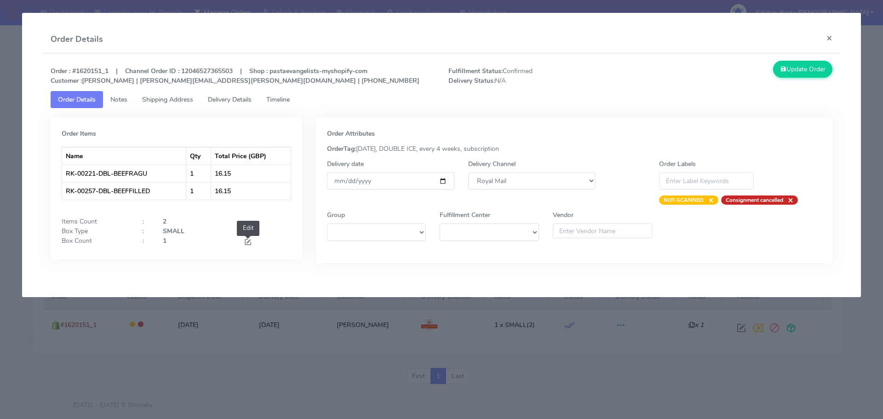
click at [247, 239] on span at bounding box center [248, 243] width 8 height 9
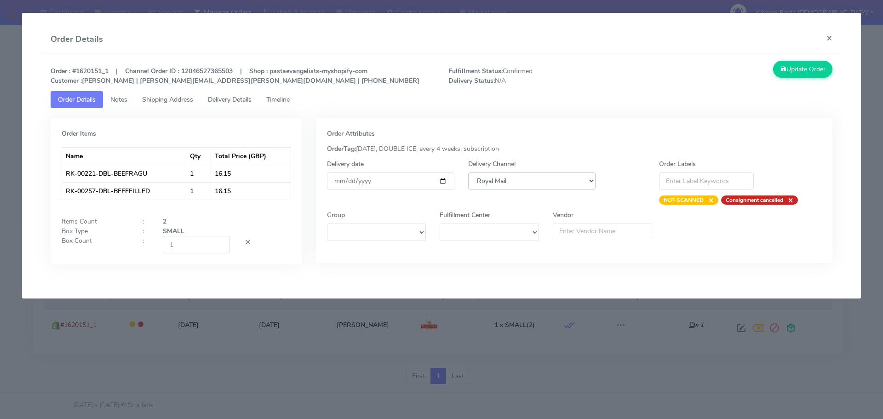
click at [502, 181] on select "DHL OnFleet Royal Mail DPD Yodel MaxOptra Amazon Collection" at bounding box center [531, 180] width 127 height 17
select select "5"
click at [468, 172] on select "DHL OnFleet Royal Mail DPD Yodel MaxOptra Amazon Collection" at bounding box center [531, 180] width 127 height 17
click at [796, 63] on button "Update Order" at bounding box center [803, 69] width 60 height 17
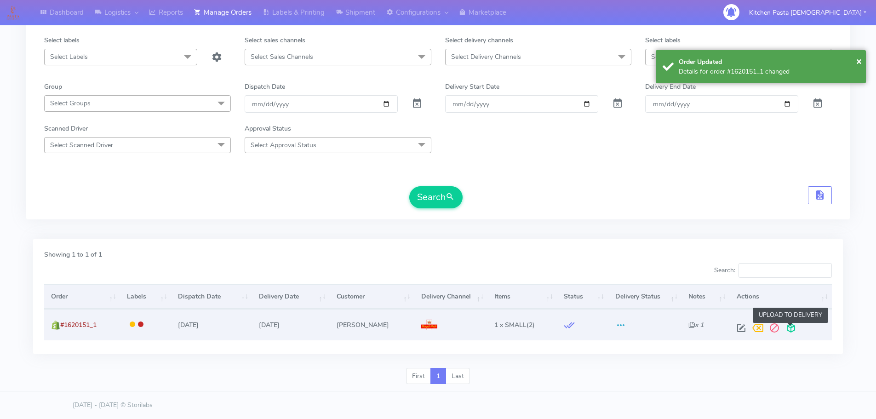
click at [790, 327] on span at bounding box center [791, 330] width 17 height 9
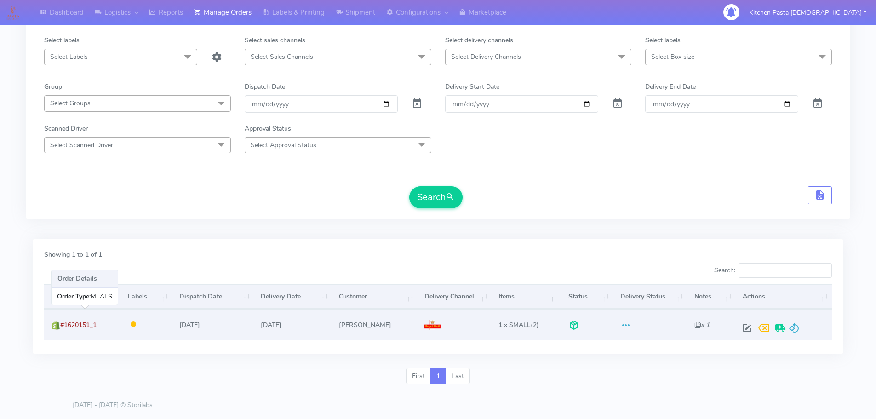
drag, startPoint x: 103, startPoint y: 321, endPoint x: 63, endPoint y: 329, distance: 41.3
click at [63, 329] on td "#1620151_1" at bounding box center [82, 324] width 76 height 31
copy span "#1620151_1"
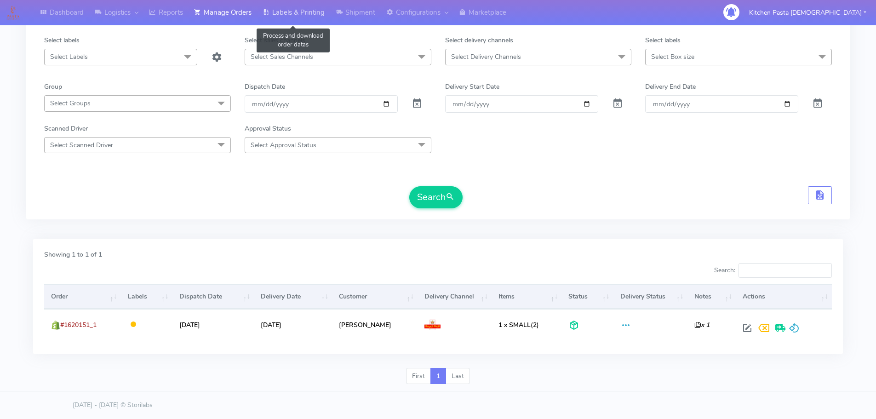
click at [274, 14] on link "Labels & Printing" at bounding box center [293, 12] width 73 height 25
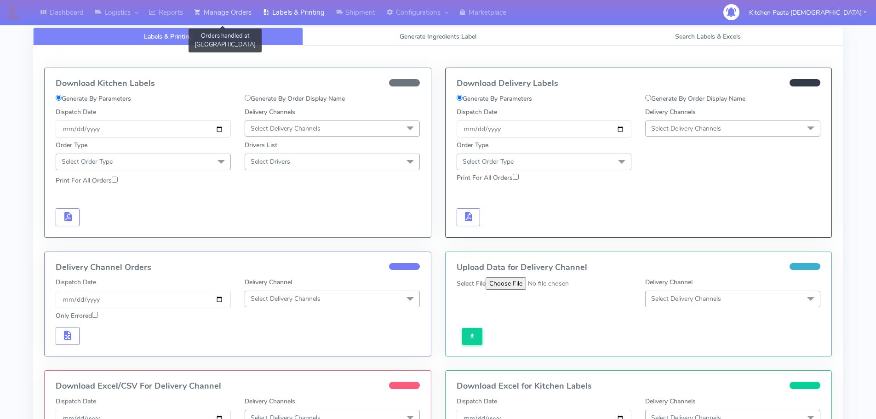
click at [231, 16] on link "Manage Orders" at bounding box center [223, 12] width 69 height 25
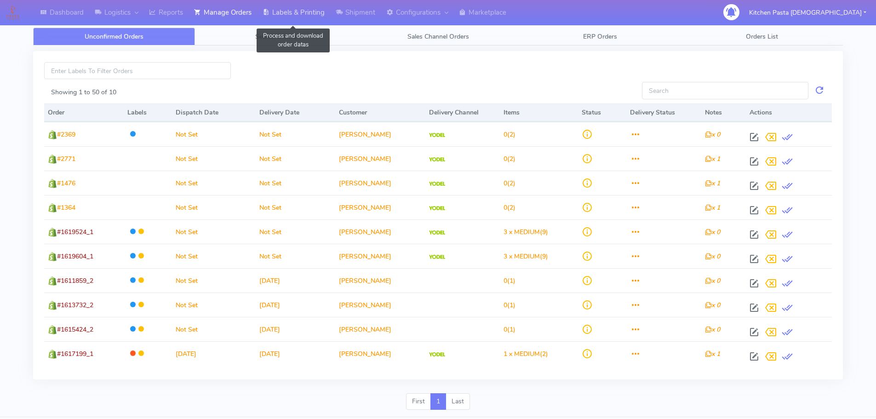
click at [294, 17] on link "Labels & Printing" at bounding box center [293, 12] width 73 height 25
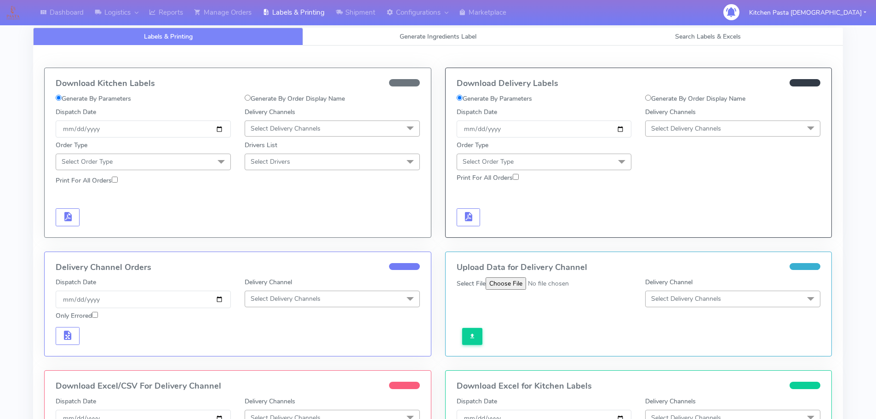
click at [707, 97] on label "Generate By Order Display Name" at bounding box center [695, 99] width 100 height 10
click at [651, 97] on input "Generate By Order Display Name" at bounding box center [648, 98] width 6 height 6
radio input "true"
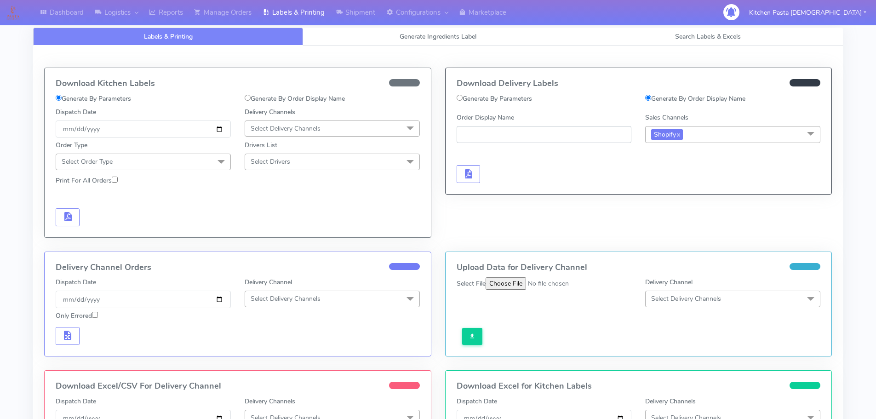
paste input "#1620151_1"
type input "#1620151_1"
click at [470, 172] on span "button" at bounding box center [468, 176] width 11 height 9
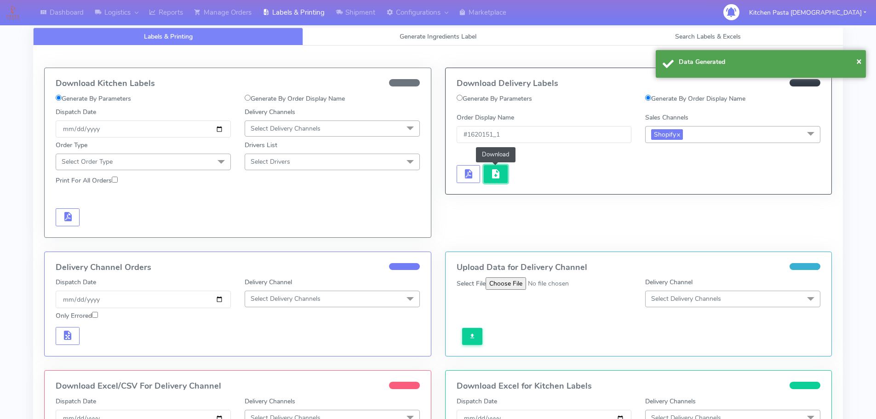
click at [494, 173] on span "button" at bounding box center [495, 176] width 11 height 9
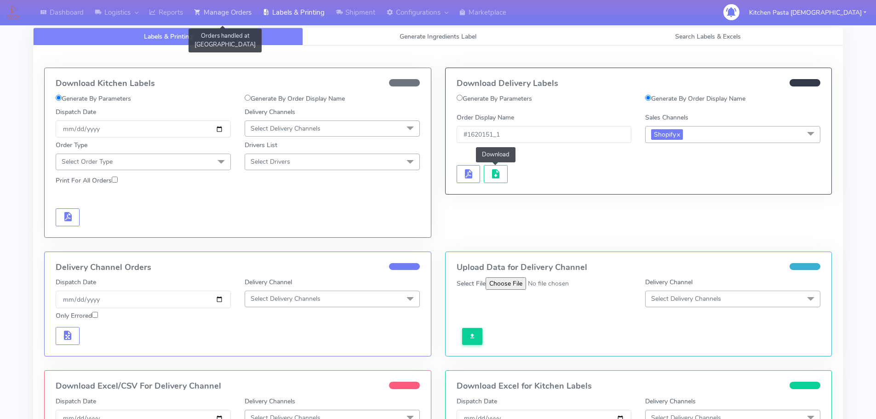
click at [243, 7] on link "Manage Orders" at bounding box center [223, 12] width 69 height 25
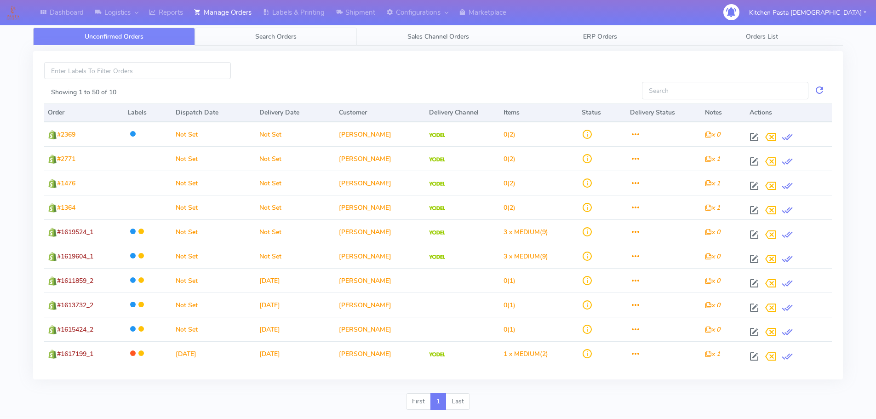
click at [267, 35] on span "Search Orders" at bounding box center [275, 36] width 41 height 9
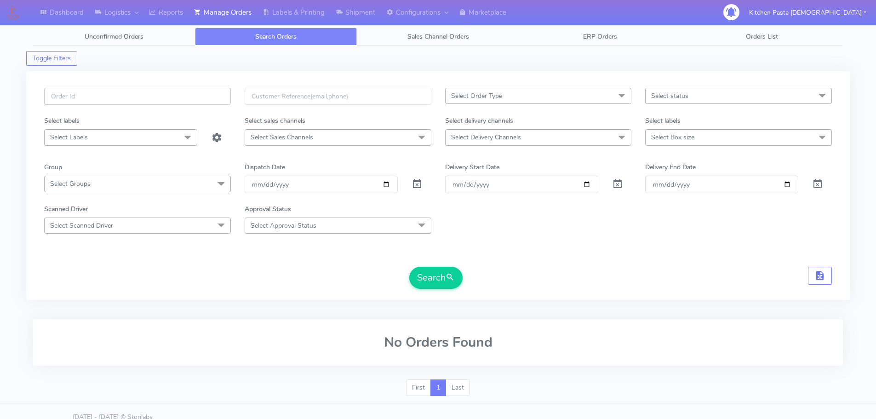
paste input "#1620151_1"
type input "#1620151_1"
click at [438, 276] on button "Search" at bounding box center [435, 278] width 53 height 22
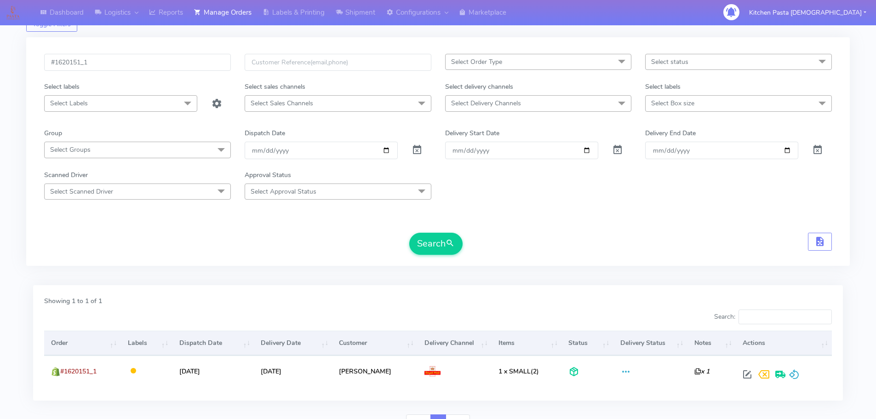
scroll to position [80, 0]
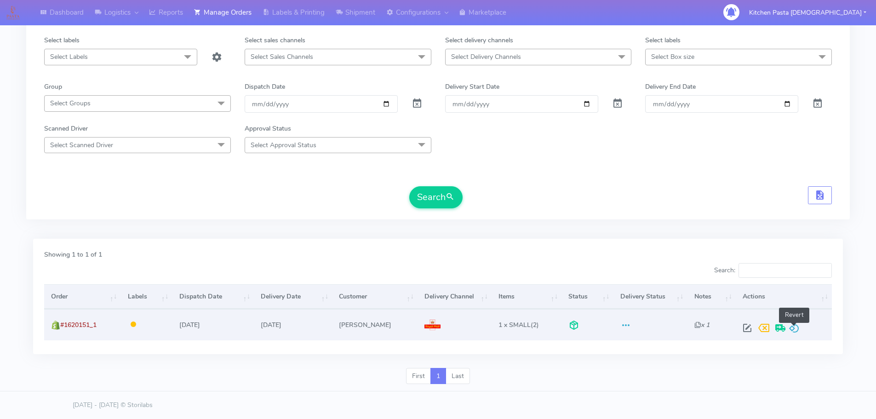
click at [792, 327] on span at bounding box center [794, 330] width 11 height 9
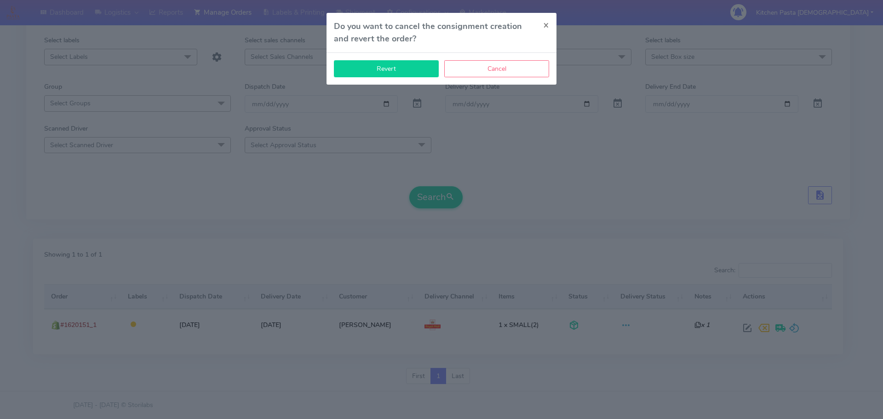
click at [405, 64] on button "Revert" at bounding box center [386, 68] width 105 height 17
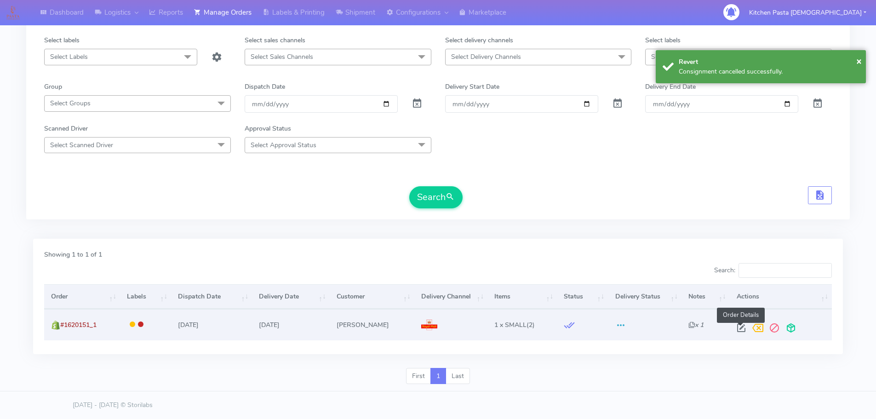
click at [738, 329] on span at bounding box center [741, 330] width 17 height 9
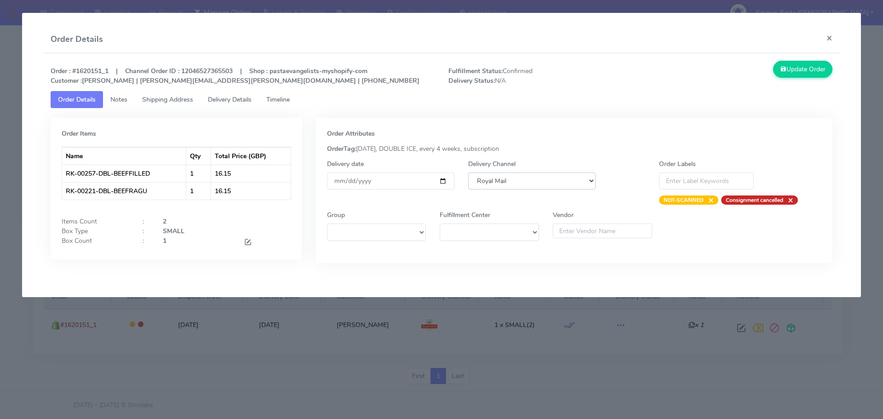
drag, startPoint x: 500, startPoint y: 178, endPoint x: 501, endPoint y: 186, distance: 7.8
click at [500, 178] on select "DHL OnFleet Royal Mail DPD Yodel MaxOptra Amazon Collection" at bounding box center [531, 180] width 127 height 17
select select "5"
click at [468, 172] on select "DHL OnFleet Royal Mail DPD Yodel MaxOptra Amazon Collection" at bounding box center [531, 180] width 127 height 17
click at [794, 74] on button "Update Order" at bounding box center [803, 69] width 60 height 17
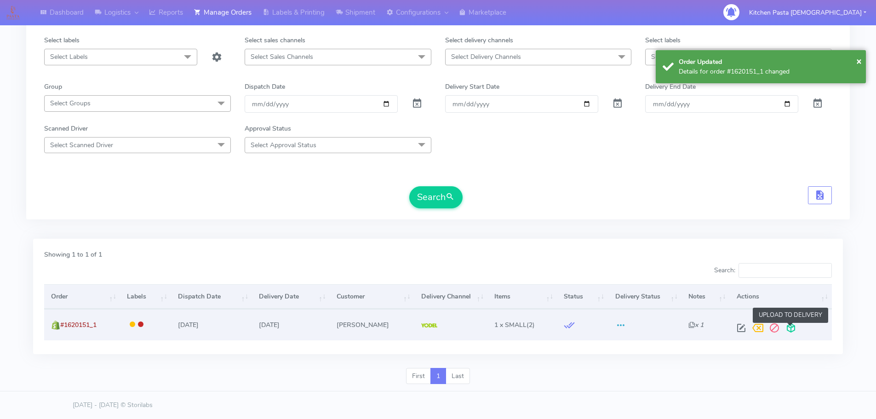
click at [790, 326] on span at bounding box center [791, 330] width 17 height 9
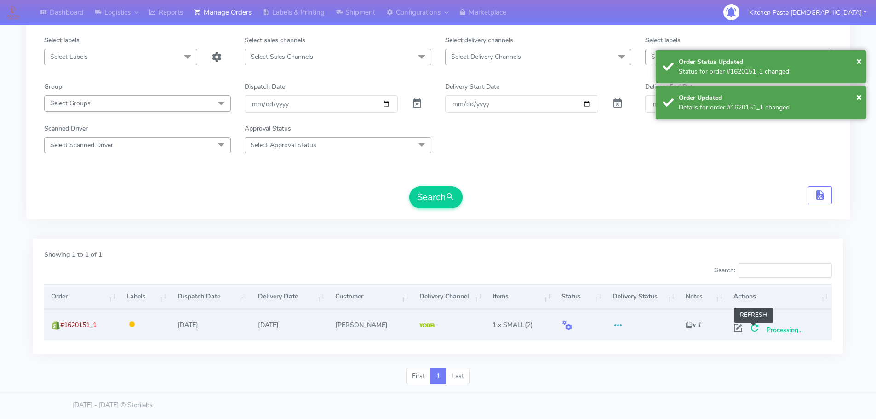
click at [758, 331] on span at bounding box center [754, 330] width 17 height 9
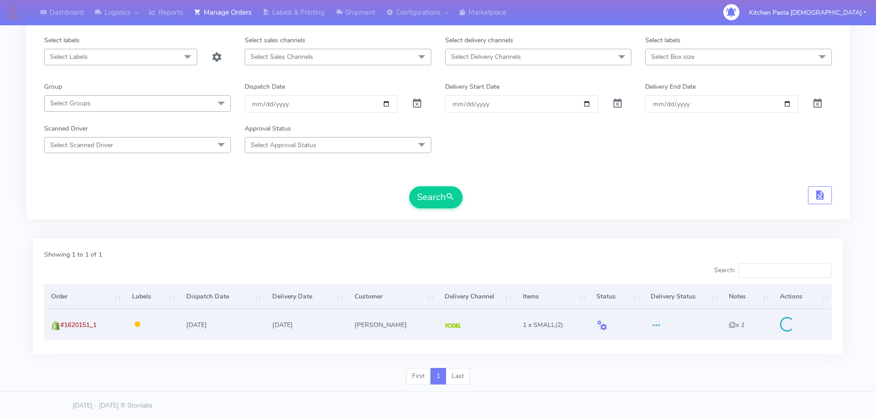
click at [794, 329] on td at bounding box center [802, 324] width 59 height 31
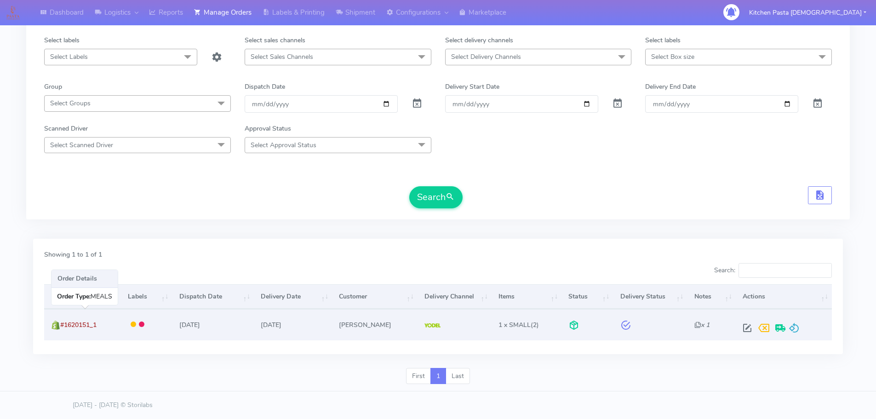
drag, startPoint x: 105, startPoint y: 327, endPoint x: 63, endPoint y: 327, distance: 41.8
click at [63, 327] on td "#1620151_1" at bounding box center [82, 324] width 76 height 31
copy span "#1620151_1"
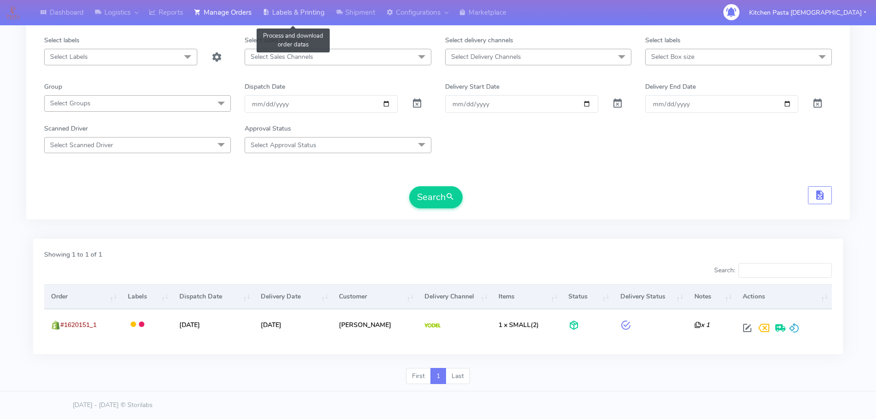
click at [287, 9] on link "Labels & Printing" at bounding box center [293, 12] width 73 height 25
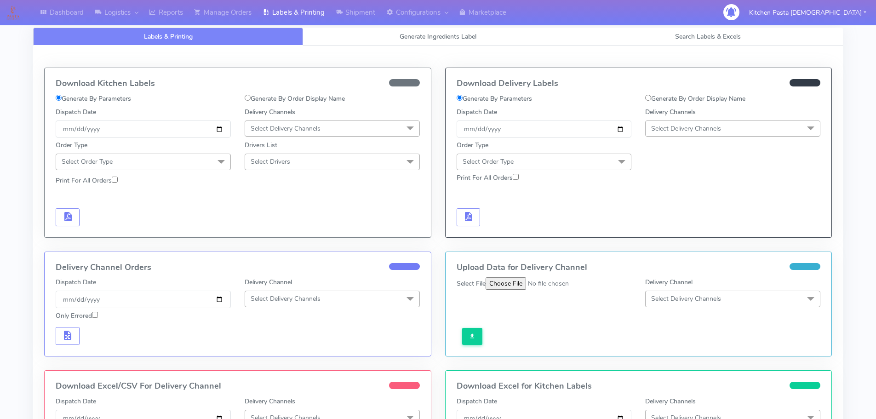
click at [729, 98] on label "Generate By Order Display Name" at bounding box center [695, 99] width 100 height 10
click at [651, 98] on input "Generate By Order Display Name" at bounding box center [648, 98] width 6 height 6
radio input "true"
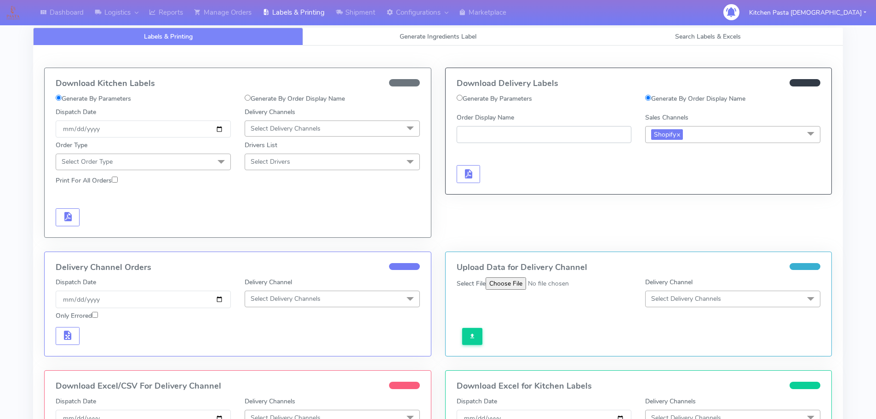
paste input "#1620151_1"
type input "#1620151_1"
click at [464, 162] on div at bounding box center [544, 164] width 189 height 37
click at [471, 166] on button "button" at bounding box center [469, 174] width 24 height 18
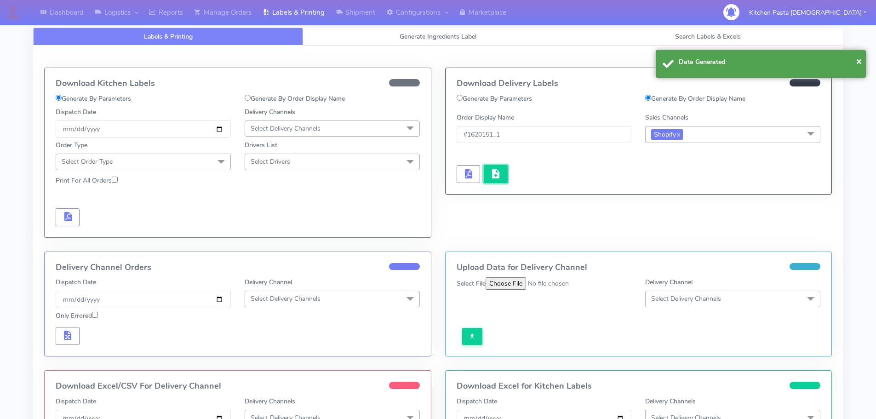
click at [490, 168] on button "button" at bounding box center [496, 174] width 24 height 18
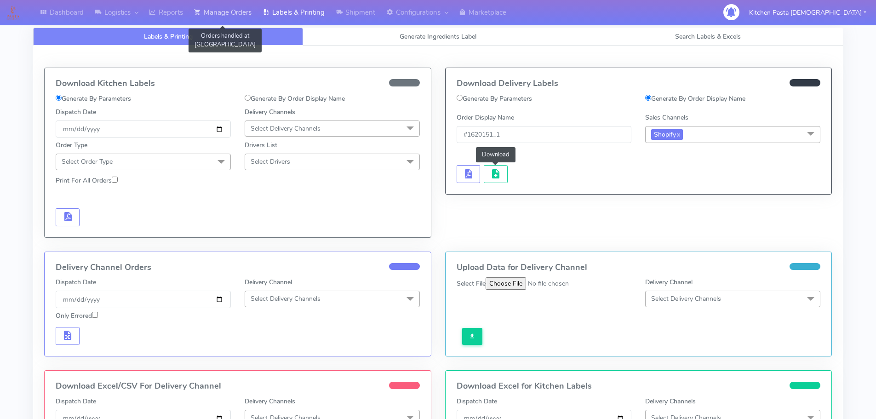
drag, startPoint x: 230, startPoint y: 9, endPoint x: 251, endPoint y: 16, distance: 21.8
click at [230, 9] on link "Manage Orders" at bounding box center [223, 12] width 69 height 25
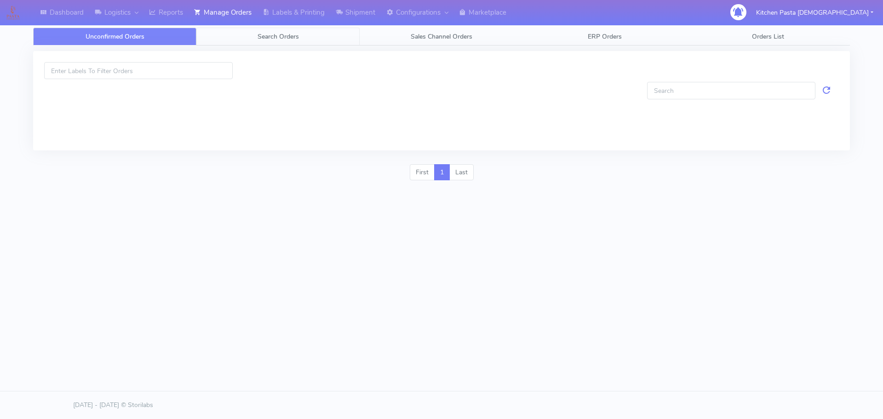
click at [287, 38] on span "Search Orders" at bounding box center [278, 36] width 41 height 9
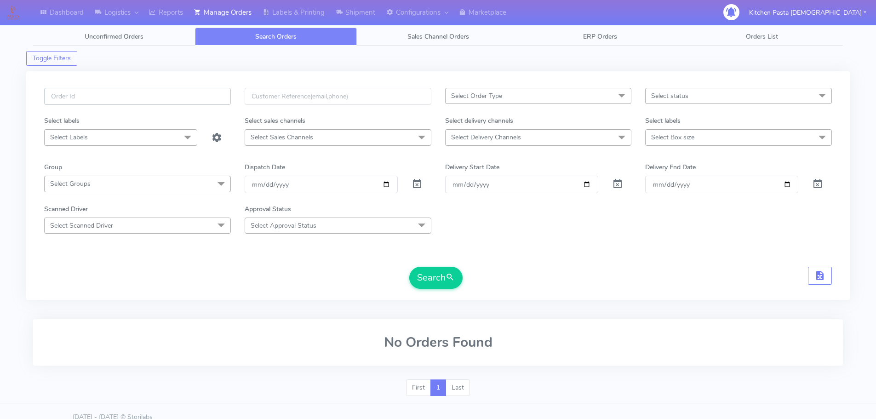
paste input "#1620314_1_4"
click at [448, 281] on span "submit" at bounding box center [450, 277] width 9 height 12
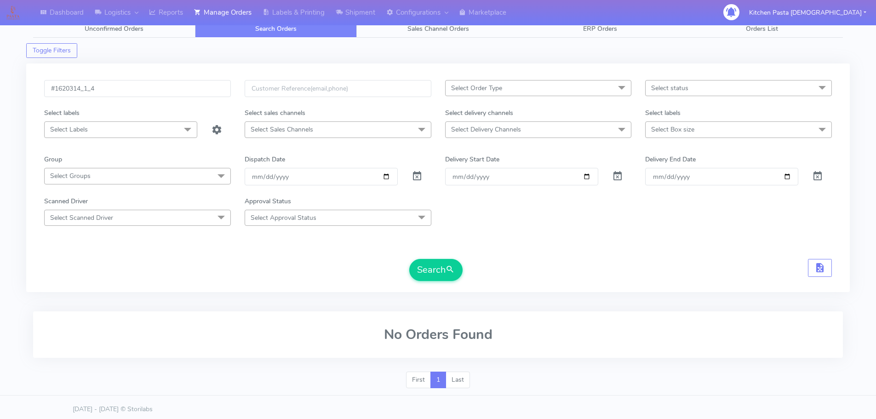
scroll to position [12, 0]
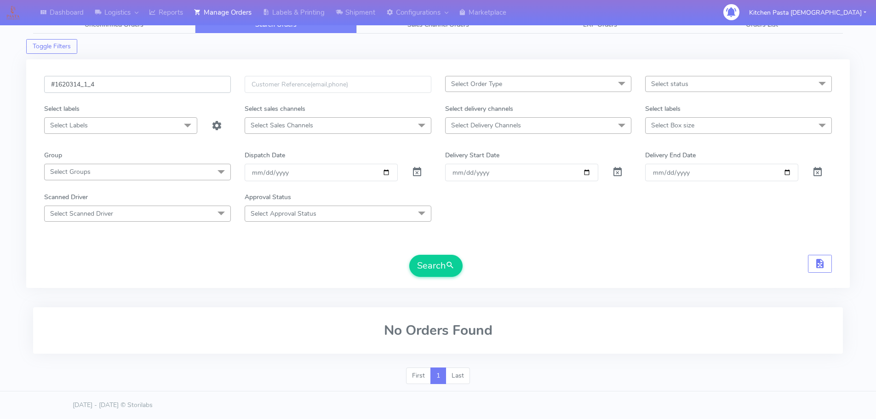
click at [134, 77] on input "#1620314_1_4" at bounding box center [137, 84] width 187 height 17
type input "#1620314_1"
click at [409, 255] on button "Search" at bounding box center [435, 266] width 53 height 22
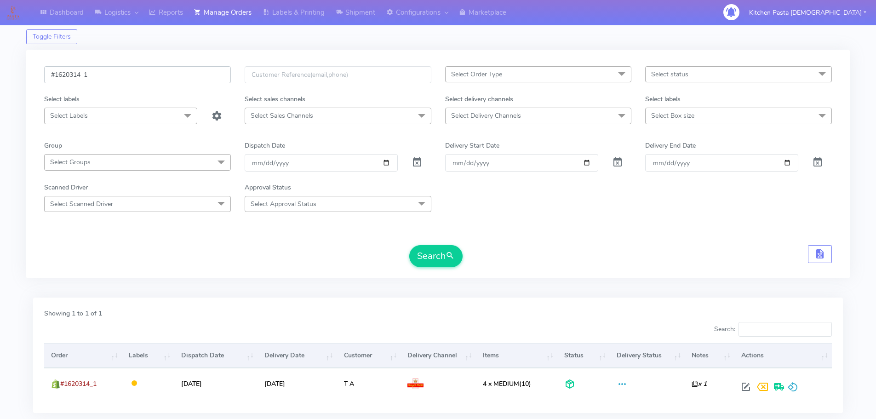
scroll to position [80, 0]
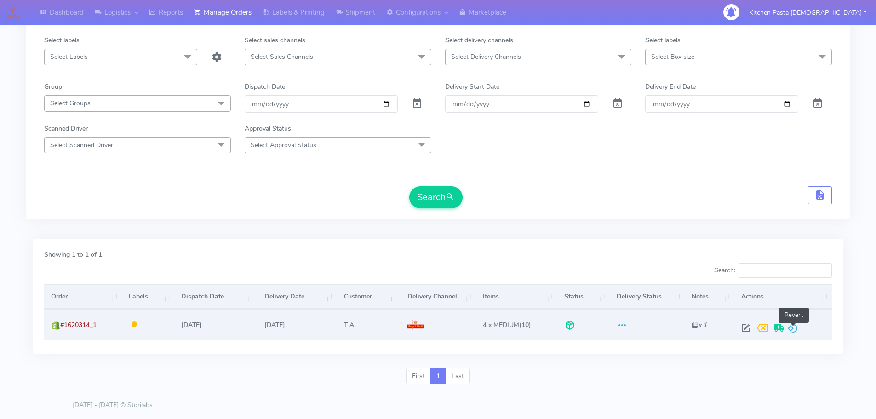
click at [796, 329] on span at bounding box center [792, 330] width 11 height 9
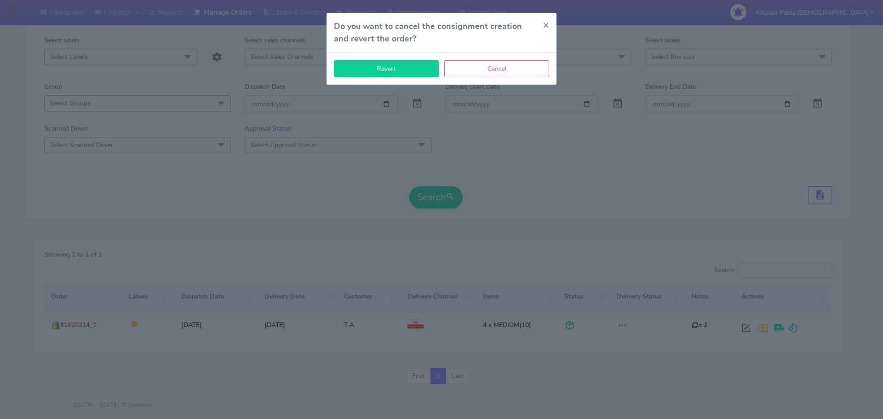
click at [405, 69] on button "Revert" at bounding box center [386, 68] width 105 height 17
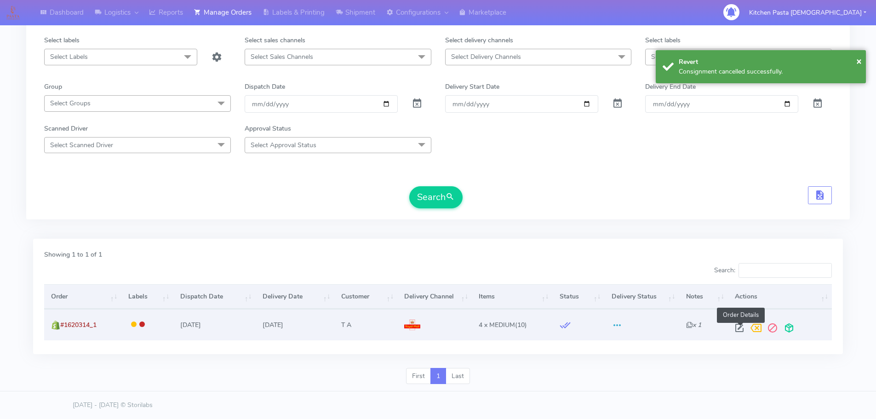
click at [739, 330] on span at bounding box center [739, 330] width 17 height 9
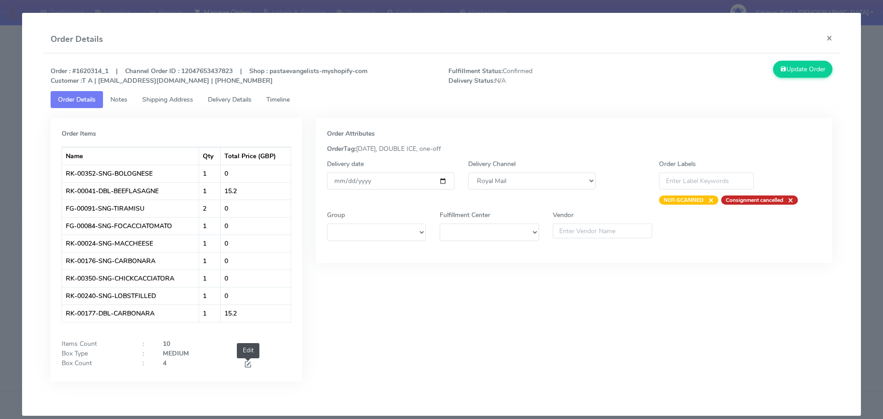
click at [246, 364] on span at bounding box center [248, 365] width 8 height 9
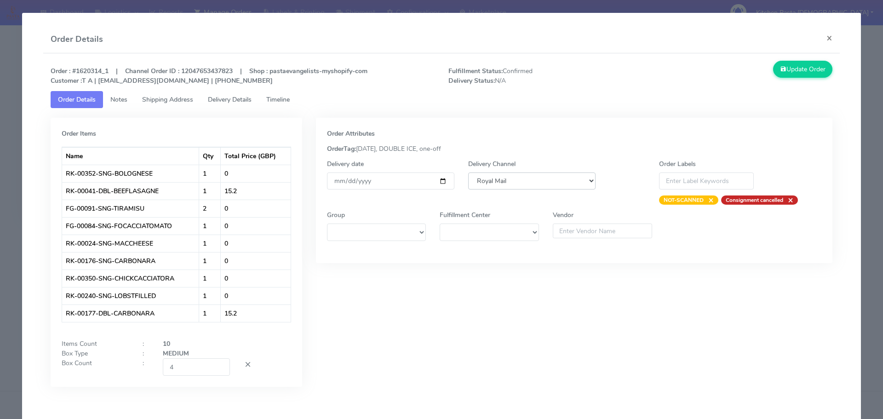
click at [493, 180] on select "DHL OnFleet Royal Mail DPD Yodel MaxOptra Amazon Collection" at bounding box center [531, 180] width 127 height 17
select select "5"
click at [468, 172] on select "DHL OnFleet Royal Mail DPD Yodel MaxOptra Amazon Collection" at bounding box center [531, 180] width 127 height 17
click at [780, 68] on icon at bounding box center [783, 69] width 6 height 9
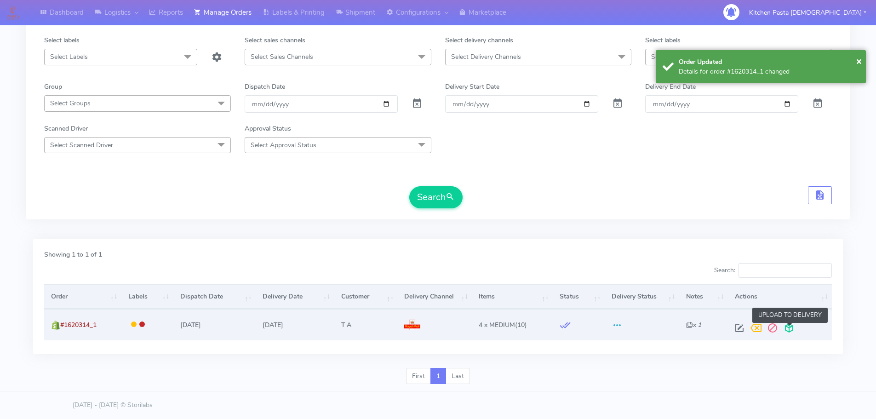
click at [787, 333] on span at bounding box center [789, 330] width 17 height 9
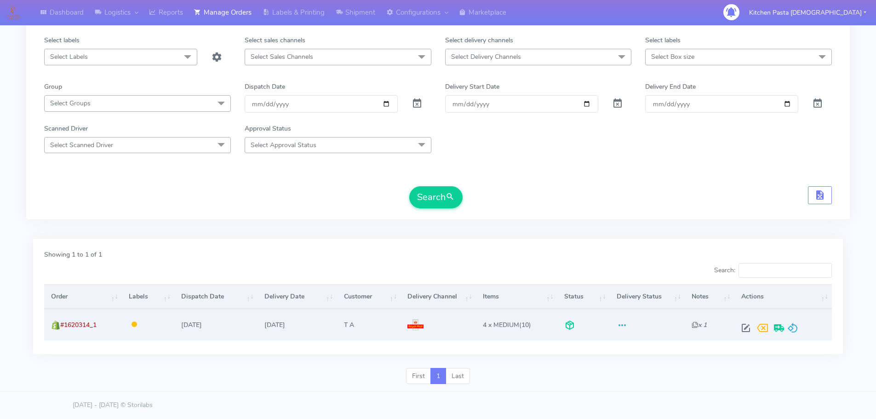
click at [800, 333] on div at bounding box center [781, 328] width 87 height 17
click at [794, 332] on span at bounding box center [792, 330] width 11 height 9
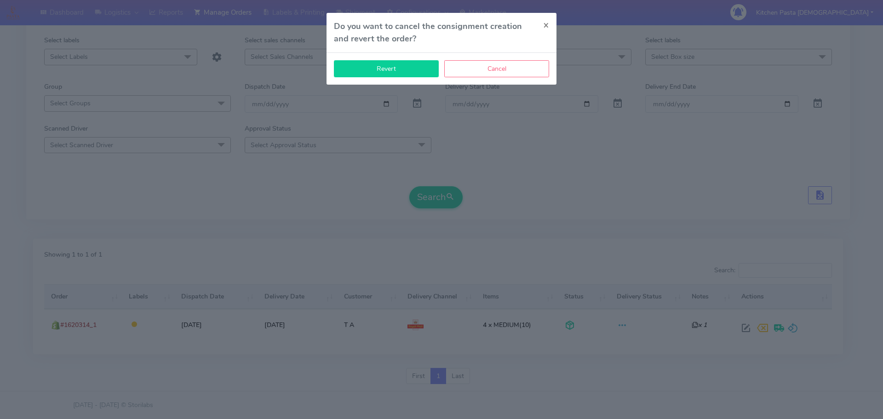
click at [391, 62] on button "Revert" at bounding box center [386, 68] width 105 height 17
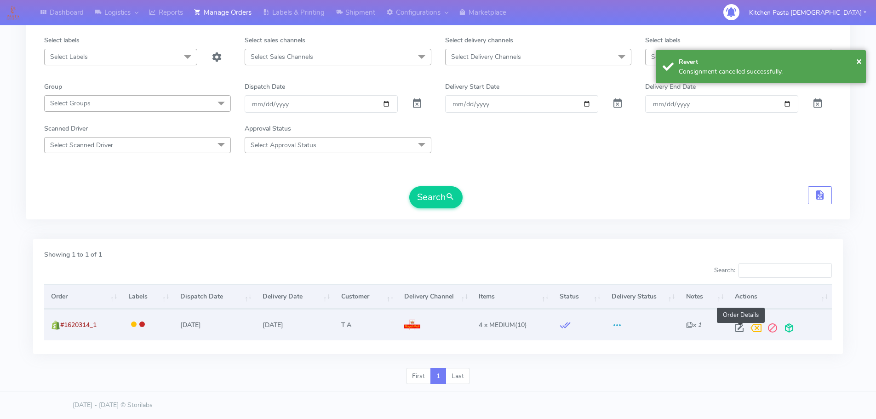
click at [742, 332] on span at bounding box center [739, 330] width 17 height 9
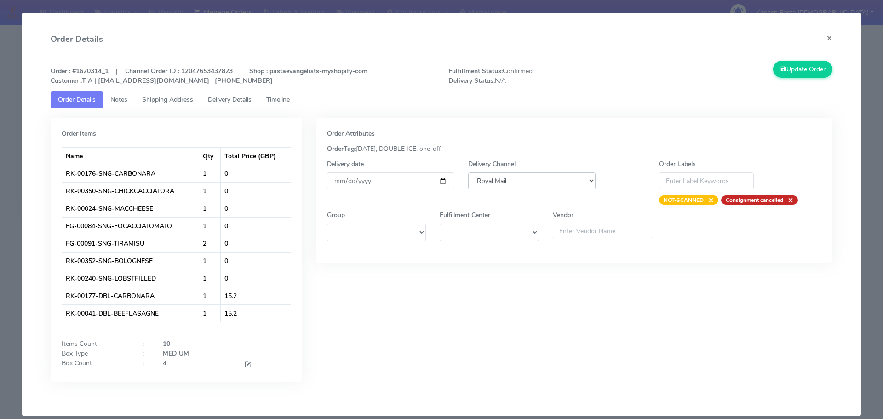
drag, startPoint x: 514, startPoint y: 178, endPoint x: 513, endPoint y: 189, distance: 10.1
click at [514, 178] on select "DHL OnFleet Royal Mail DPD Yodel MaxOptra Amazon Collection" at bounding box center [531, 180] width 127 height 17
select select "5"
click at [468, 172] on select "DHL OnFleet Royal Mail DPD Yodel MaxOptra Amazon Collection" at bounding box center [531, 180] width 127 height 17
click at [784, 74] on button "Update Order" at bounding box center [803, 69] width 60 height 17
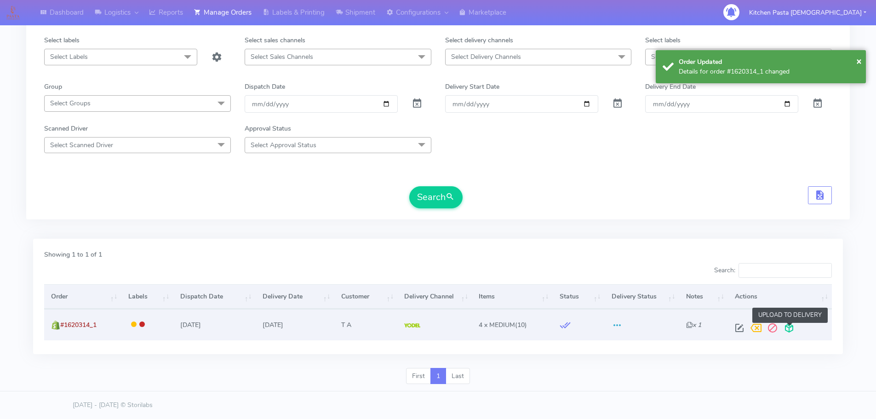
click at [792, 332] on span at bounding box center [789, 330] width 17 height 9
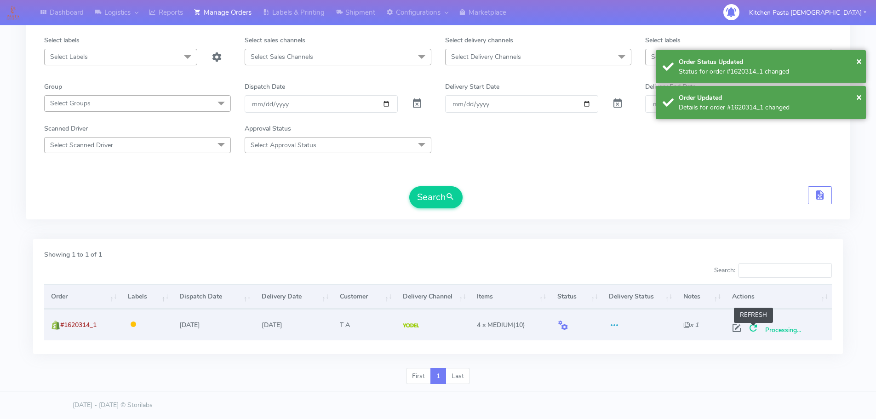
click at [756, 331] on span at bounding box center [753, 330] width 17 height 9
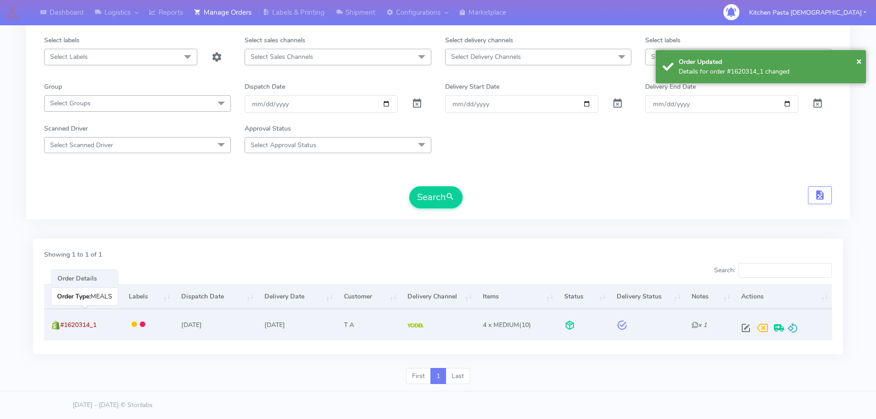
drag, startPoint x: 119, startPoint y: 326, endPoint x: 62, endPoint y: 332, distance: 57.8
click at [62, 332] on td "#1620314_1" at bounding box center [83, 324] width 78 height 31
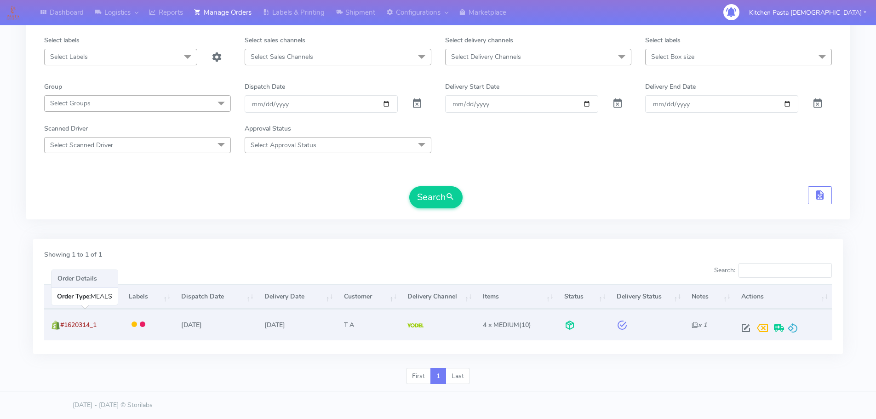
copy span "#1620314_1"
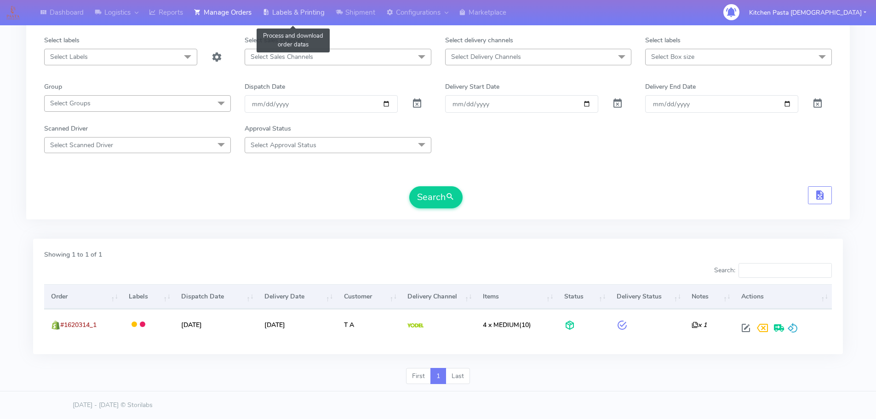
click at [316, 10] on link "Labels & Printing" at bounding box center [293, 12] width 73 height 25
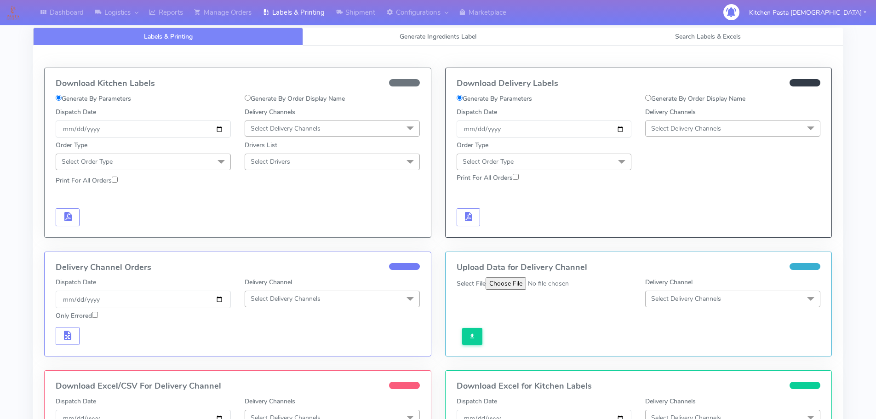
click at [711, 98] on label "Generate By Order Display Name" at bounding box center [695, 99] width 100 height 10
click at [651, 98] on input "Generate By Order Display Name" at bounding box center [648, 98] width 6 height 6
radio input "true"
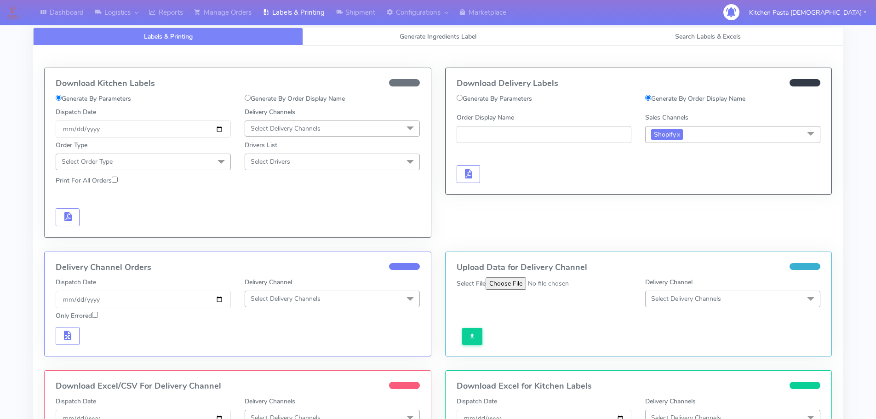
paste input "#1620314_1"
type input "#1620314_1"
click at [464, 172] on span "button" at bounding box center [468, 176] width 11 height 9
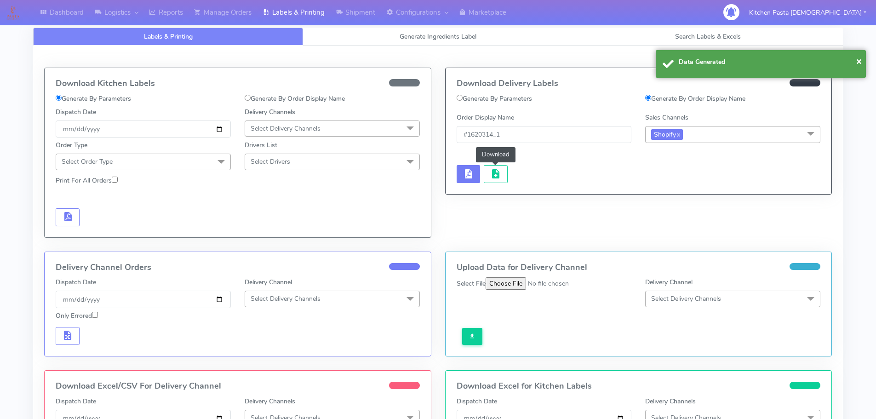
click at [492, 172] on span "button" at bounding box center [495, 176] width 11 height 9
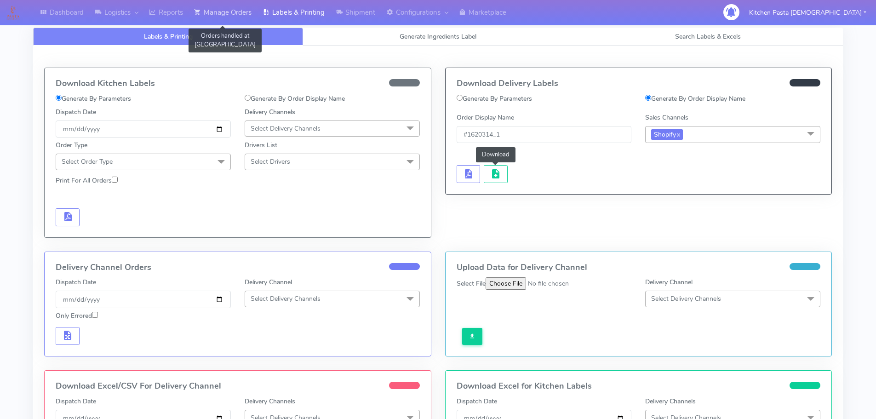
drag, startPoint x: 242, startPoint y: 10, endPoint x: 258, endPoint y: 19, distance: 18.9
click at [242, 10] on link "Manage Orders" at bounding box center [223, 12] width 69 height 25
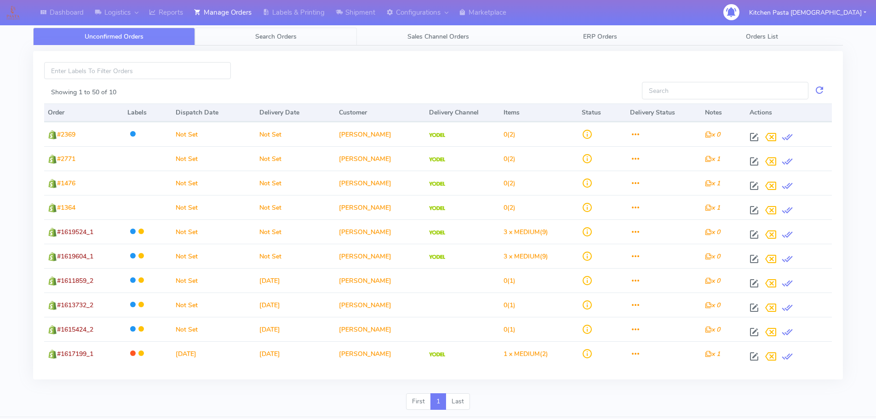
click at [300, 34] on link "Search Orders" at bounding box center [276, 37] width 162 height 18
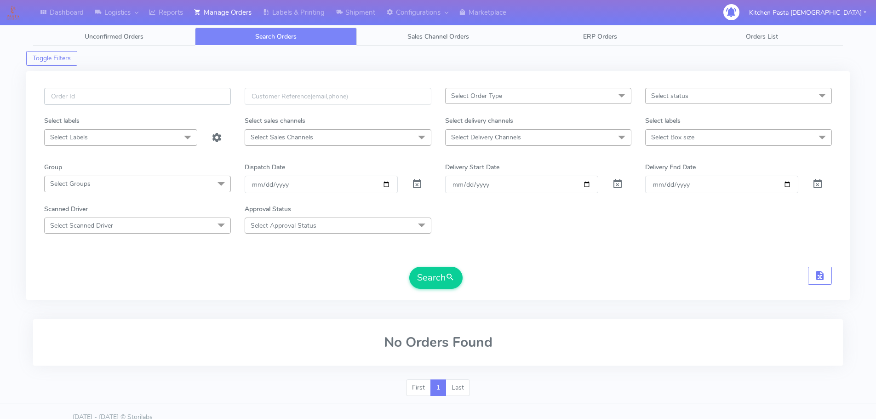
paste input "#1620131_1_4"
type input "#1620131_1"
click at [409, 267] on button "Search" at bounding box center [435, 278] width 53 height 22
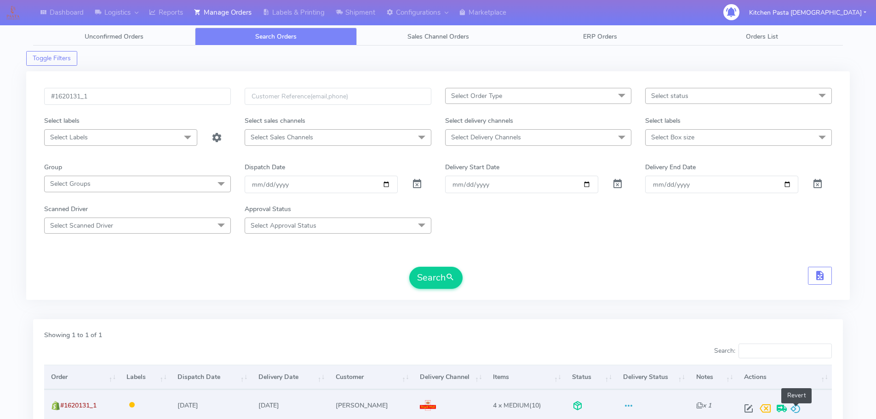
click at [800, 408] on span at bounding box center [795, 410] width 11 height 9
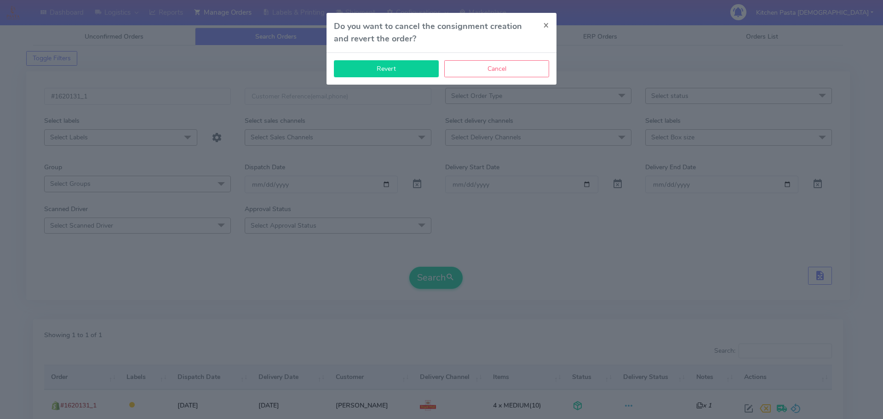
click at [383, 67] on button "Revert" at bounding box center [386, 68] width 105 height 17
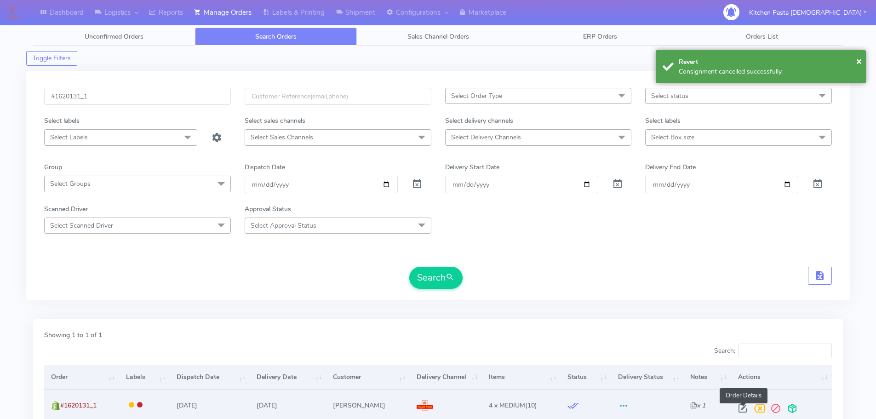
click at [742, 408] on span at bounding box center [742, 410] width 17 height 9
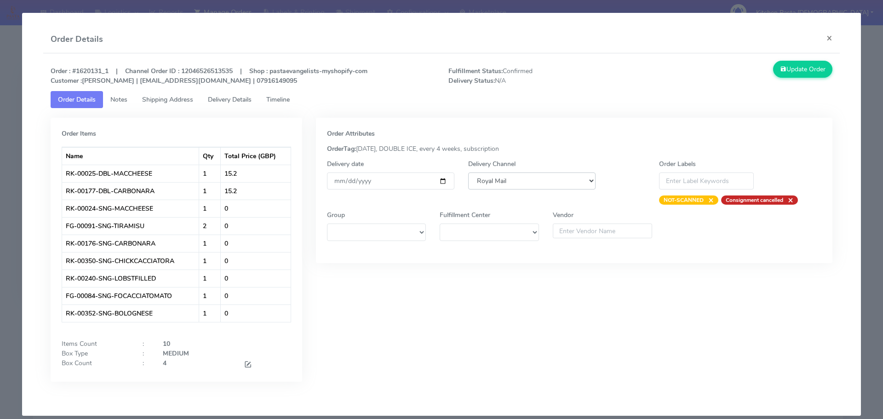
drag, startPoint x: 487, startPoint y: 183, endPoint x: 487, endPoint y: 189, distance: 6.5
click at [487, 183] on select "DHL OnFleet Royal Mail DPD Yodel MaxOptra Amazon Collection" at bounding box center [531, 180] width 127 height 17
select select "5"
click at [468, 172] on select "DHL OnFleet Royal Mail DPD Yodel MaxOptra Amazon Collection" at bounding box center [531, 180] width 127 height 17
click at [779, 65] on button "Update Order" at bounding box center [803, 69] width 60 height 17
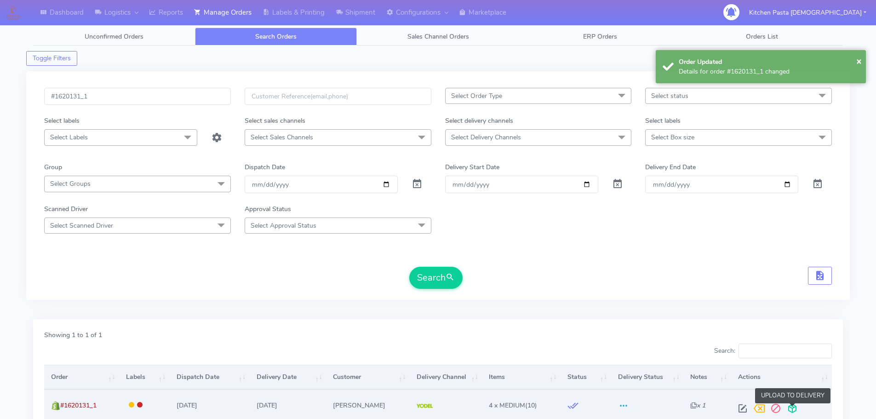
click at [792, 409] on span at bounding box center [792, 410] width 17 height 9
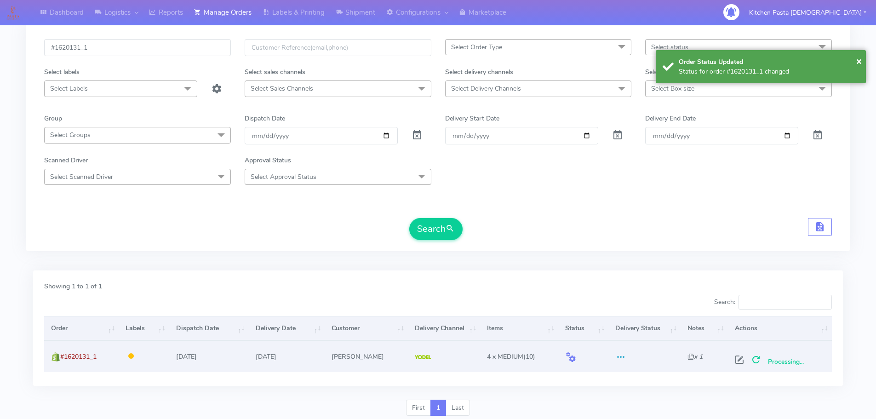
scroll to position [80, 0]
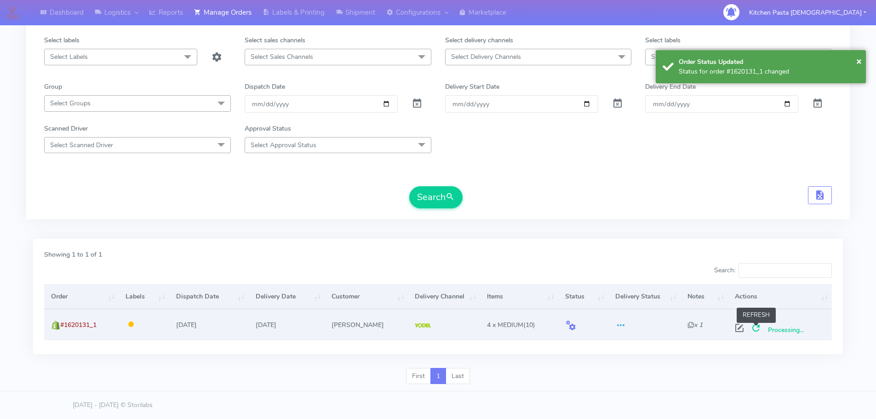
click at [756, 326] on span at bounding box center [756, 330] width 17 height 9
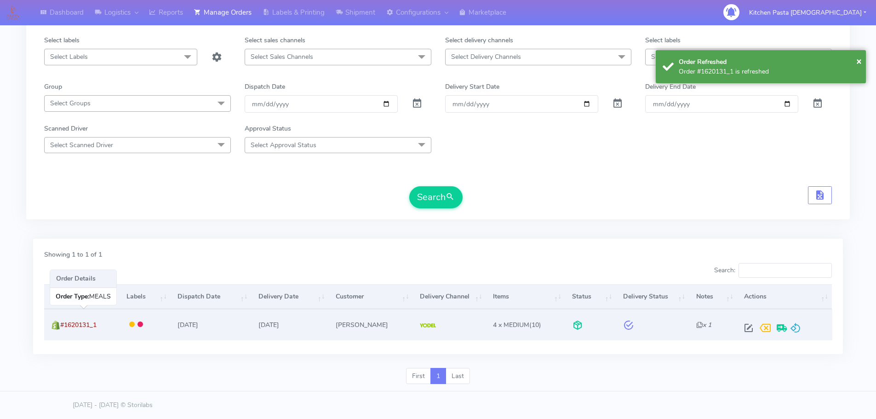
drag, startPoint x: 106, startPoint y: 329, endPoint x: 63, endPoint y: 331, distance: 42.4
click at [63, 331] on td "#1620131_1" at bounding box center [81, 324] width 75 height 31
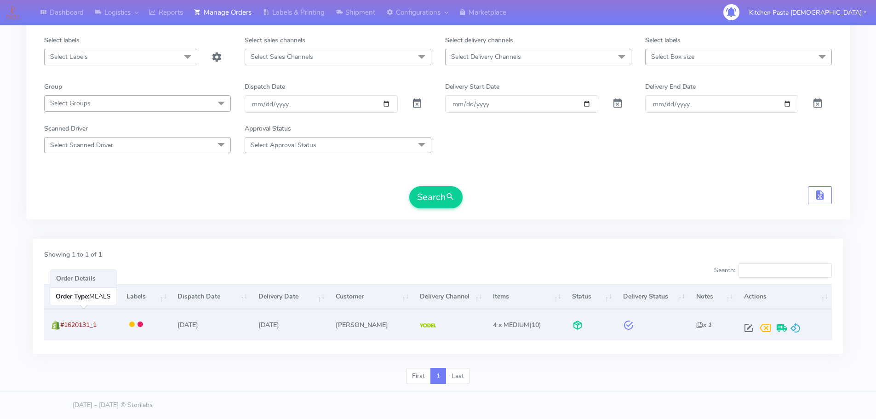
copy span "#1620131_1"
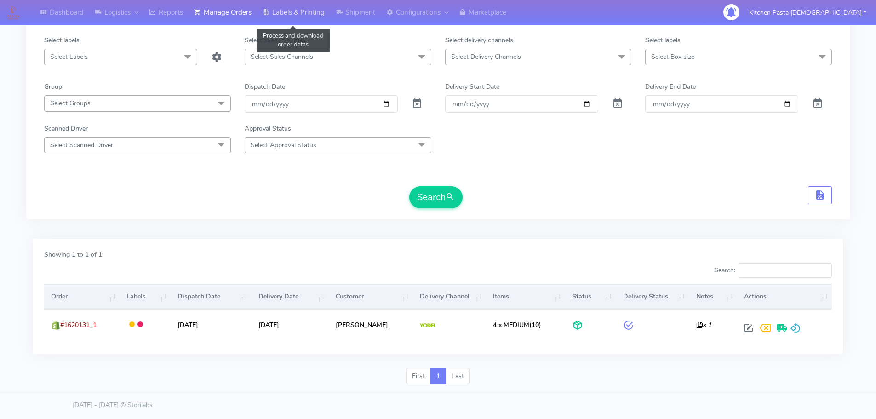
click at [286, 10] on link "Labels & Printing" at bounding box center [293, 12] width 73 height 25
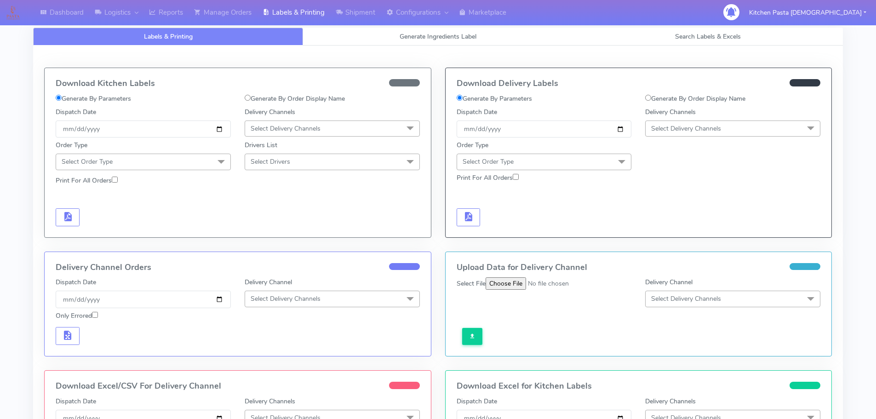
click at [664, 100] on label "Generate By Order Display Name" at bounding box center [695, 99] width 100 height 10
click at [651, 100] on input "Generate By Order Display Name" at bounding box center [648, 98] width 6 height 6
radio input "true"
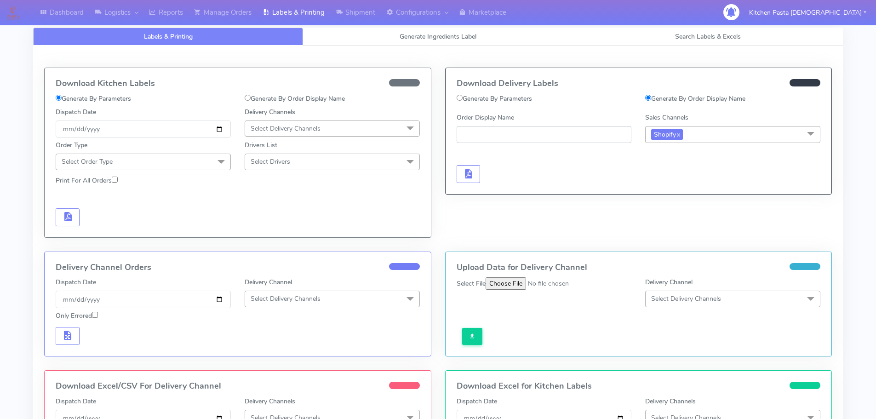
paste input "#1620131_1"
type input "#1620131_1"
click at [467, 172] on span "button" at bounding box center [468, 176] width 11 height 9
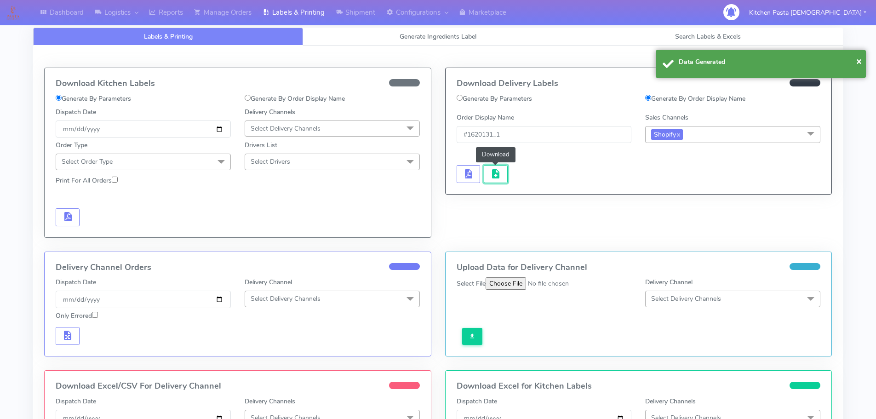
click at [497, 174] on span "button" at bounding box center [495, 176] width 11 height 9
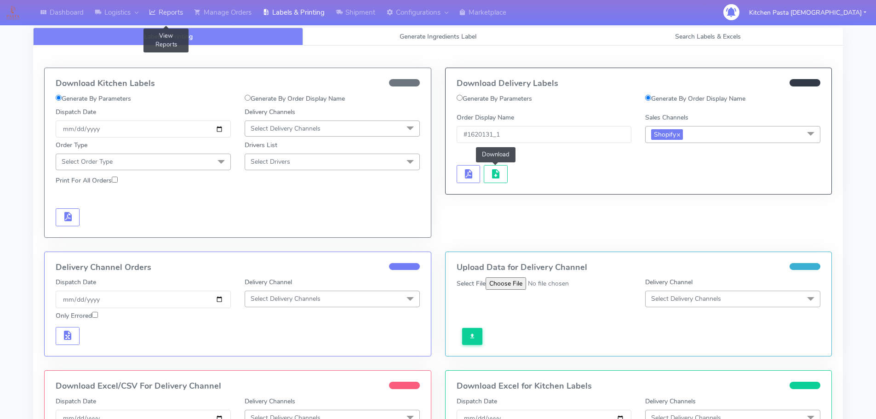
drag, startPoint x: 166, startPoint y: 11, endPoint x: 167, endPoint y: 6, distance: 5.6
click at [166, 11] on link "Reports" at bounding box center [165, 12] width 45 height 25
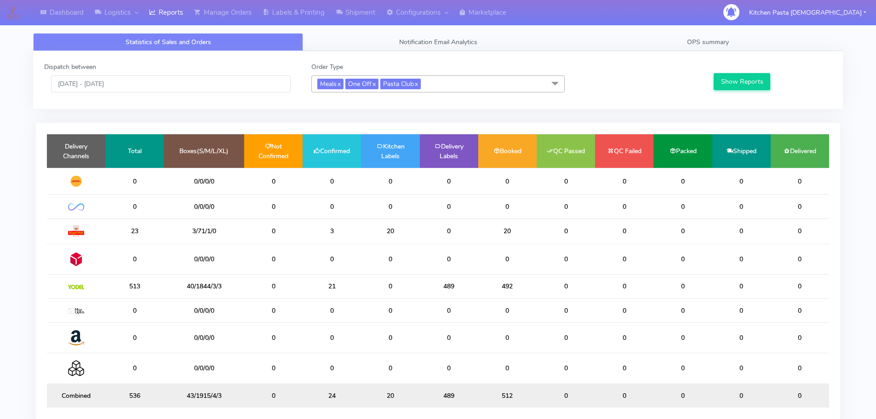
drag, startPoint x: 343, startPoint y: 286, endPoint x: 221, endPoint y: 278, distance: 121.6
click at [221, 278] on tr "513 40/1844/3/3 0 21 0 489 492 0 0 0 0 0" at bounding box center [438, 287] width 782 height 24
drag, startPoint x: 274, startPoint y: 334, endPoint x: 161, endPoint y: 230, distance: 153.3
click at [270, 328] on td "0" at bounding box center [273, 337] width 58 height 30
click at [736, 31] on div "Statistics of Sales and Orders Notification Email Analytics OPS summary Dispatc…" at bounding box center [438, 236] width 824 height 416
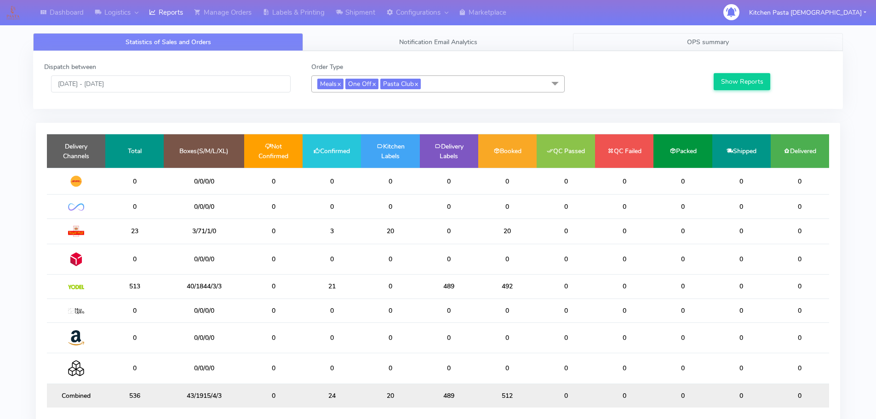
click at [731, 42] on link "OPS summary" at bounding box center [708, 42] width 270 height 18
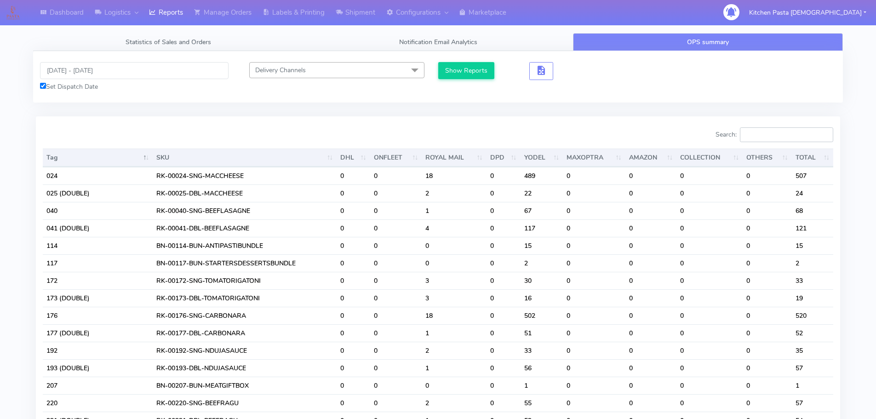
click at [765, 136] on input "Search:" at bounding box center [786, 134] width 93 height 15
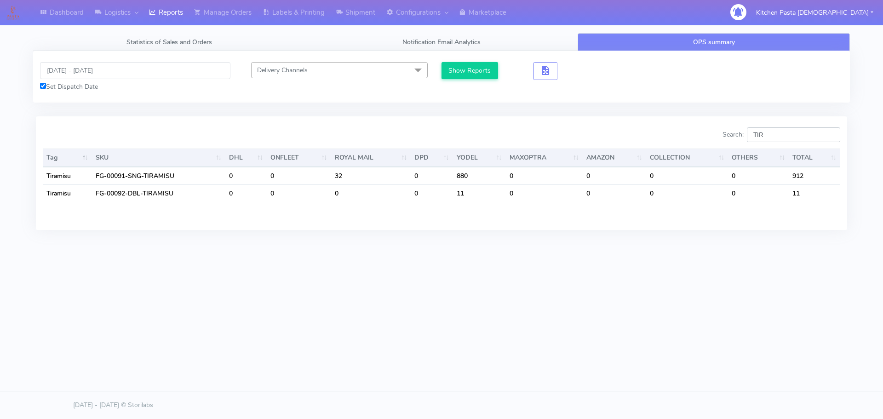
type input "TIR"
drag, startPoint x: 251, startPoint y: 11, endPoint x: 267, endPoint y: 14, distance: 16.4
click at [251, 11] on link "Manage Orders" at bounding box center [223, 12] width 69 height 25
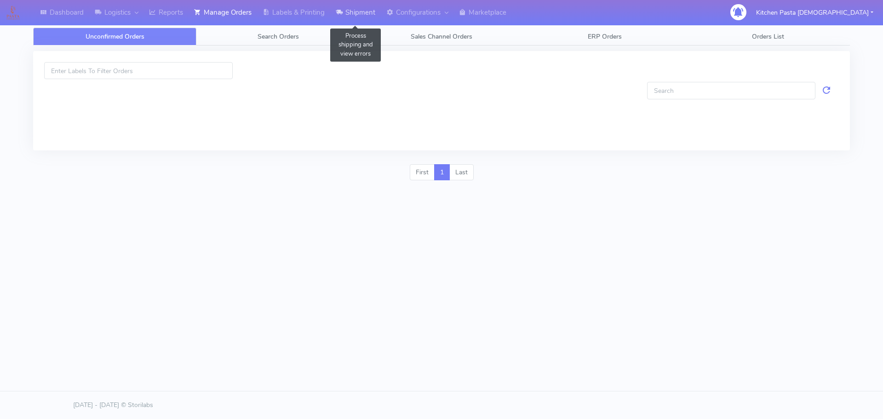
click at [343, 11] on icon at bounding box center [339, 12] width 7 height 9
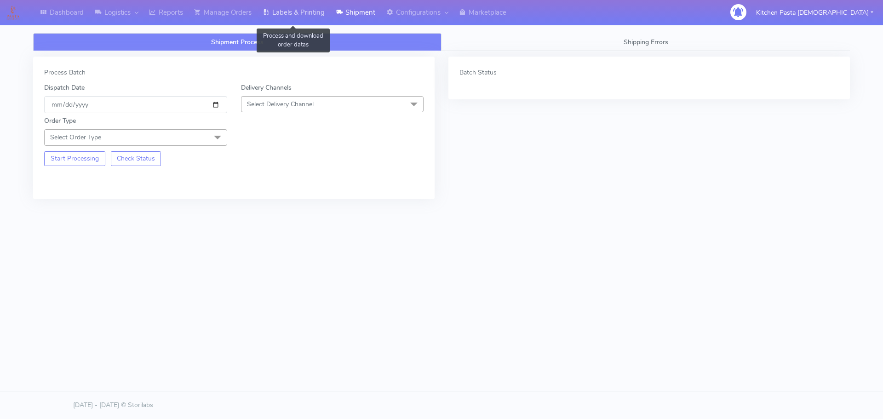
click at [317, 13] on link "Labels & Printing" at bounding box center [293, 12] width 73 height 25
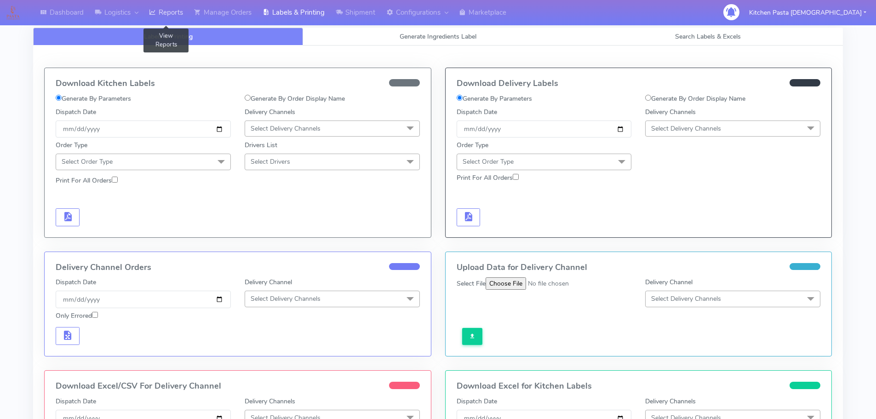
click at [171, 11] on link "Reports" at bounding box center [165, 12] width 45 height 25
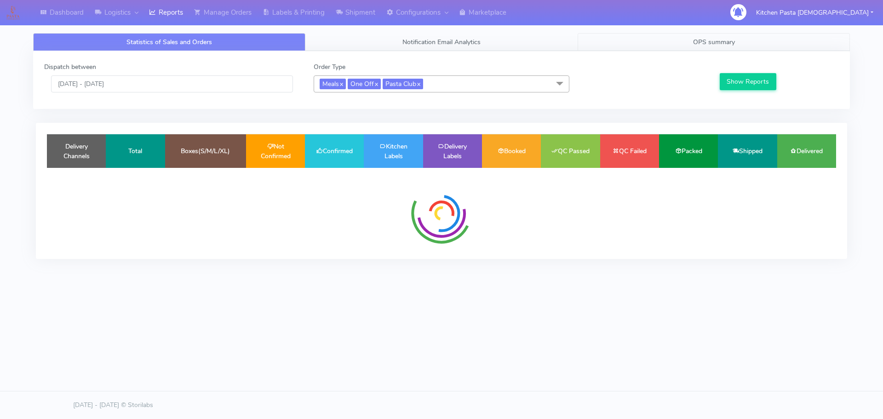
click at [666, 49] on link "OPS summary" at bounding box center [714, 42] width 272 height 18
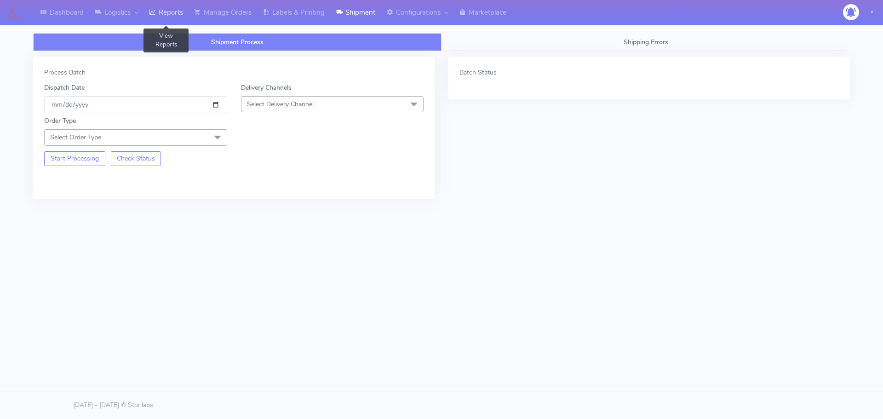
click at [180, 12] on link "Reports" at bounding box center [165, 12] width 45 height 25
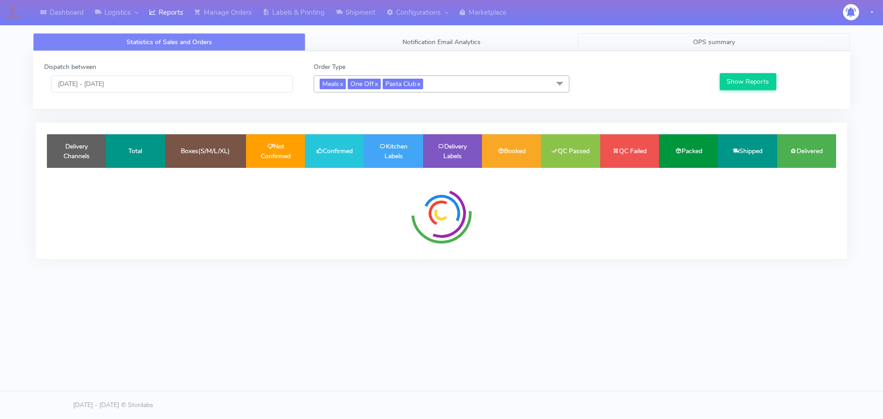
click at [698, 42] on span "OPS summary" at bounding box center [714, 42] width 42 height 9
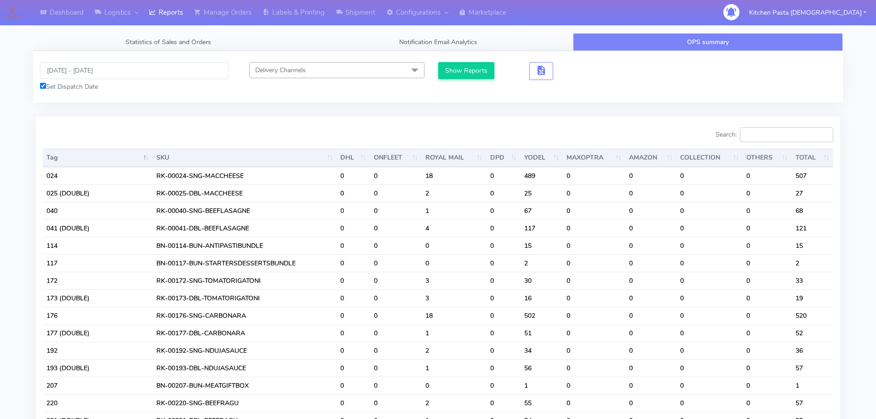
click at [783, 132] on input "Search:" at bounding box center [786, 134] width 93 height 15
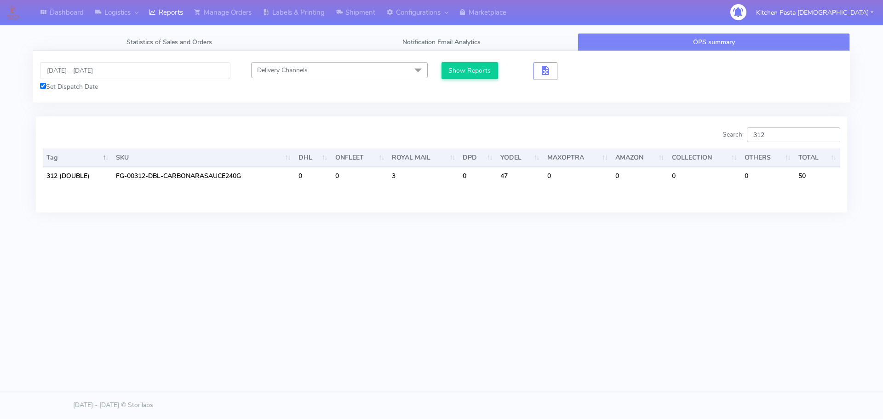
type input "312"
